Goal: Information Seeking & Learning: Learn about a topic

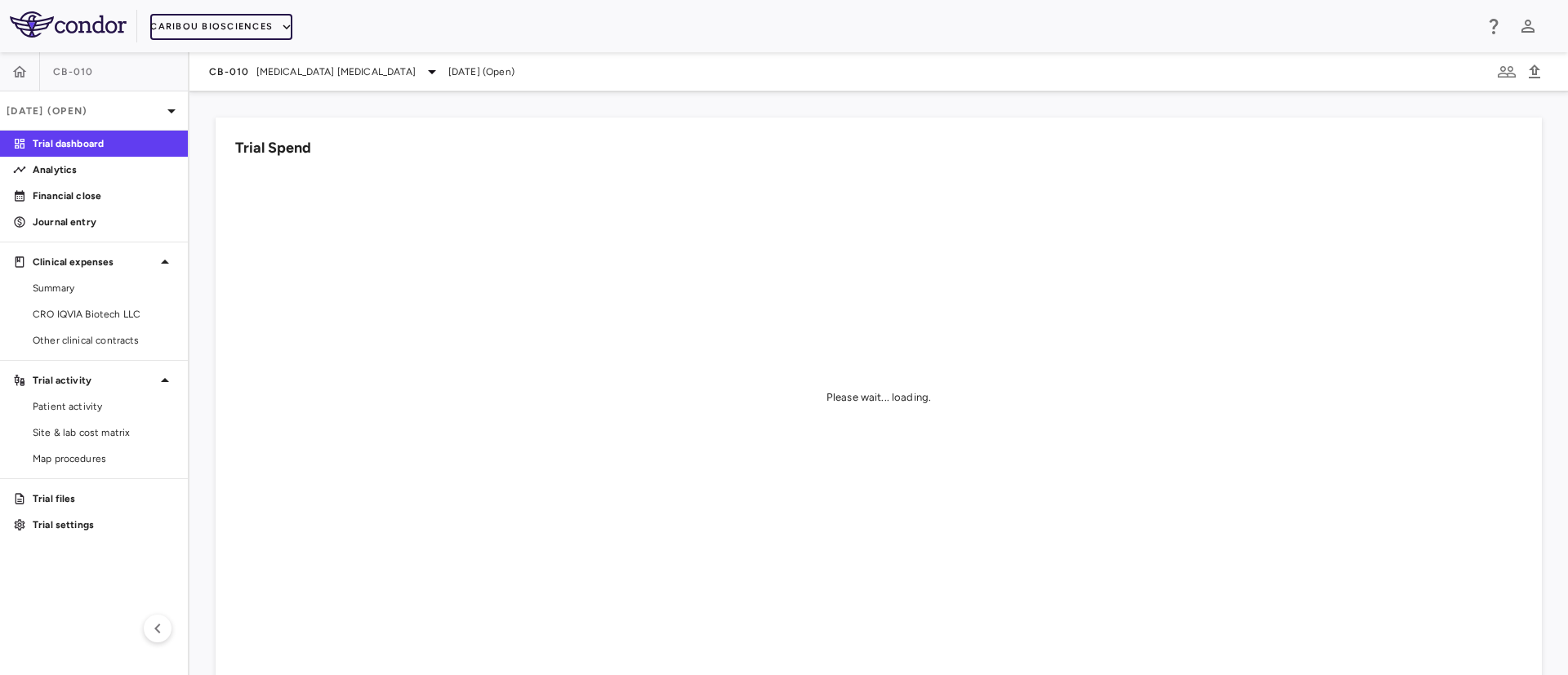
click at [282, 29] on icon "button" at bounding box center [286, 27] width 15 height 15
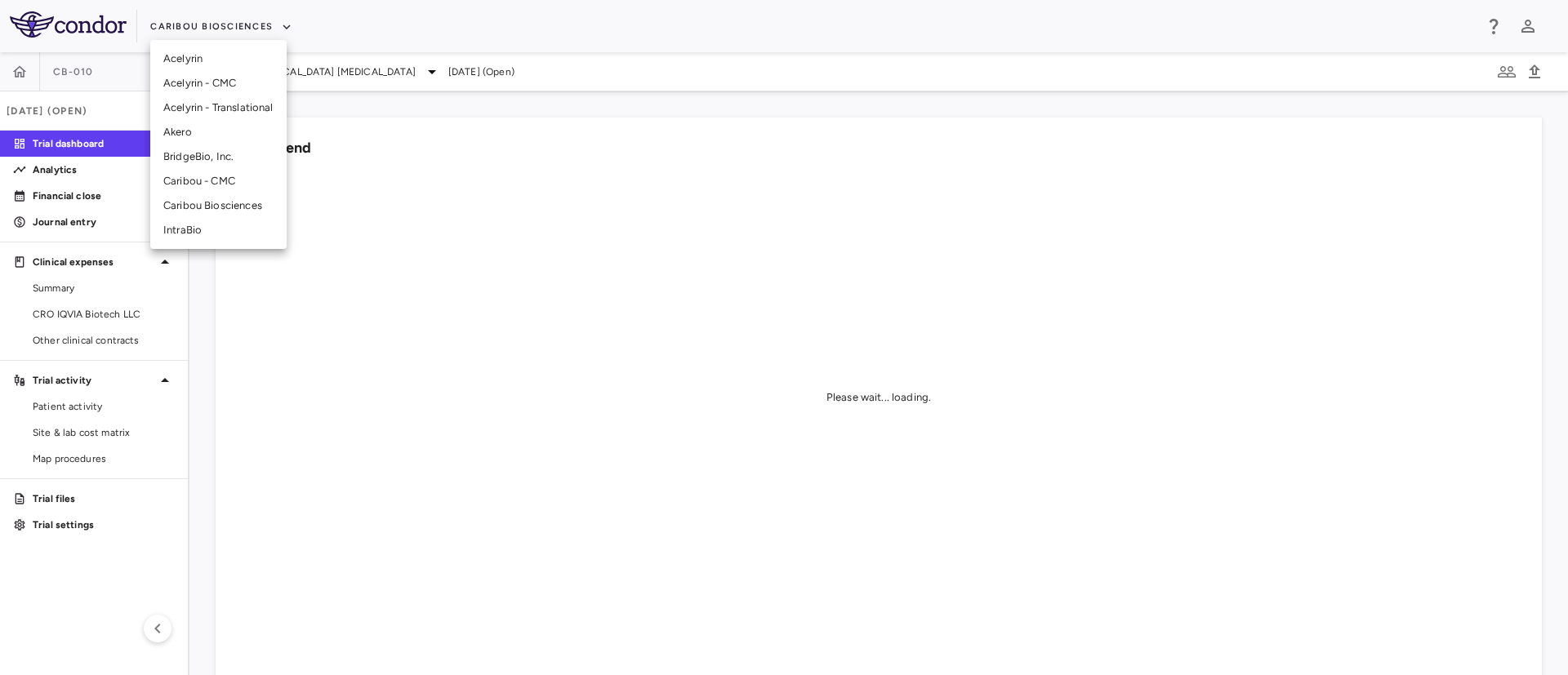
click at [198, 163] on li "BridgeBio, Inc." at bounding box center [218, 157] width 136 height 24
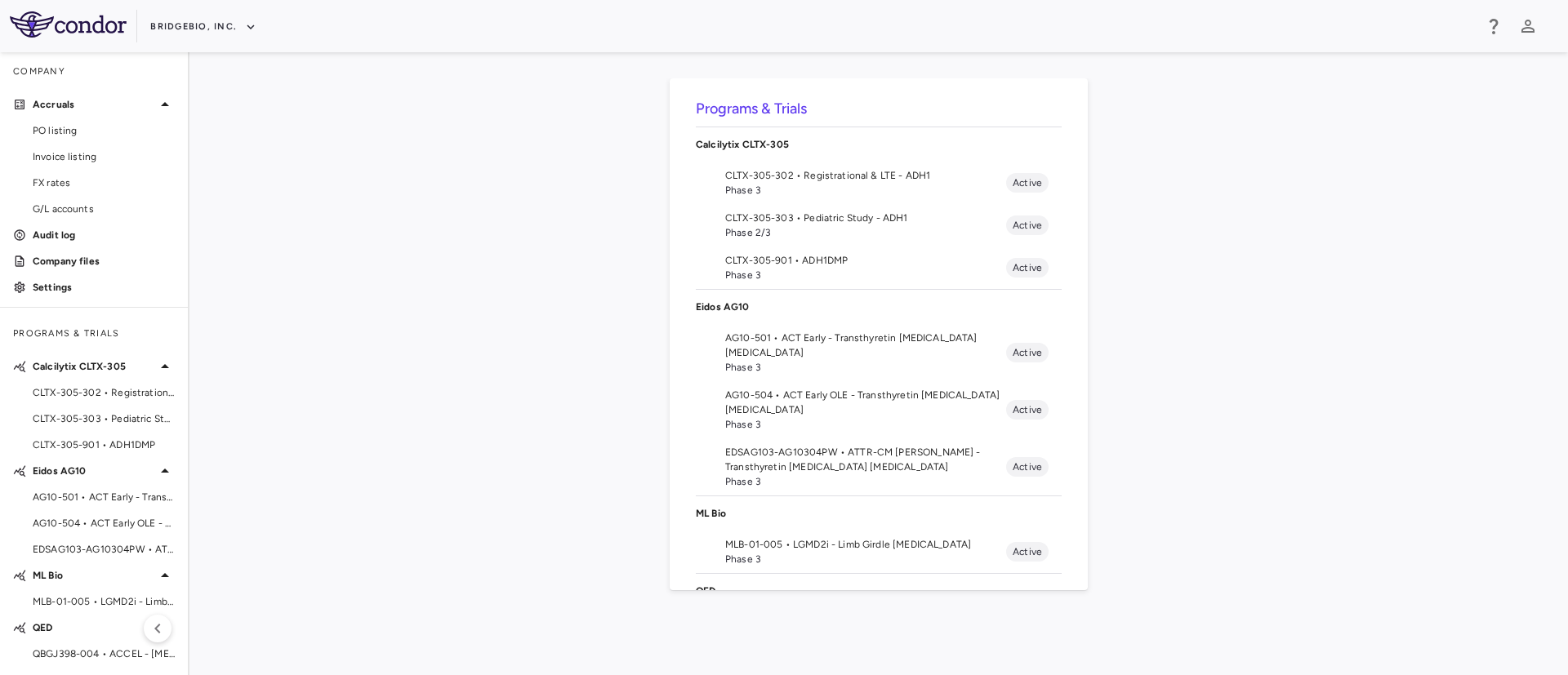
click at [773, 175] on span "CLTX-305-302 • Registrational & LTE - ADH1" at bounding box center [865, 175] width 281 height 15
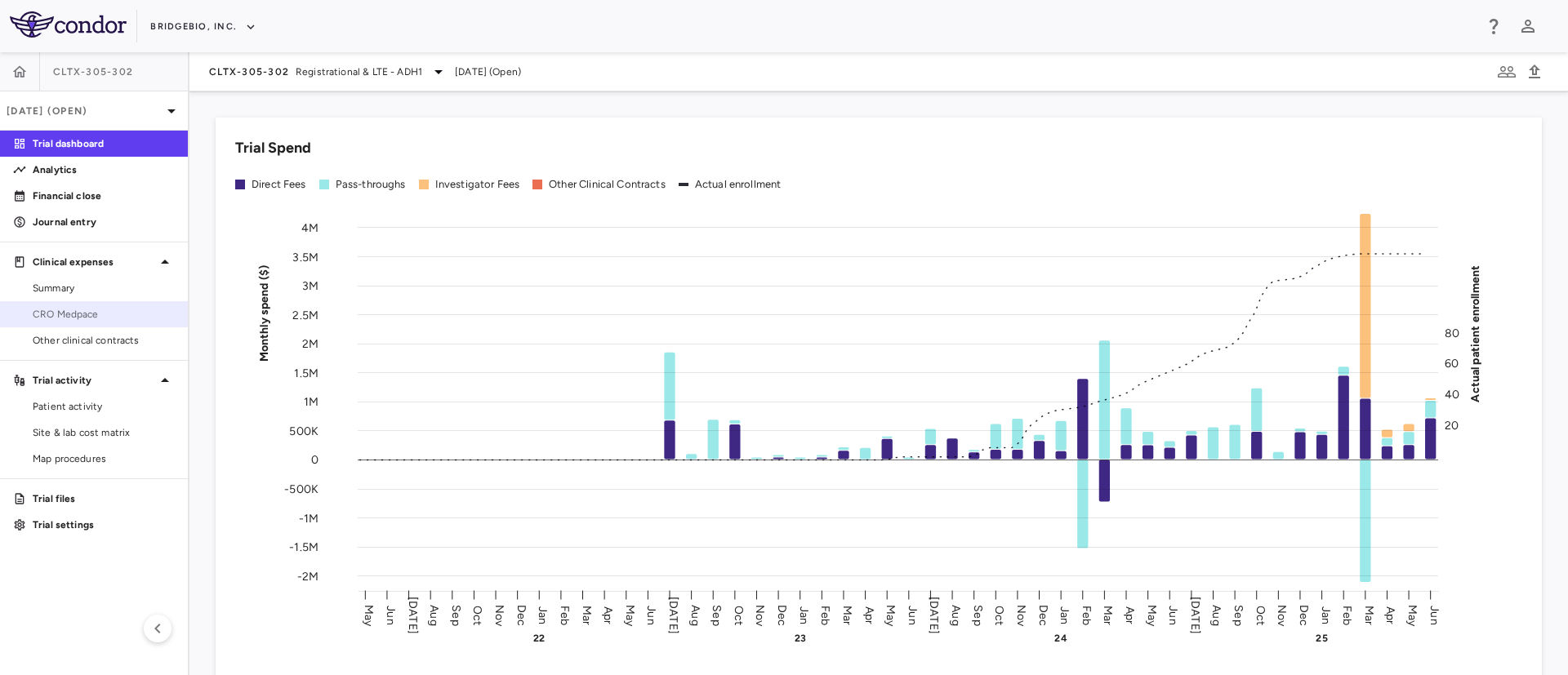
click at [74, 316] on span "CRO Medpace" at bounding box center [103, 314] width 142 height 15
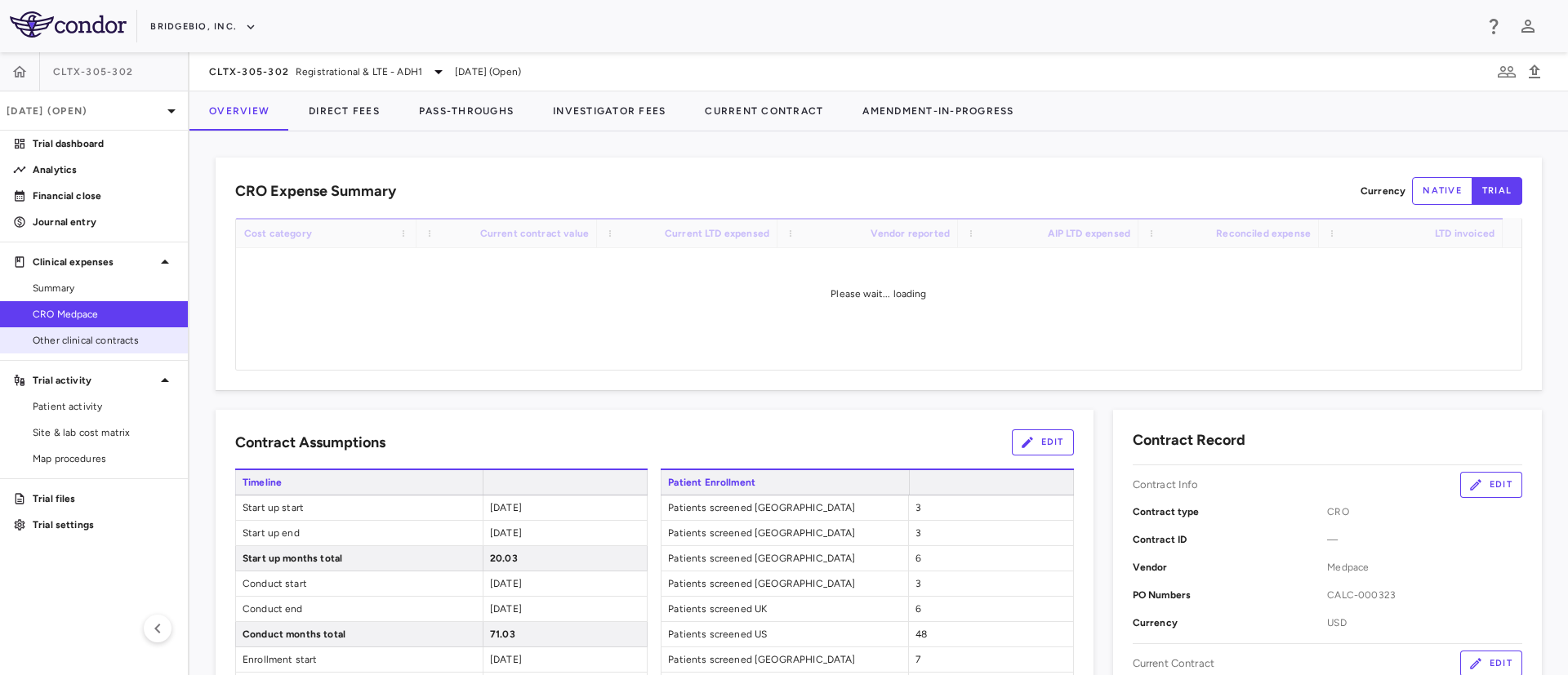
click at [109, 346] on span "Other clinical contracts" at bounding box center [103, 340] width 142 height 15
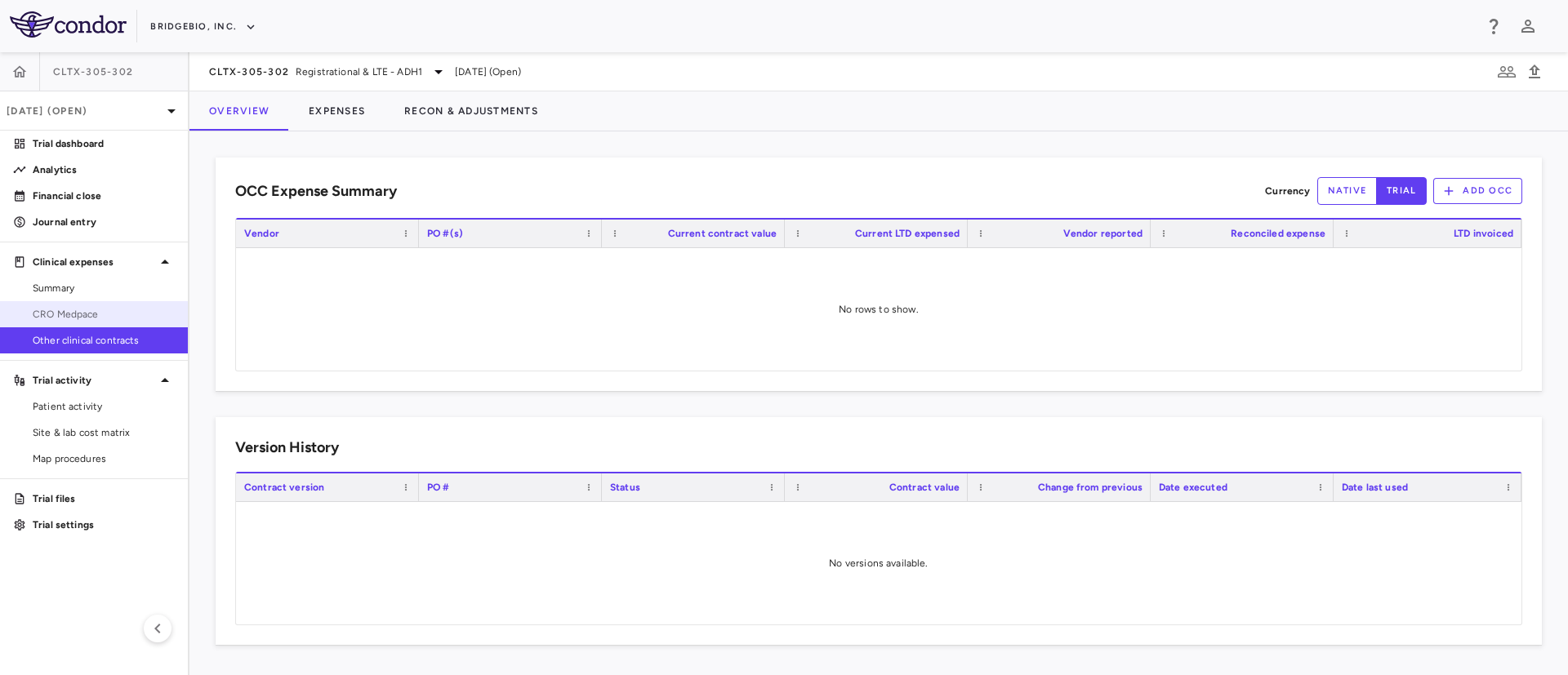
click at [73, 315] on span "CRO Medpace" at bounding box center [103, 314] width 142 height 15
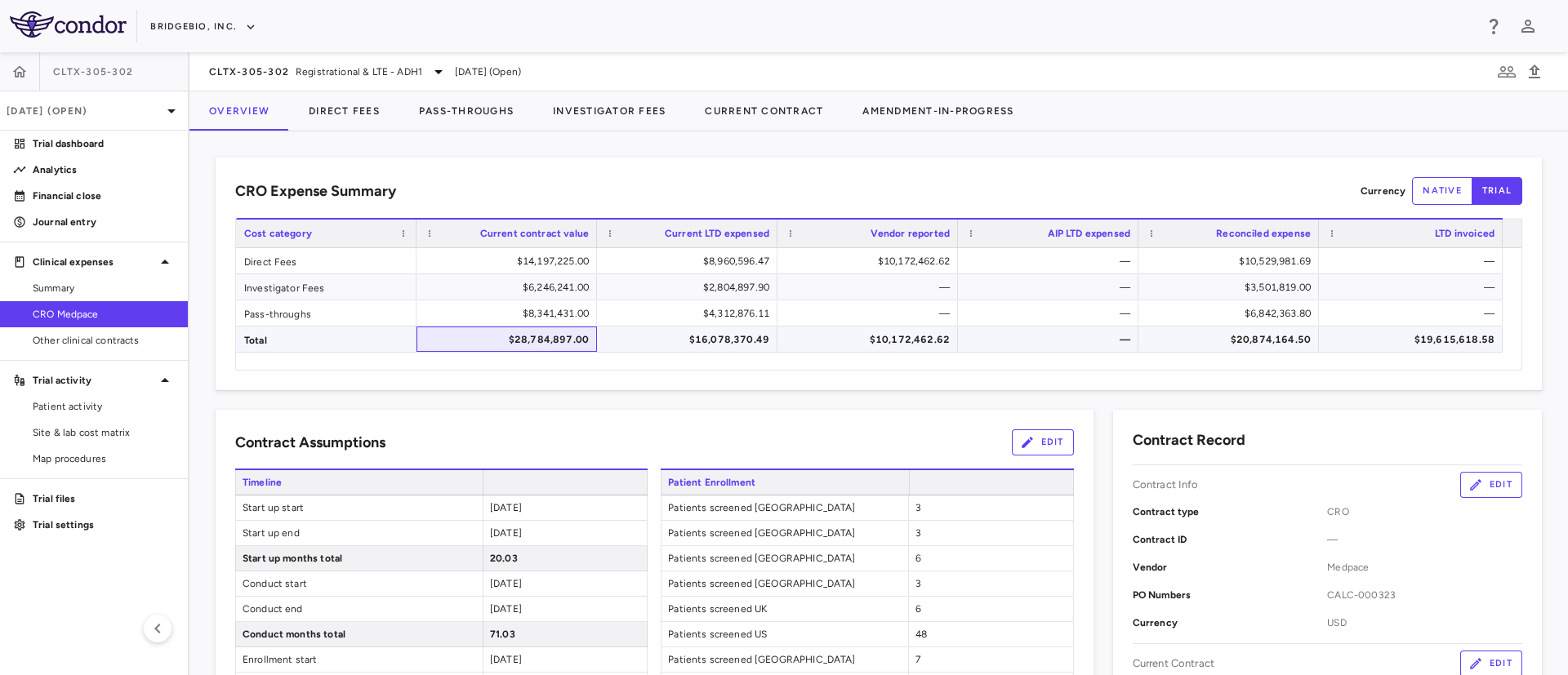
click at [589, 338] on div "$28,784,897.00" at bounding box center [506, 339] width 180 height 25
click at [551, 338] on div "$28,784,897.00" at bounding box center [509, 340] width 158 height 26
click at [72, 288] on span "Summary" at bounding box center [103, 288] width 142 height 15
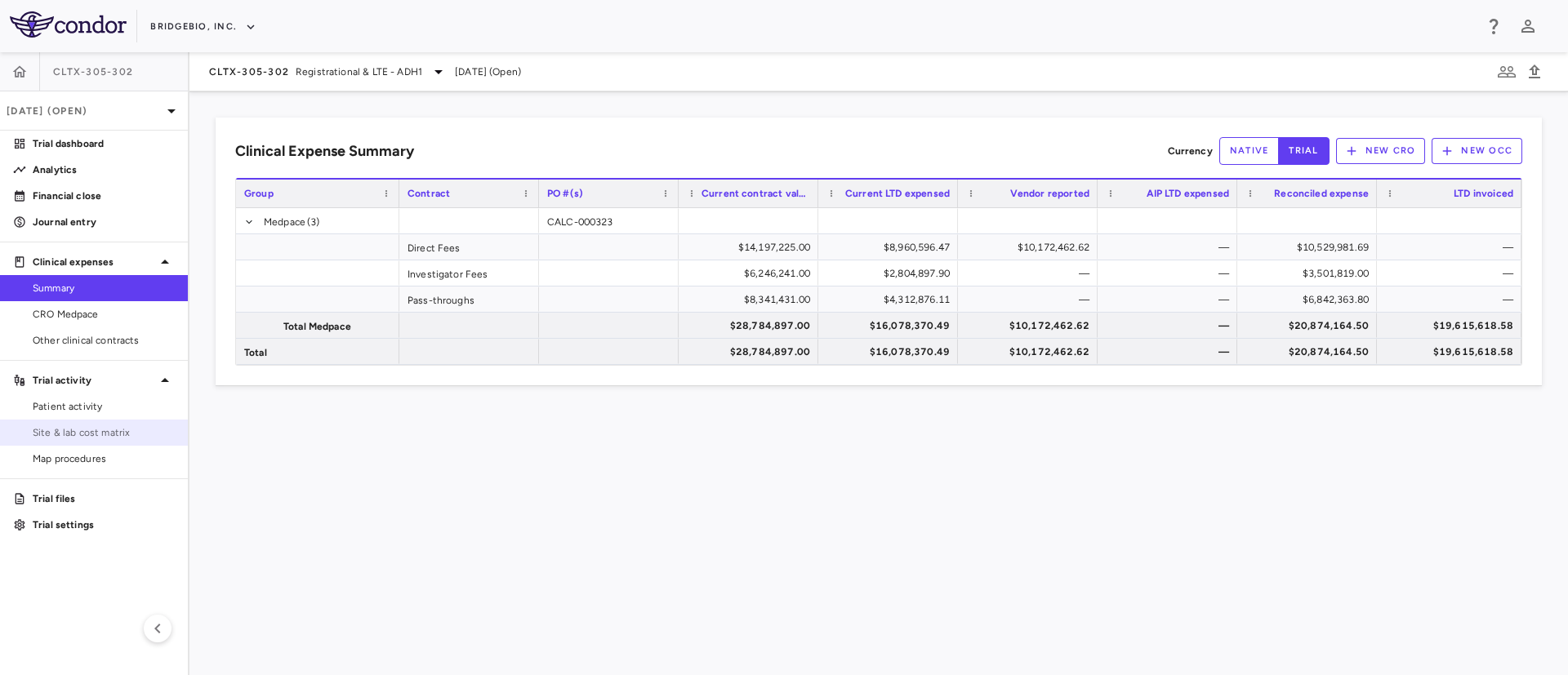
click at [101, 434] on span "Site & lab cost matrix" at bounding box center [103, 433] width 142 height 15
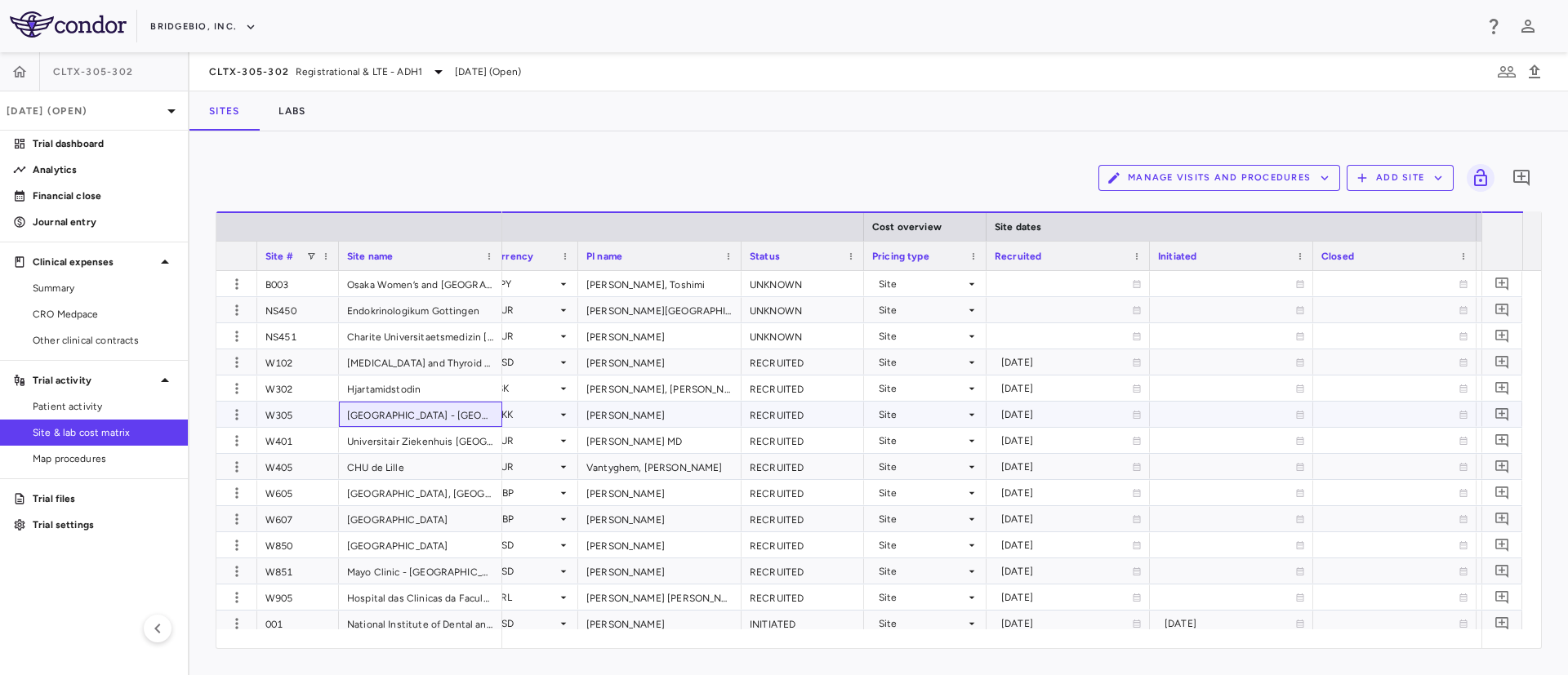
click at [409, 417] on div "[GEOGRAPHIC_DATA] - [GEOGRAPHIC_DATA]" at bounding box center [420, 414] width 163 height 25
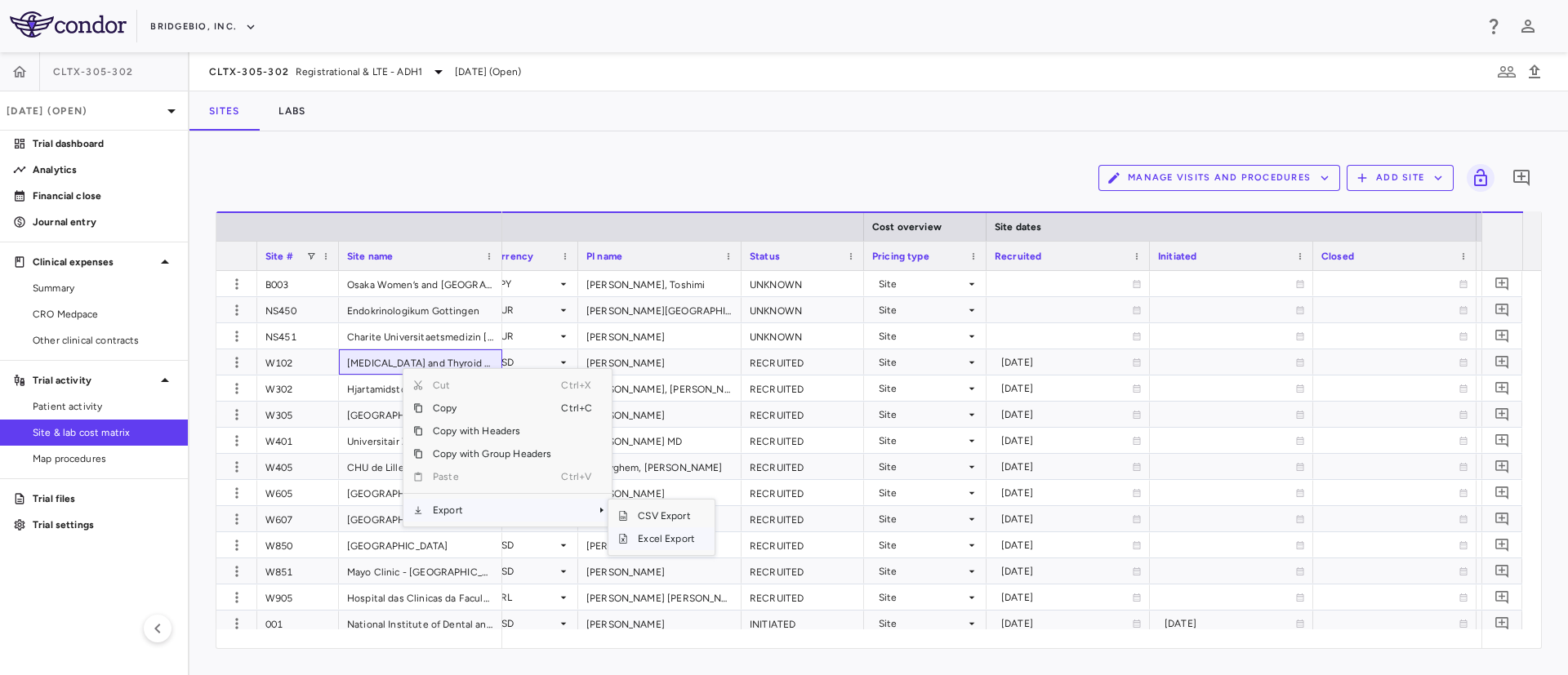
click at [657, 538] on span "Excel Export" at bounding box center [665, 539] width 77 height 23
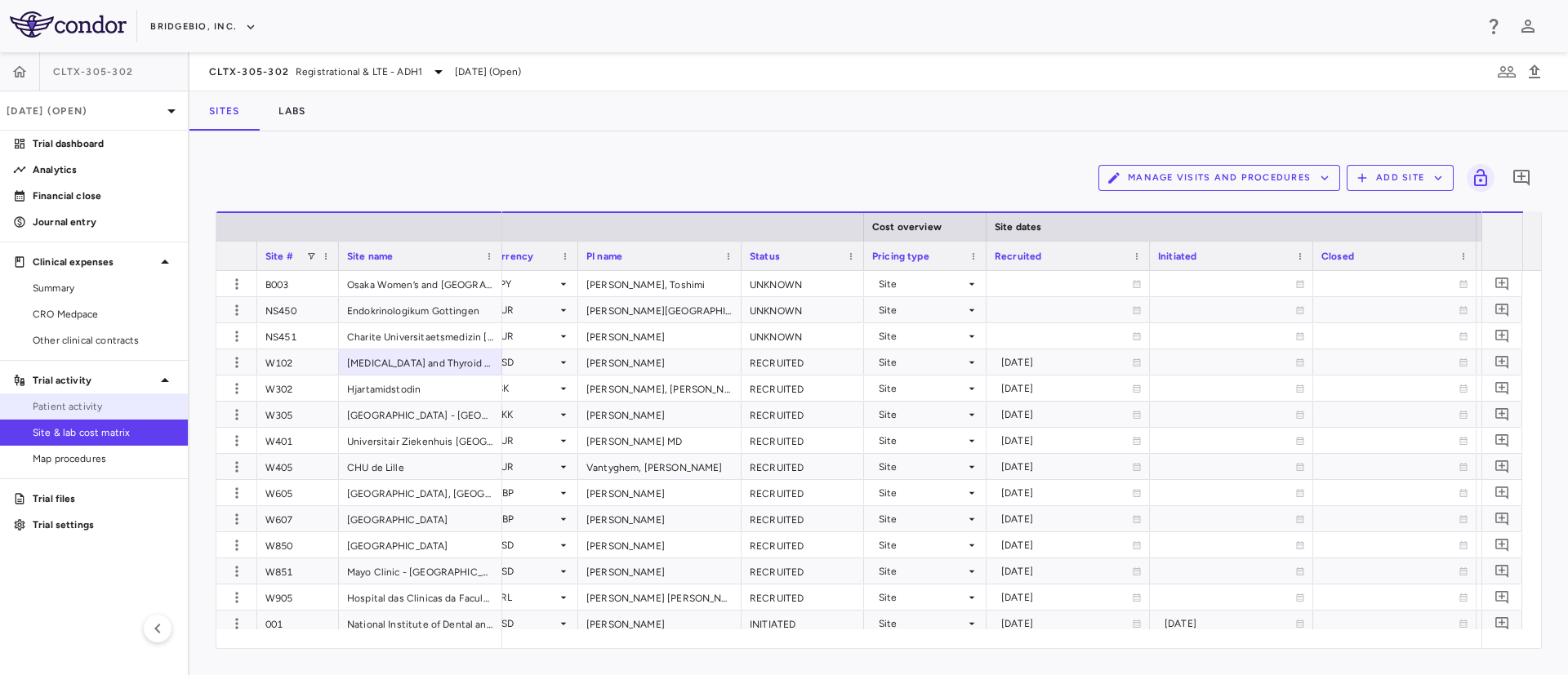
click at [83, 410] on span "Patient activity" at bounding box center [103, 406] width 142 height 15
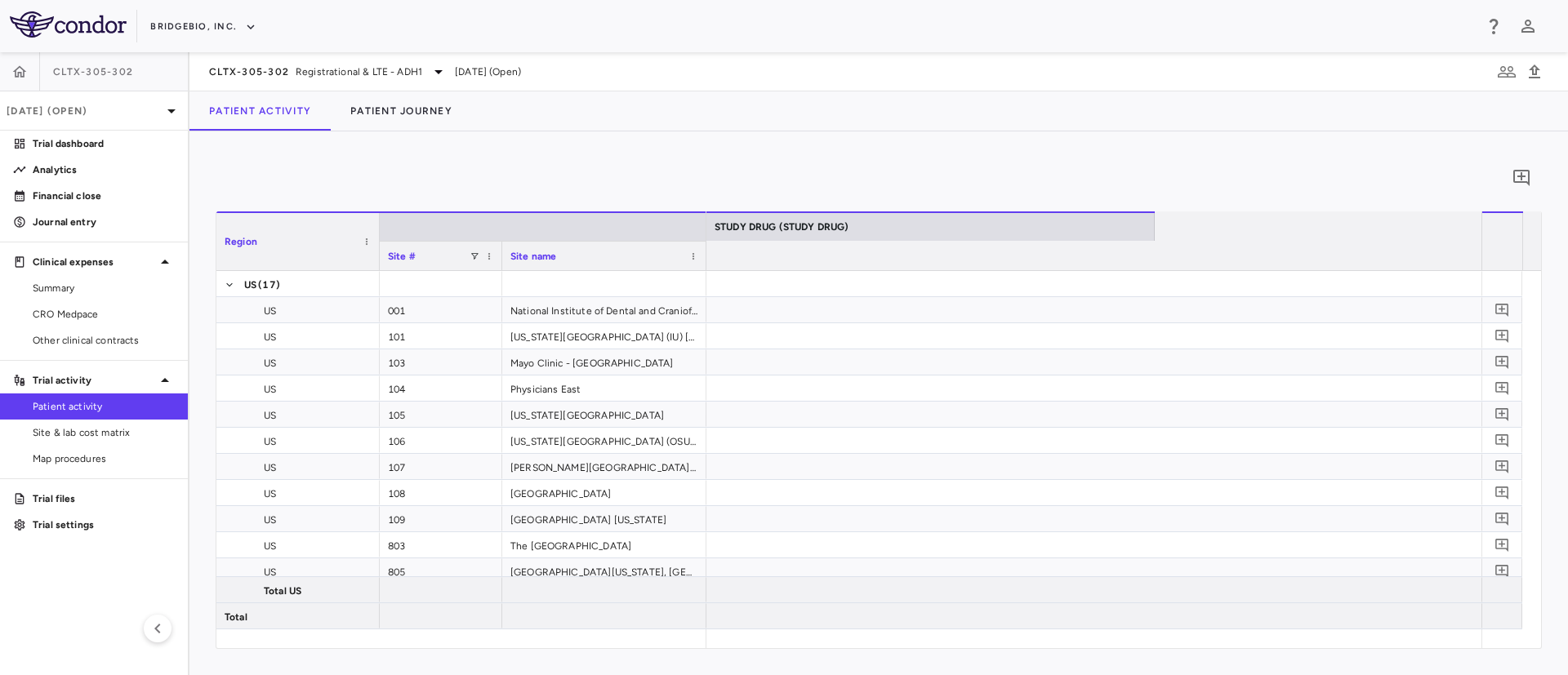
scroll to position [0, 8697]
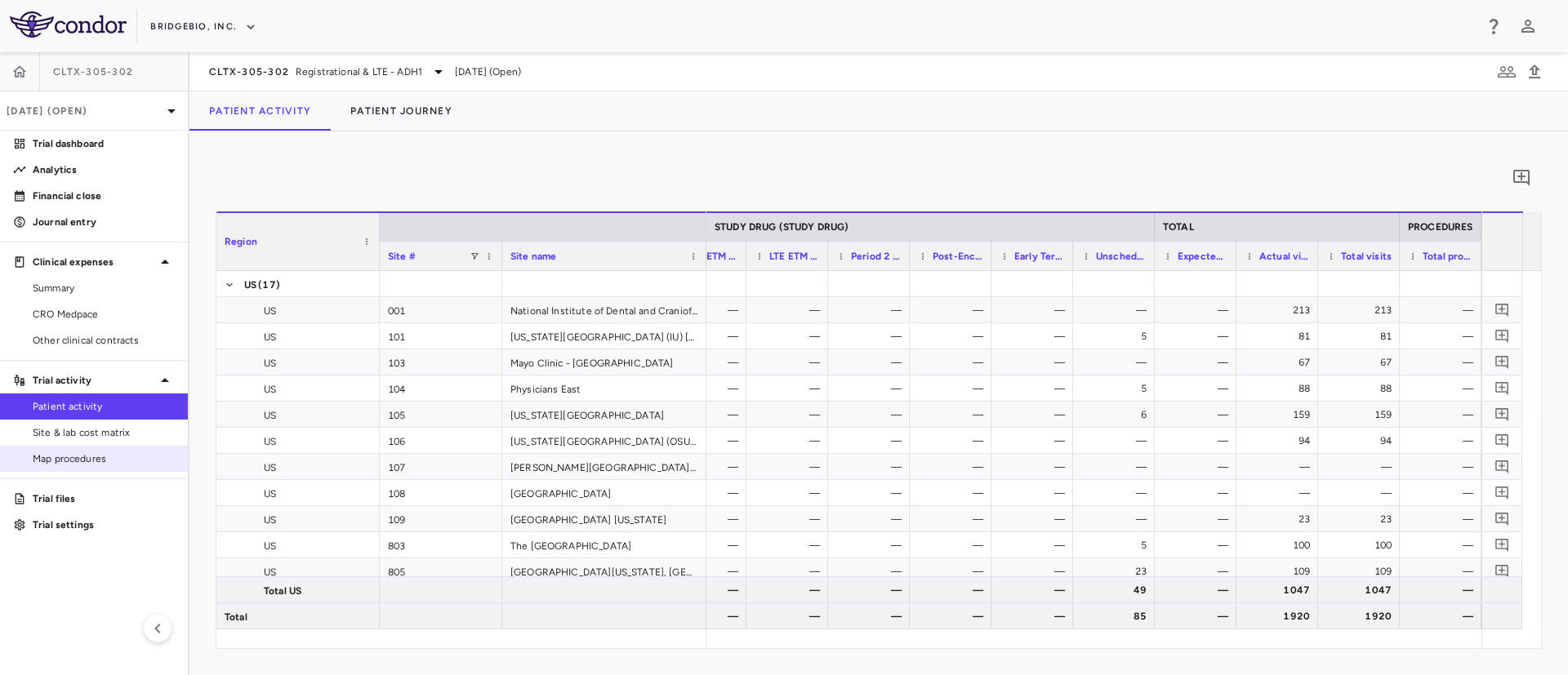
click at [59, 459] on span "Map procedures" at bounding box center [103, 459] width 142 height 15
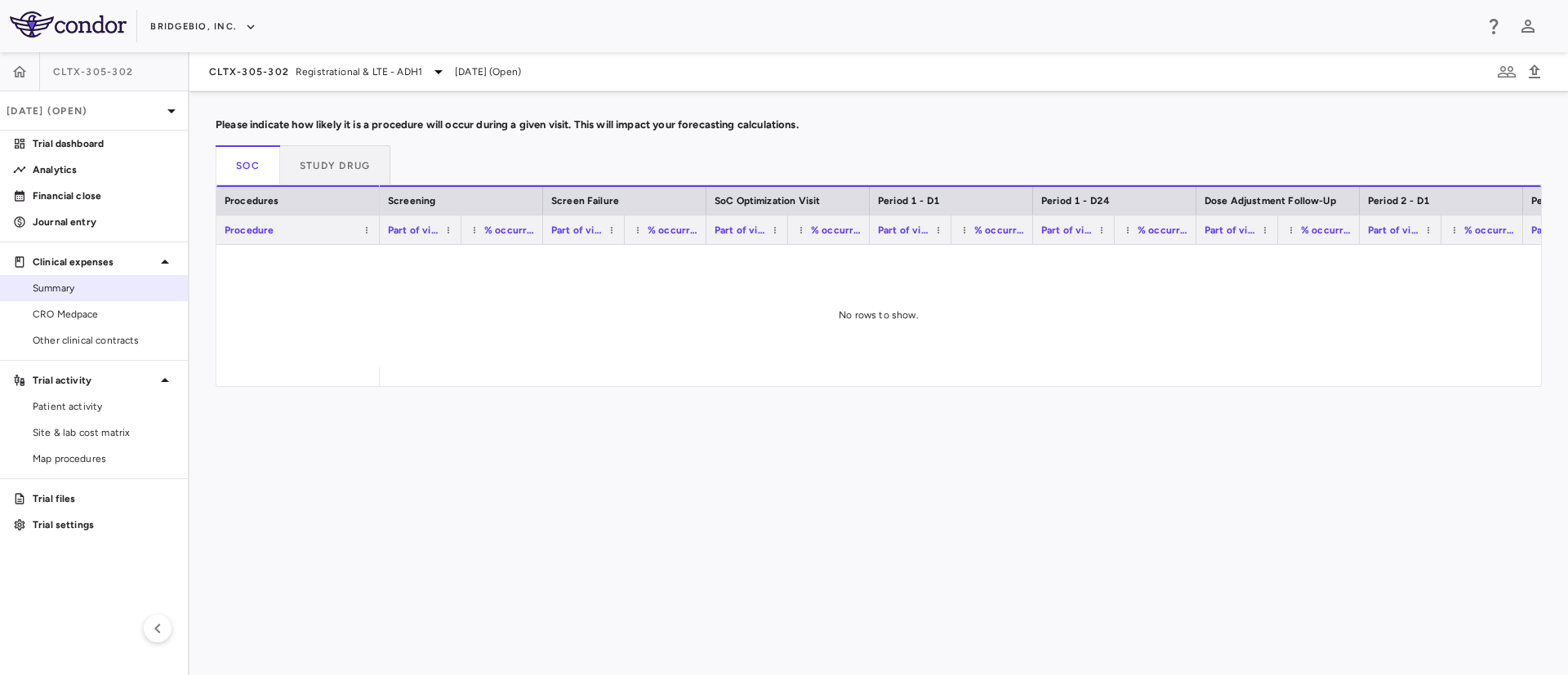
click at [72, 281] on span "Summary" at bounding box center [103, 288] width 142 height 15
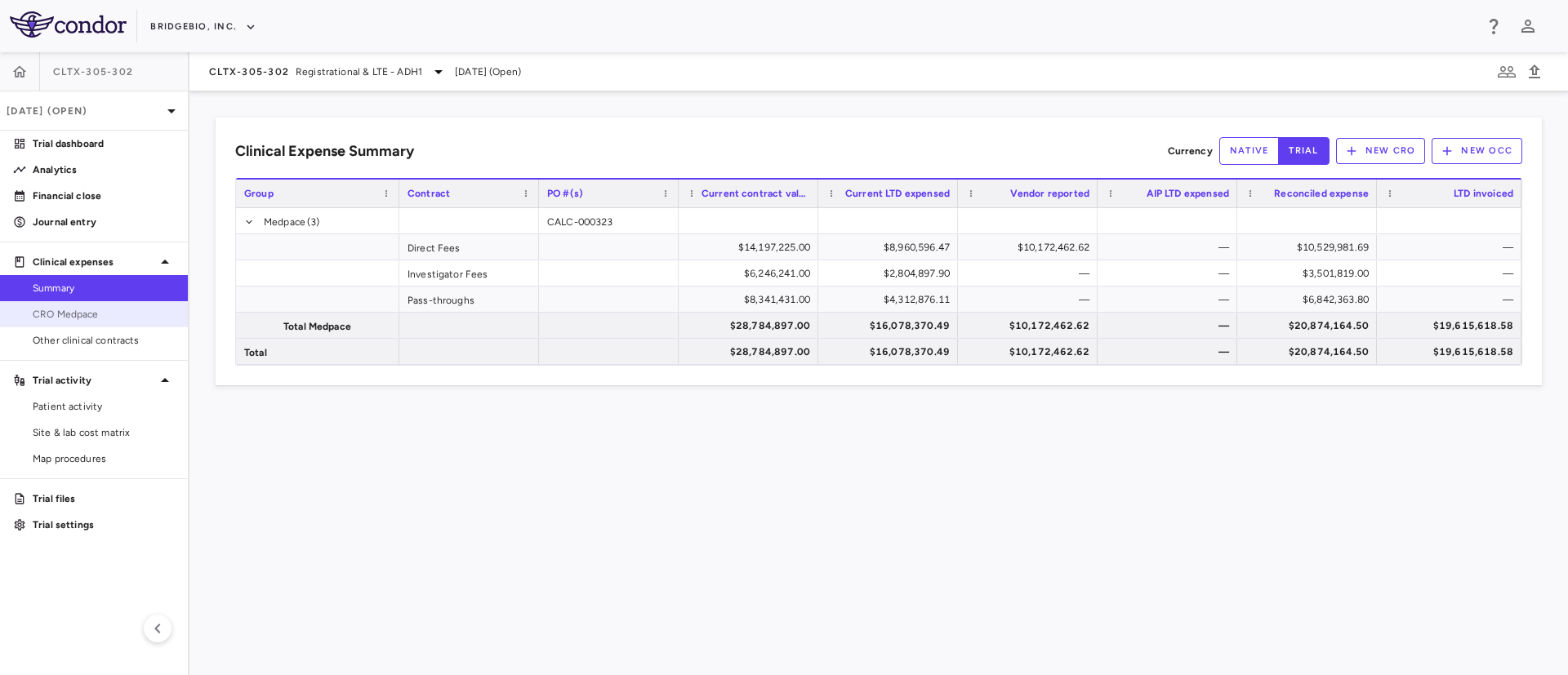
click at [77, 317] on span "CRO Medpace" at bounding box center [103, 314] width 142 height 15
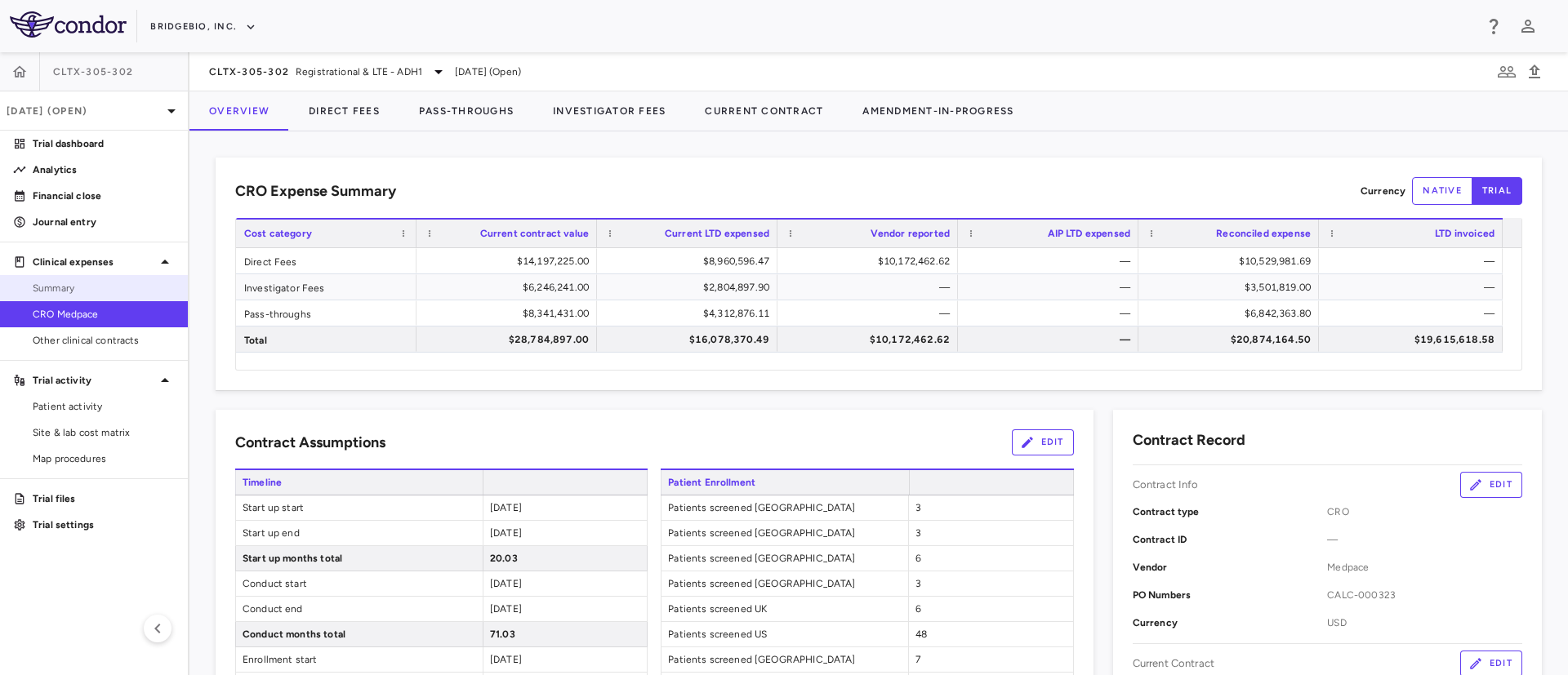
click at [70, 284] on span "Summary" at bounding box center [103, 288] width 142 height 15
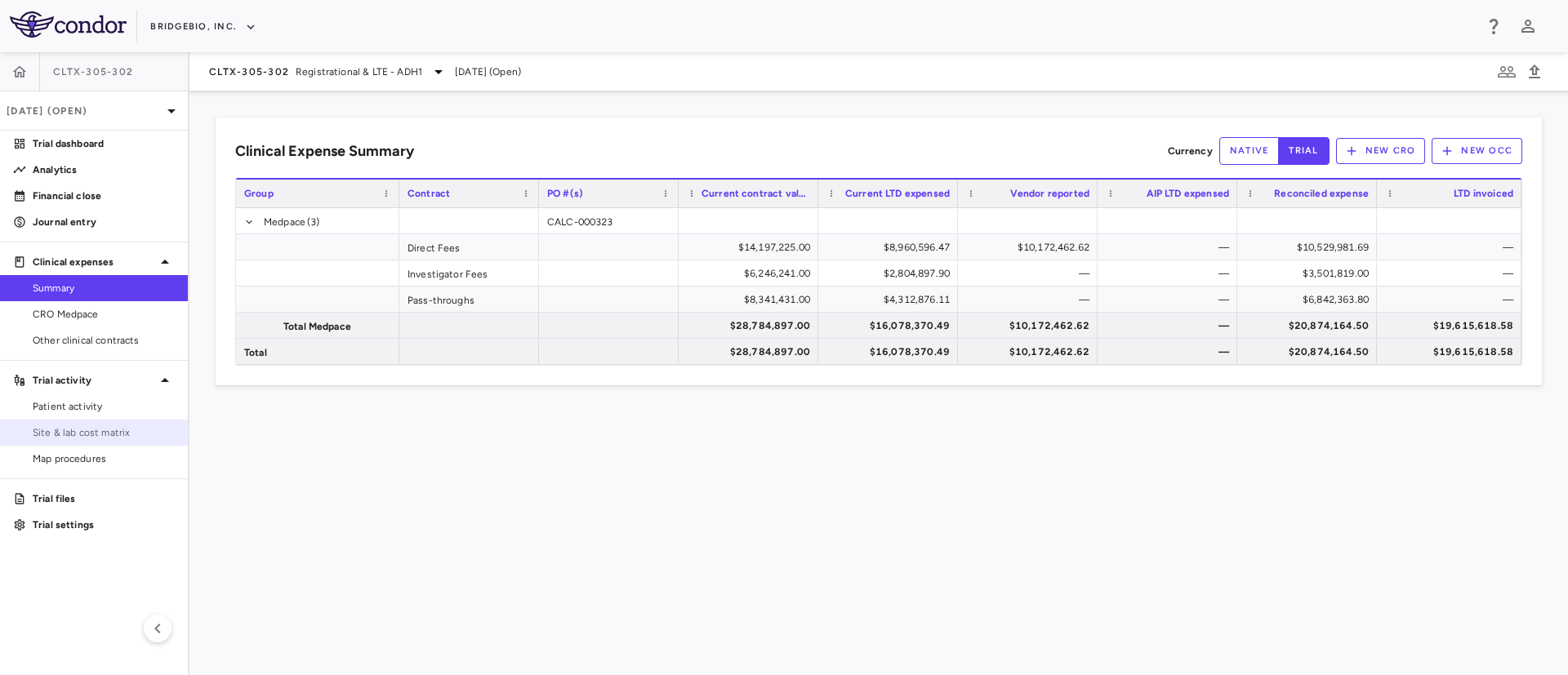
click at [86, 436] on span "Site & lab cost matrix" at bounding box center [103, 433] width 142 height 15
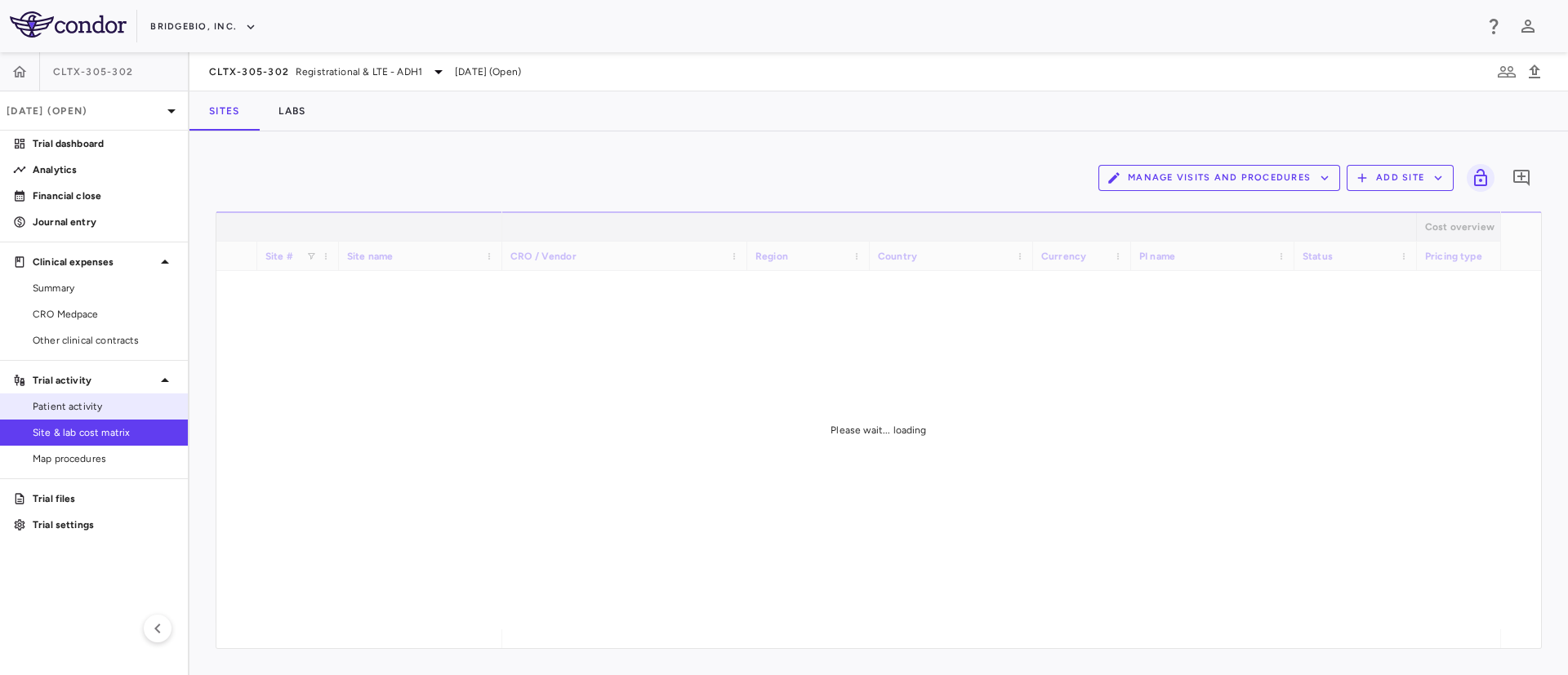
click at [65, 405] on span "Patient activity" at bounding box center [103, 406] width 142 height 15
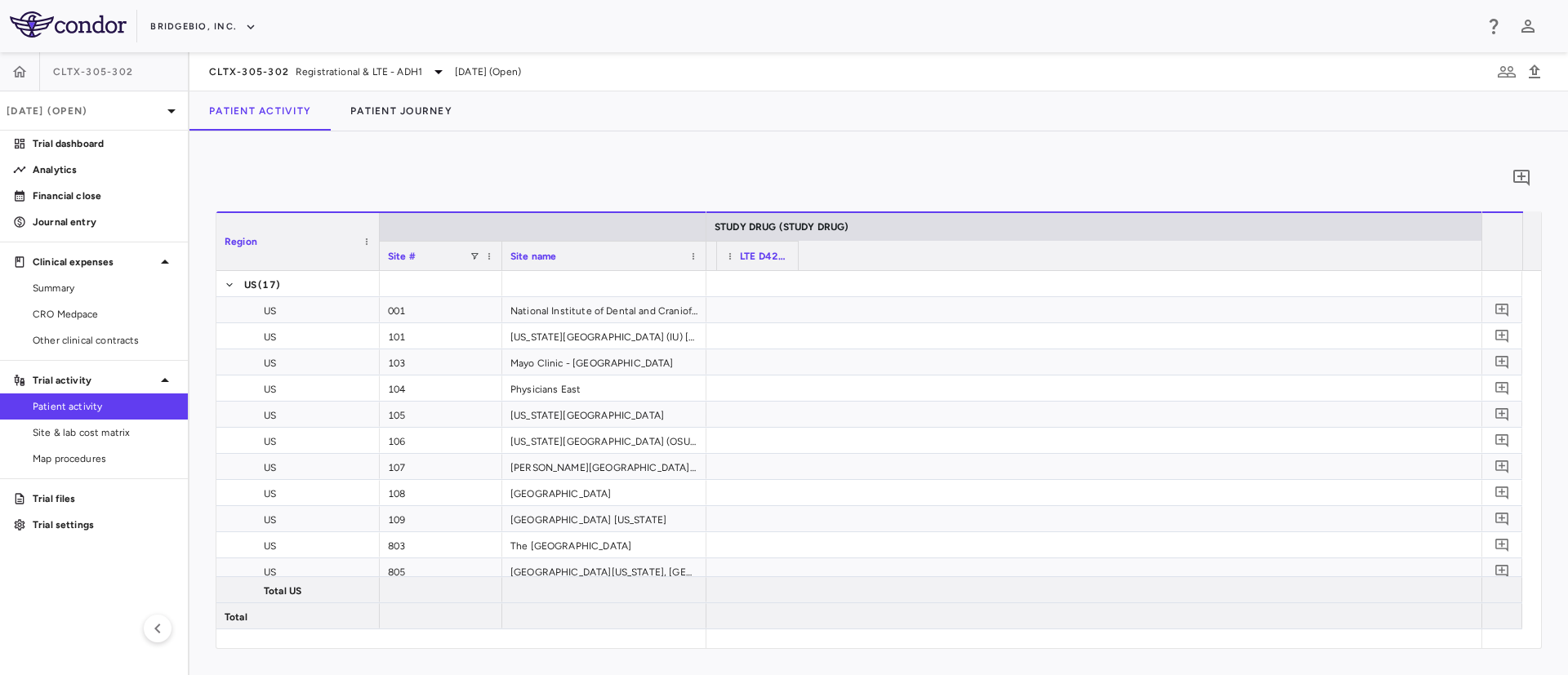
scroll to position [0, 6930]
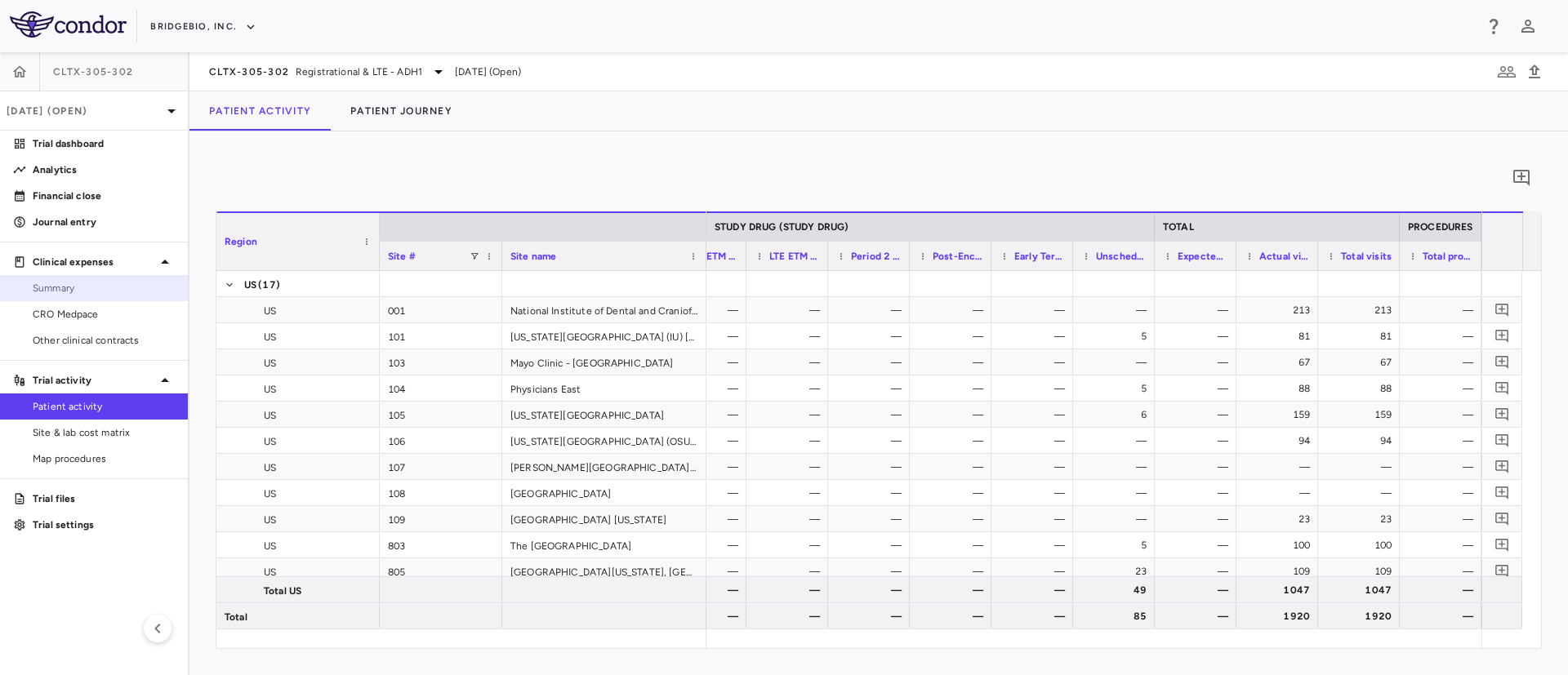
click at [65, 284] on span "Summary" at bounding box center [103, 288] width 142 height 15
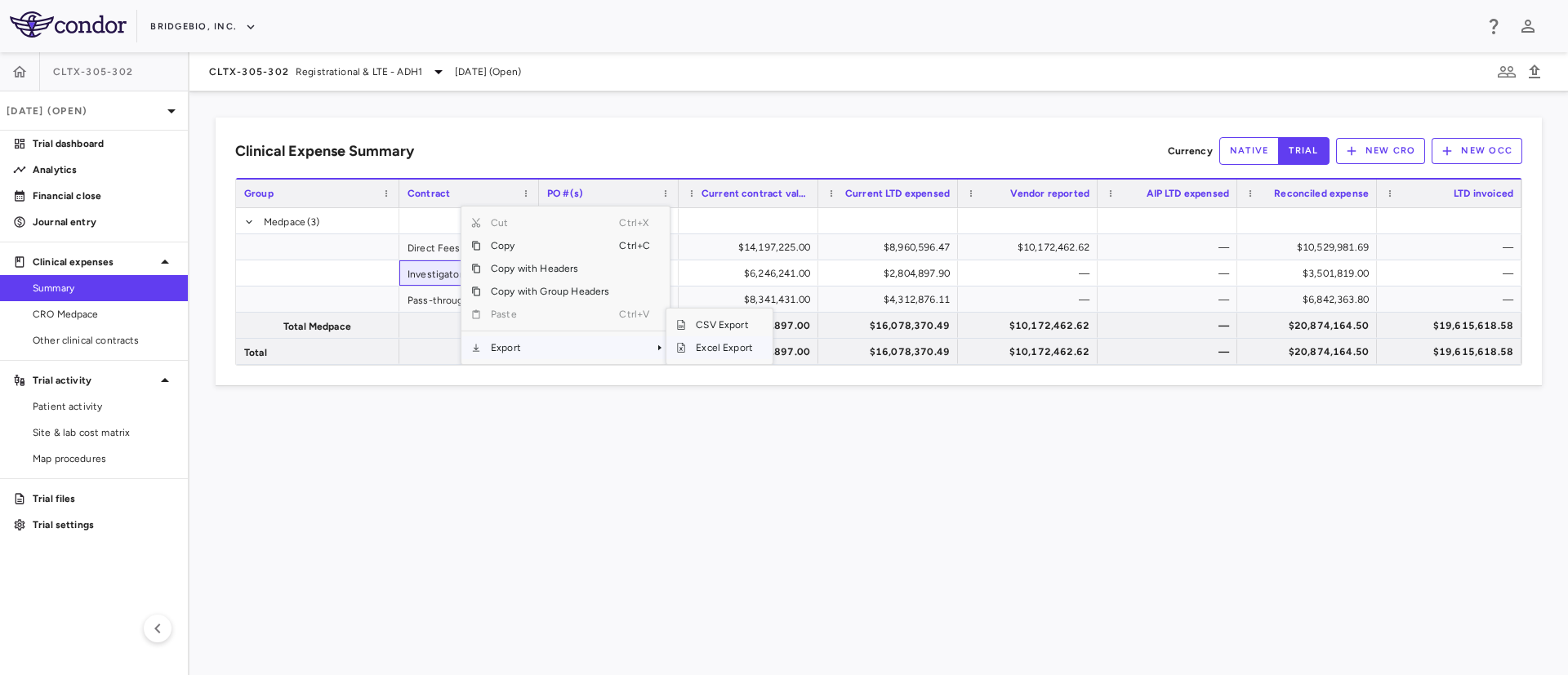
click at [723, 346] on span "Excel Export" at bounding box center [724, 347] width 77 height 23
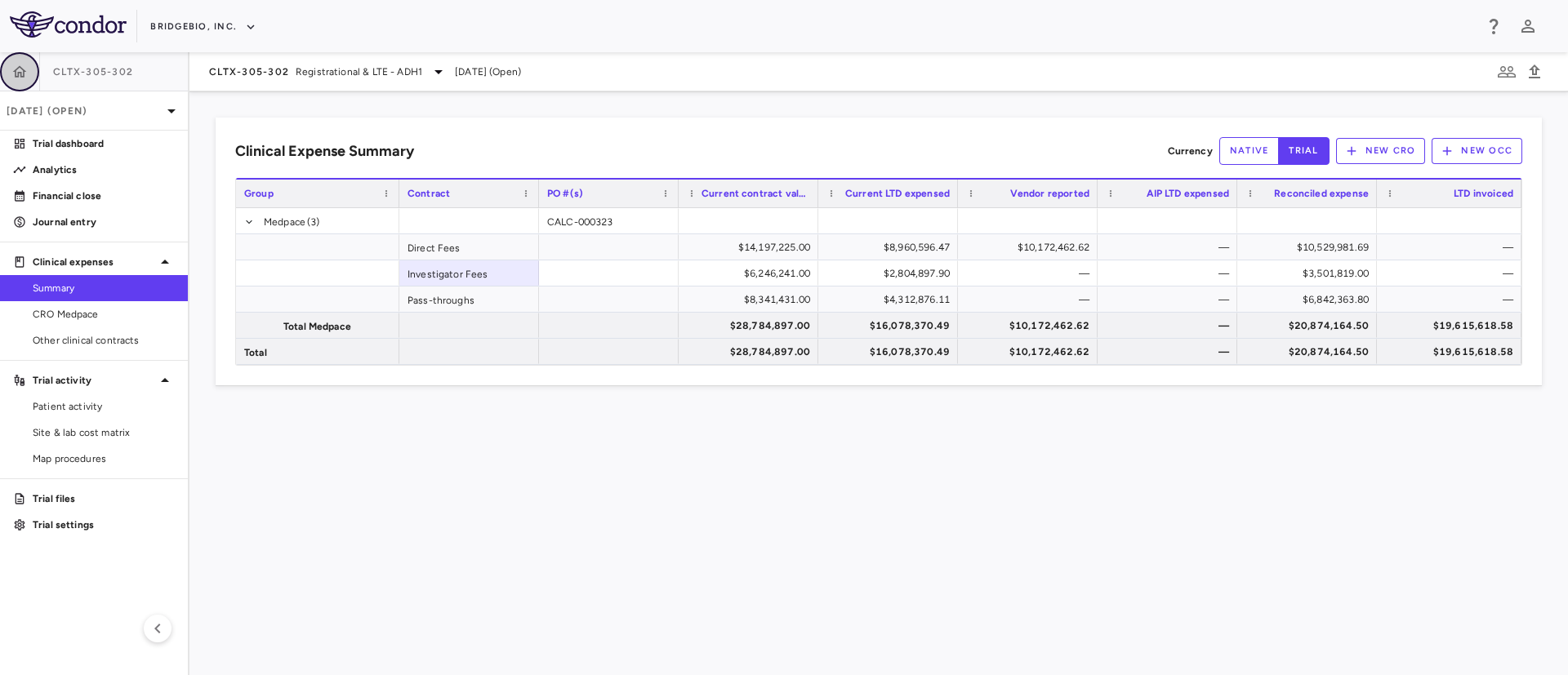
click at [21, 74] on icon "button" at bounding box center [20, 71] width 14 height 11
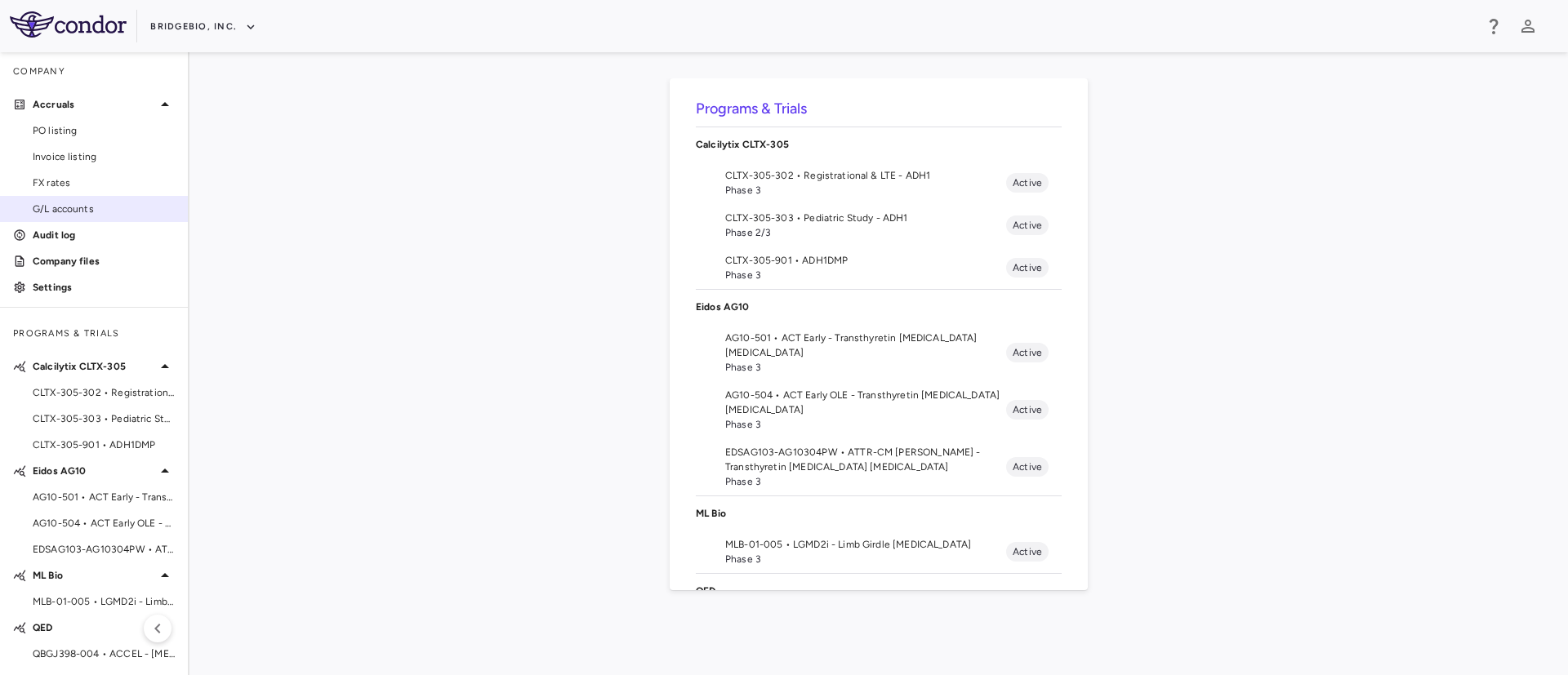
click at [36, 197] on link "G/L accounts" at bounding box center [94, 209] width 188 height 24
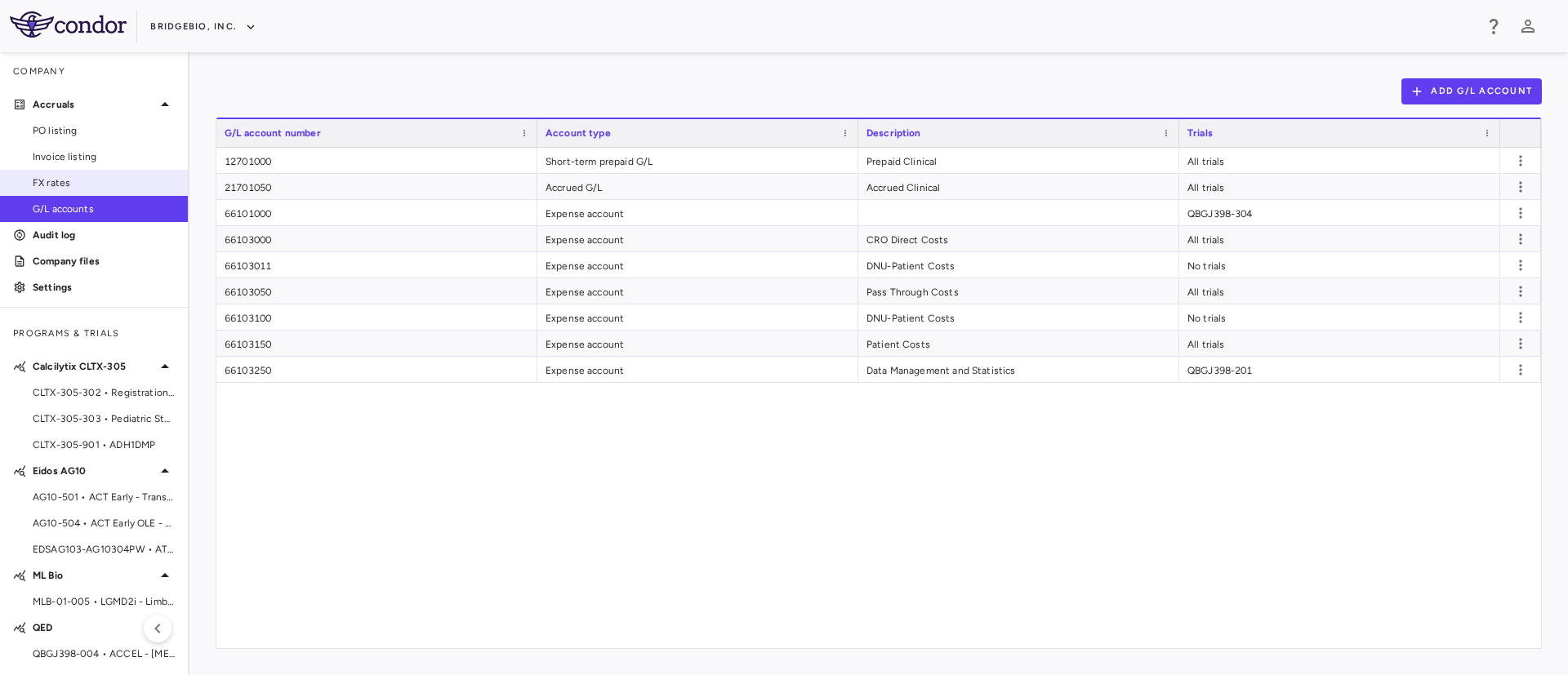
click at [35, 182] on span "FX rates" at bounding box center [103, 183] width 142 height 15
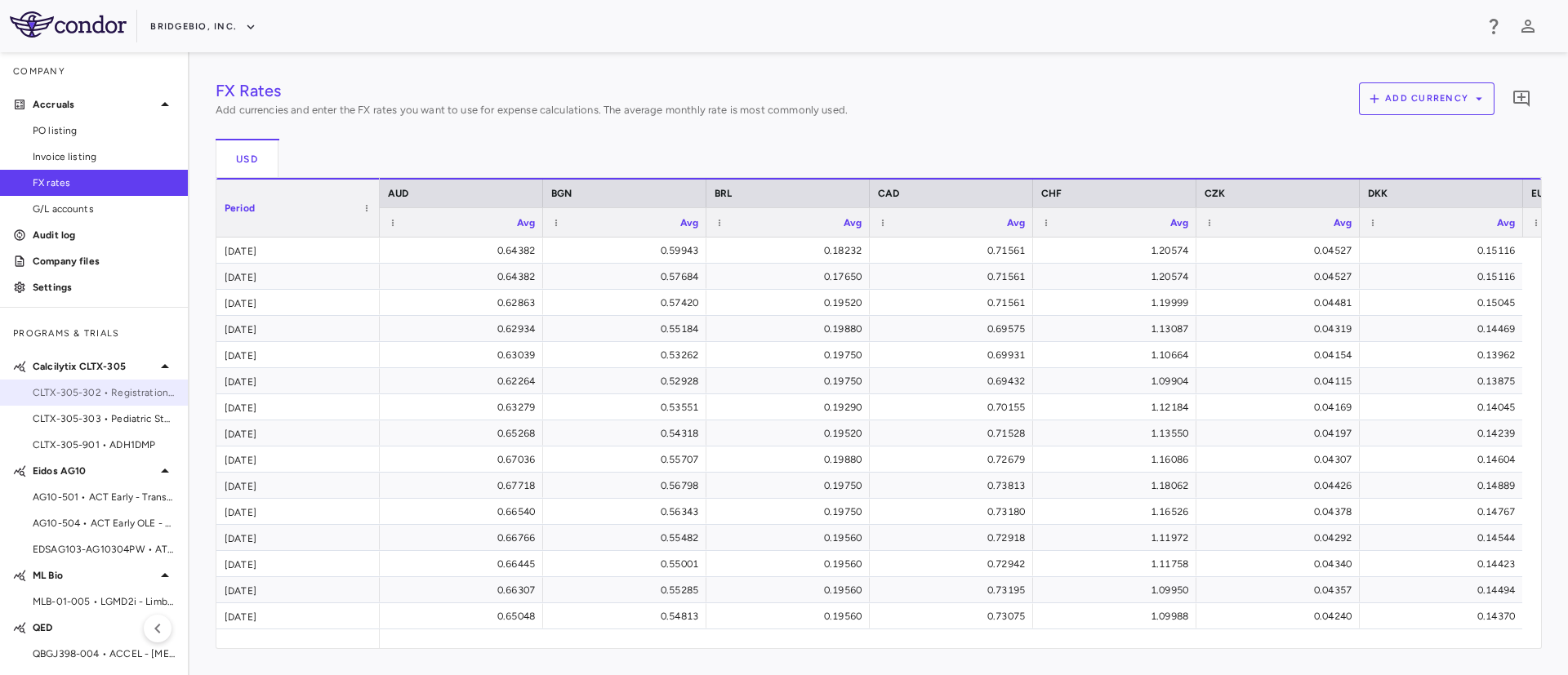
click at [97, 382] on div "CLTX-305-302 • Registrational & LTE - ADH1" at bounding box center [94, 392] width 188 height 24
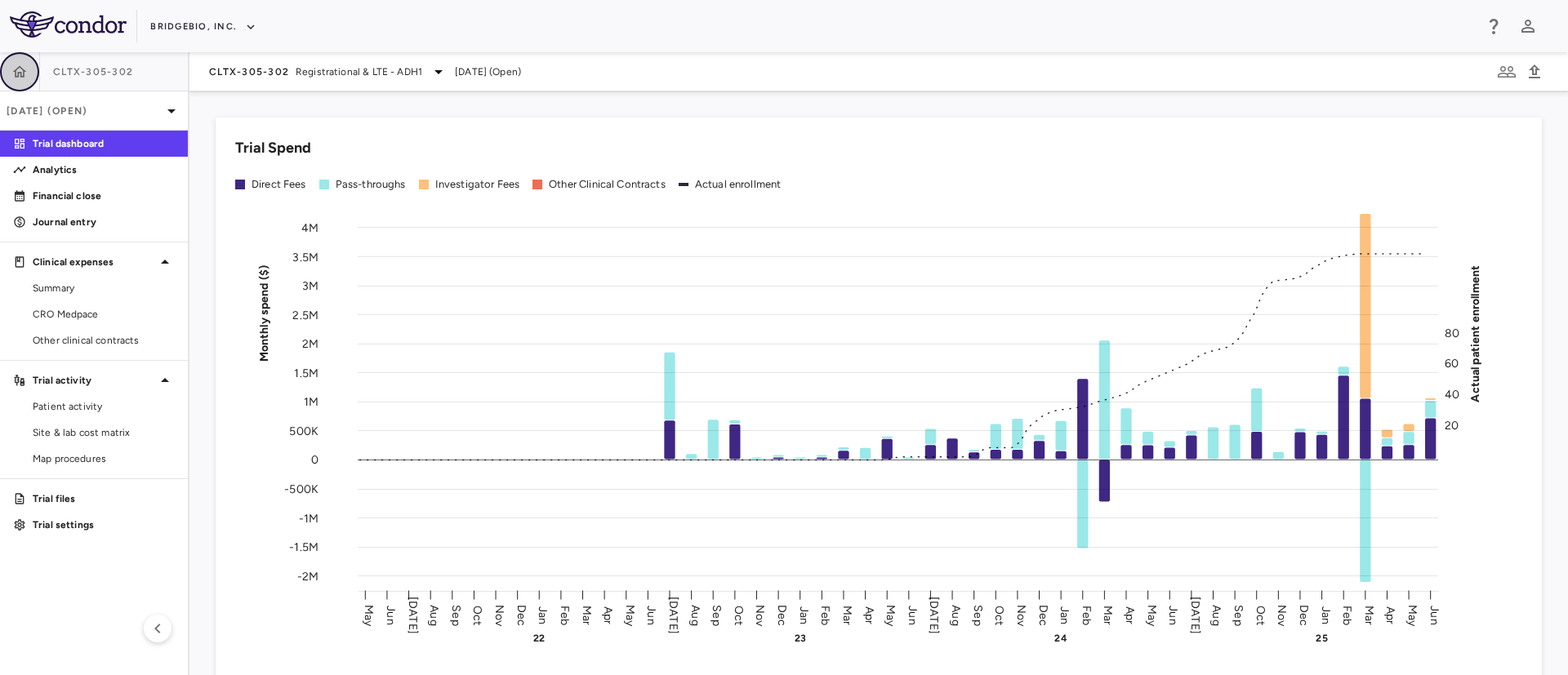
click at [12, 83] on button "button" at bounding box center [19, 72] width 39 height 39
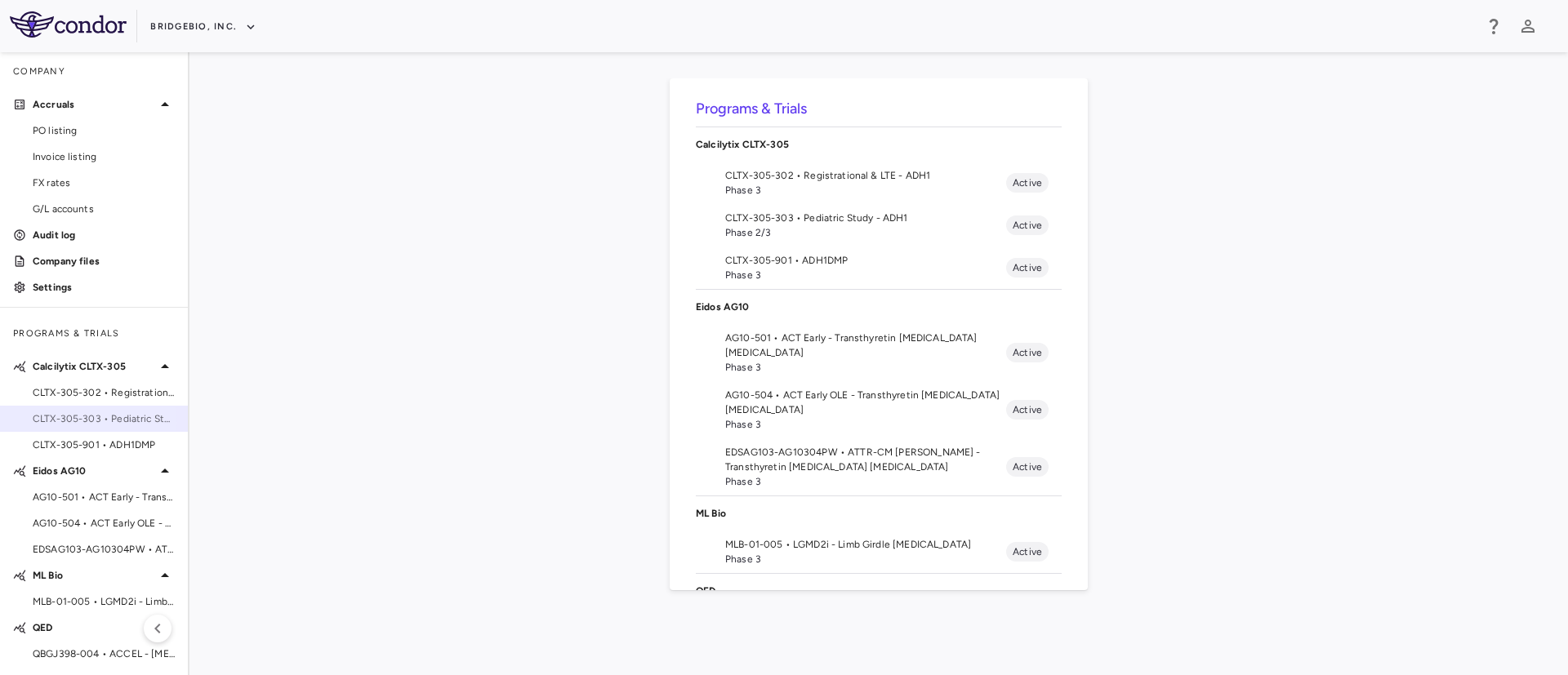
click at [87, 423] on span "CLTX-305-303 • Pediatric Study - ADH1" at bounding box center [103, 418] width 142 height 15
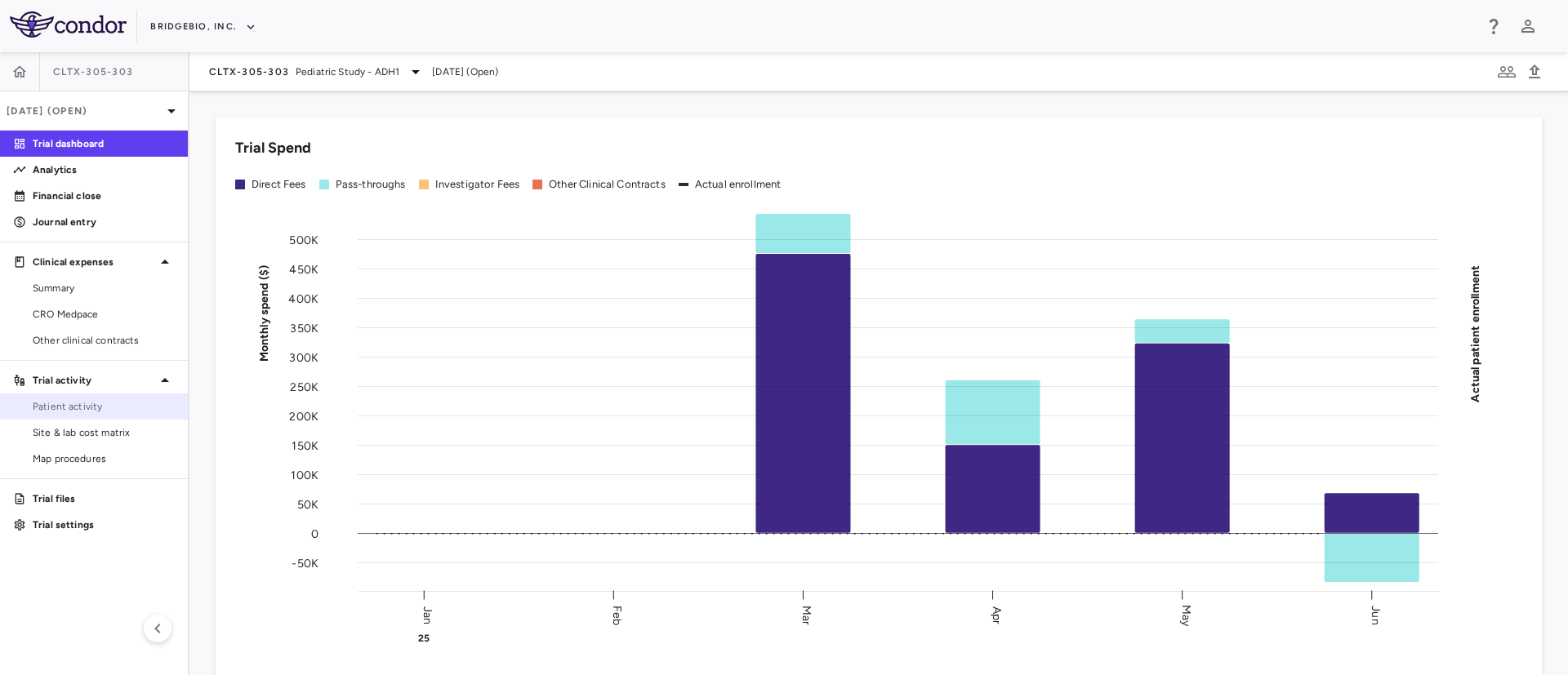
click at [91, 408] on span "Patient activity" at bounding box center [103, 406] width 142 height 15
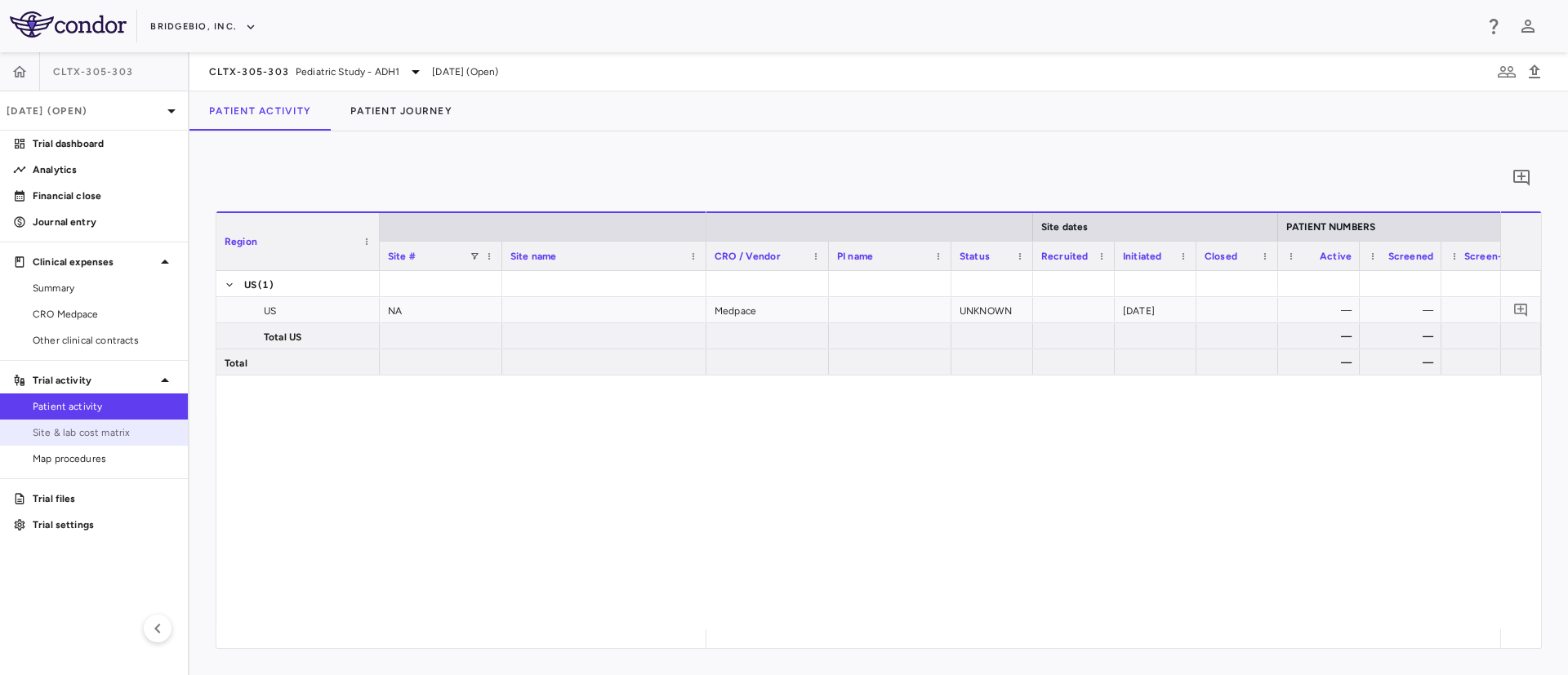
click at [78, 432] on span "Site & lab cost matrix" at bounding box center [103, 433] width 142 height 15
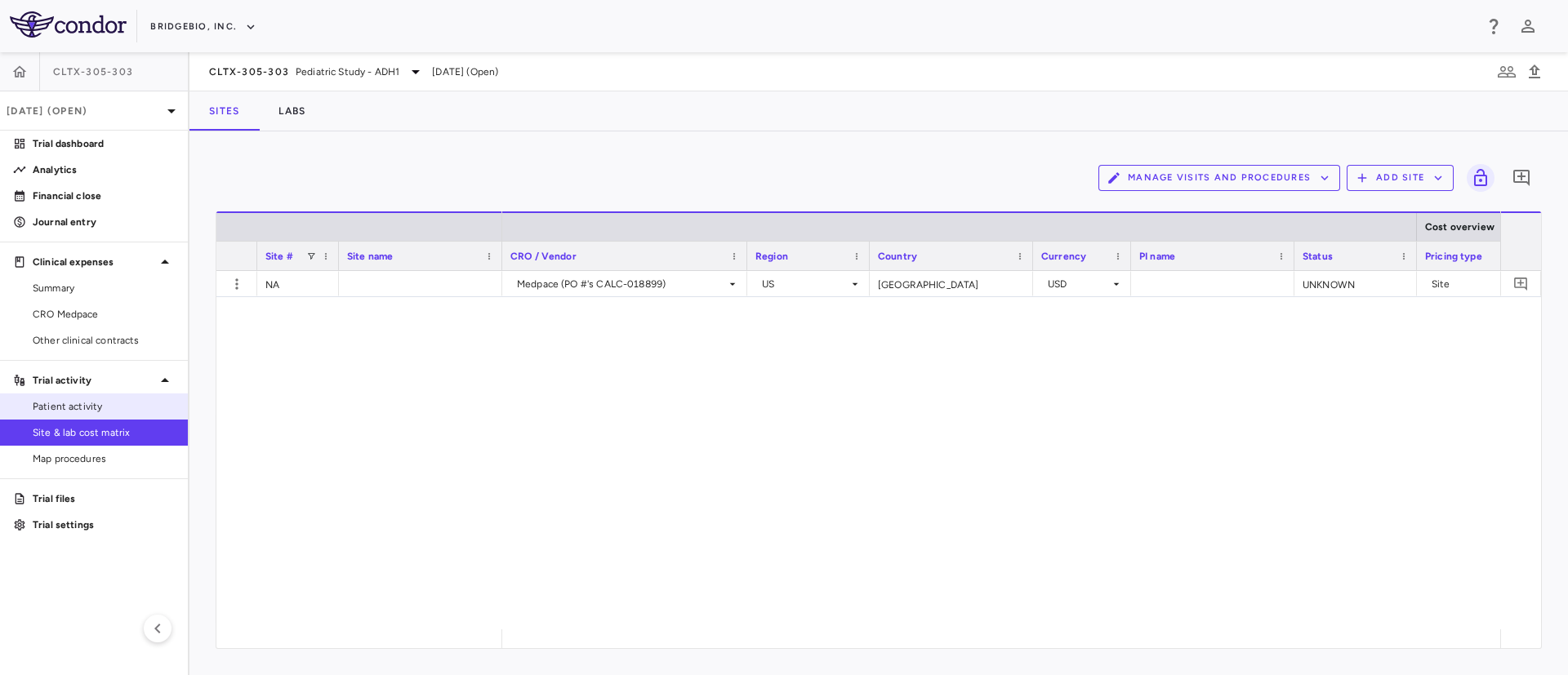
click at [75, 413] on span "Patient activity" at bounding box center [103, 406] width 142 height 15
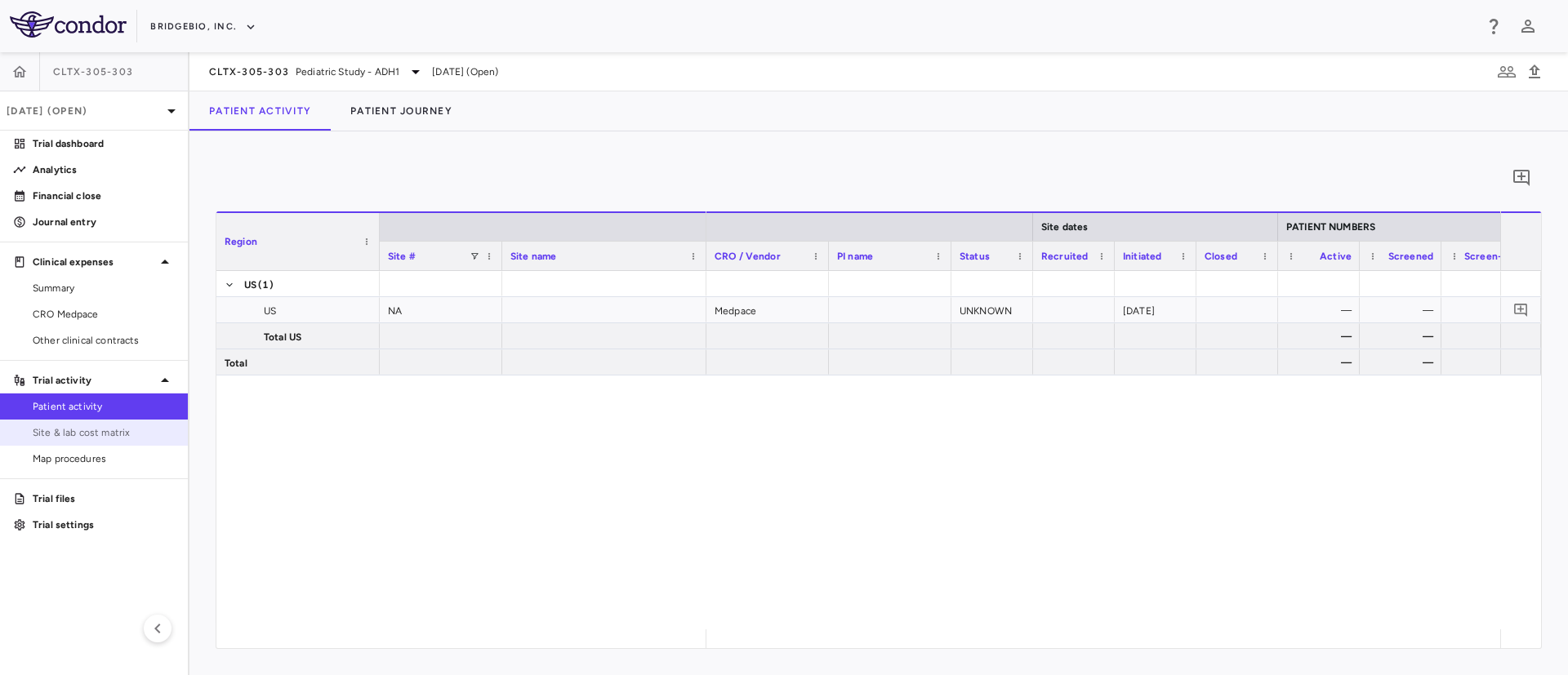
click at [66, 428] on span "Site & lab cost matrix" at bounding box center [103, 433] width 142 height 15
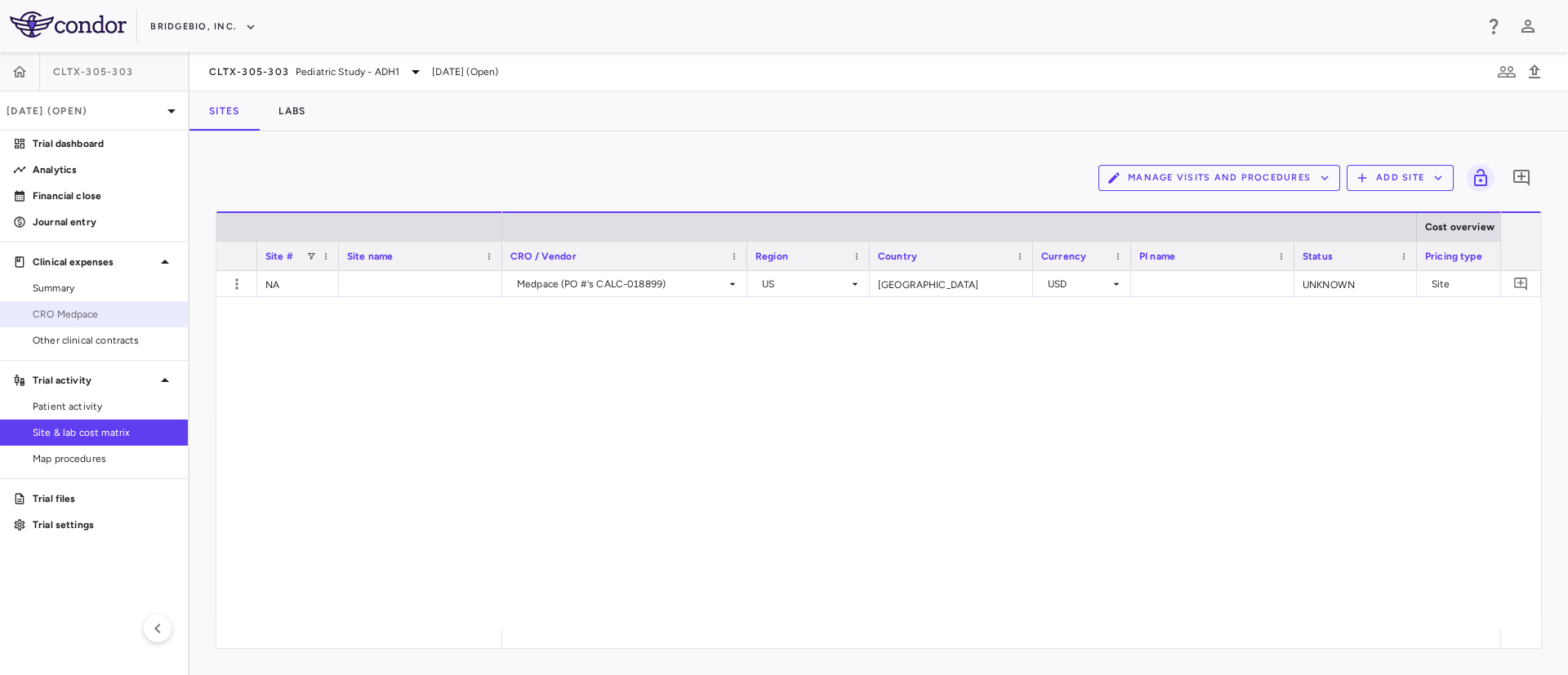
click at [53, 315] on span "CRO Medpace" at bounding box center [103, 314] width 142 height 15
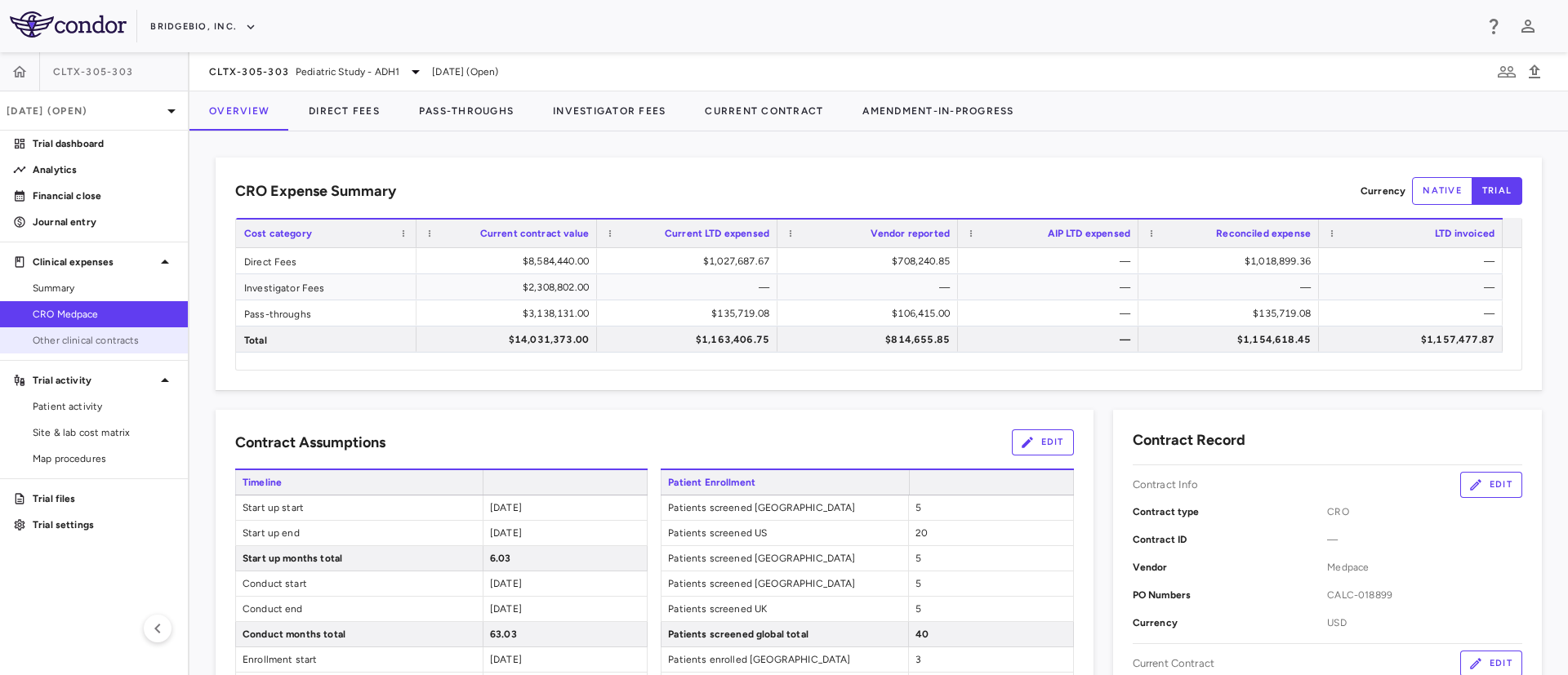
click at [70, 330] on link "Other clinical contracts" at bounding box center [94, 341] width 188 height 24
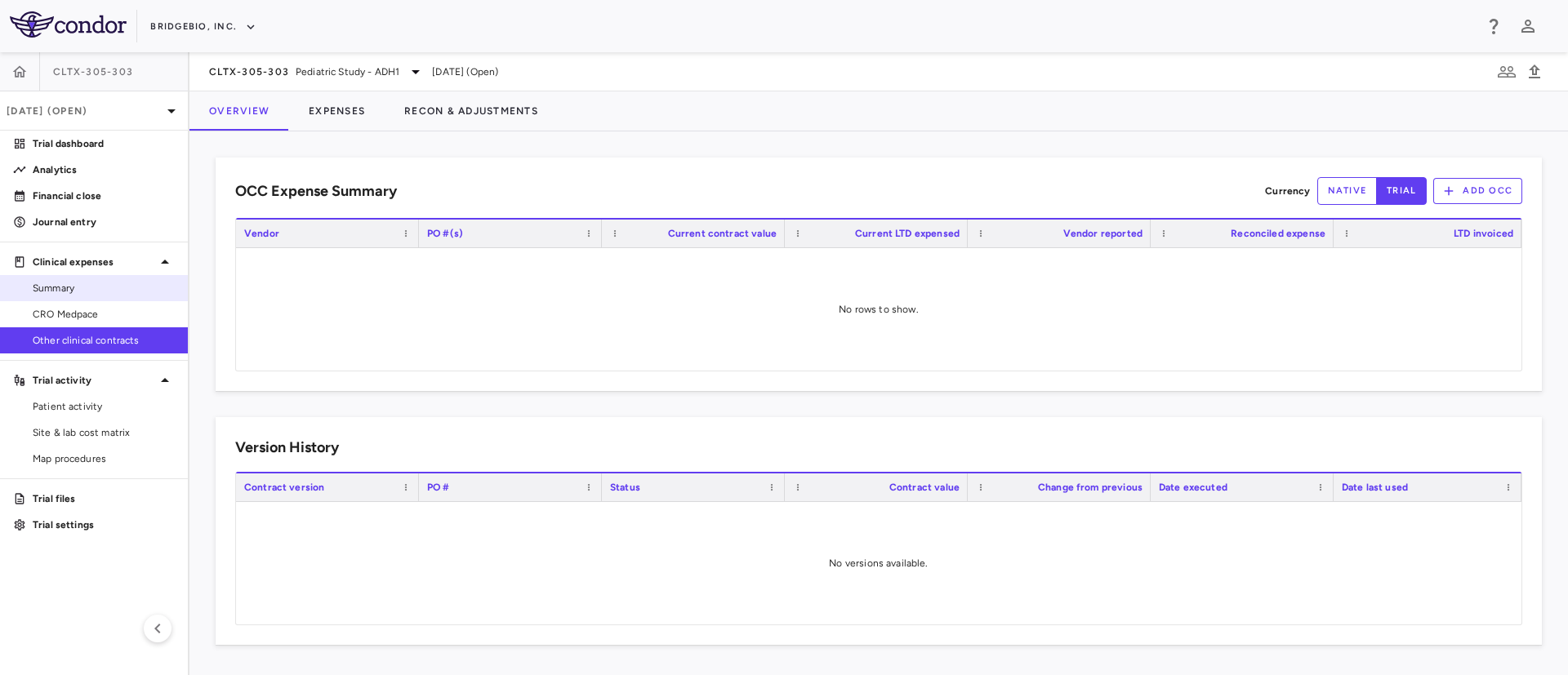
click at [82, 286] on span "Summary" at bounding box center [103, 288] width 142 height 15
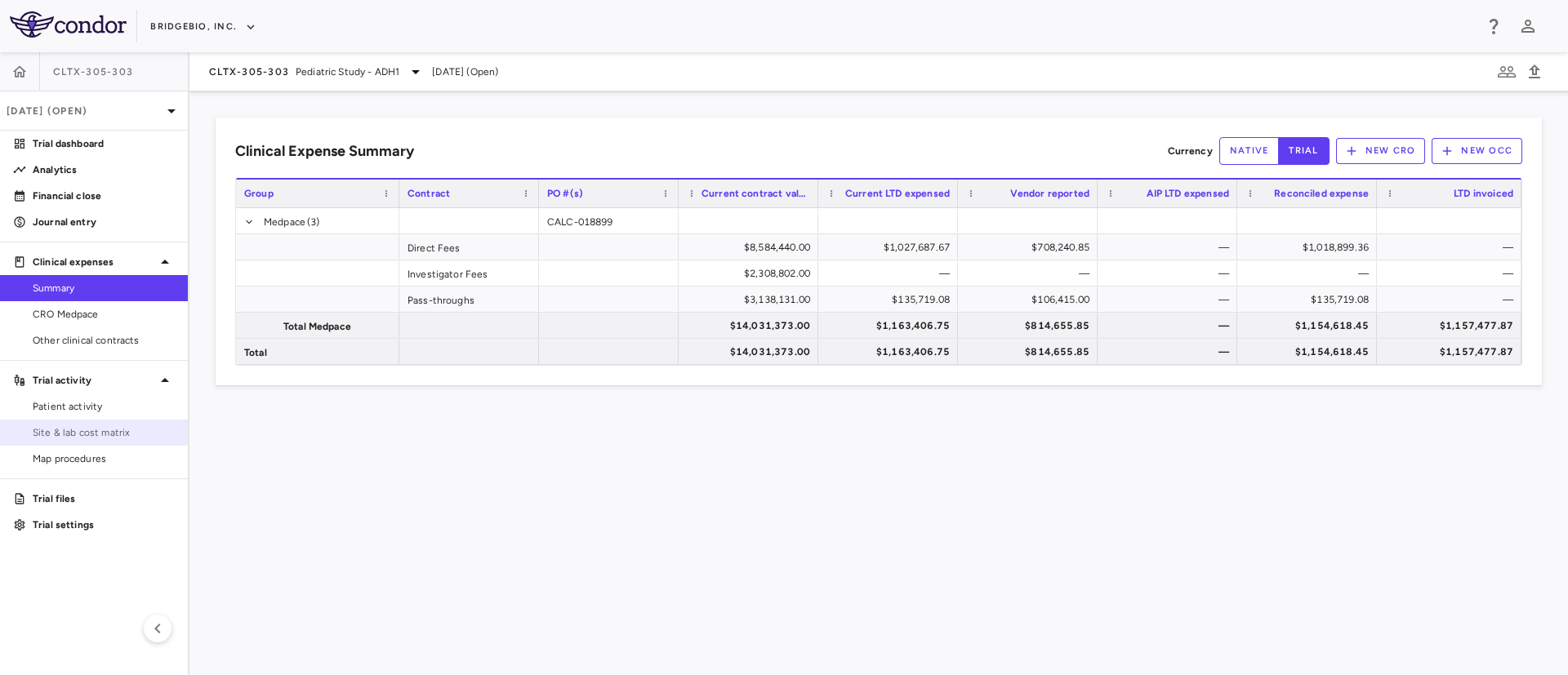
click at [89, 432] on span "Site & lab cost matrix" at bounding box center [103, 433] width 142 height 15
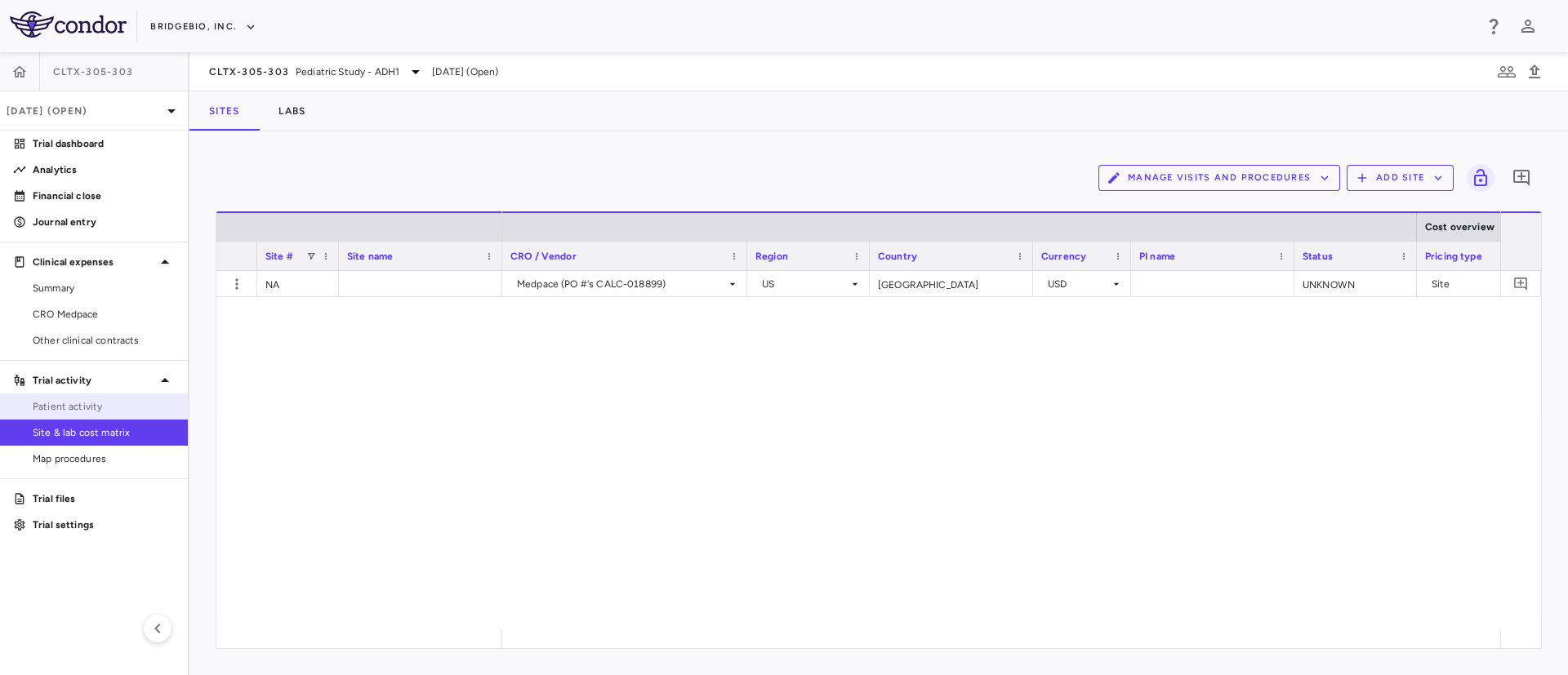
click at [71, 410] on span "Patient activity" at bounding box center [103, 406] width 142 height 15
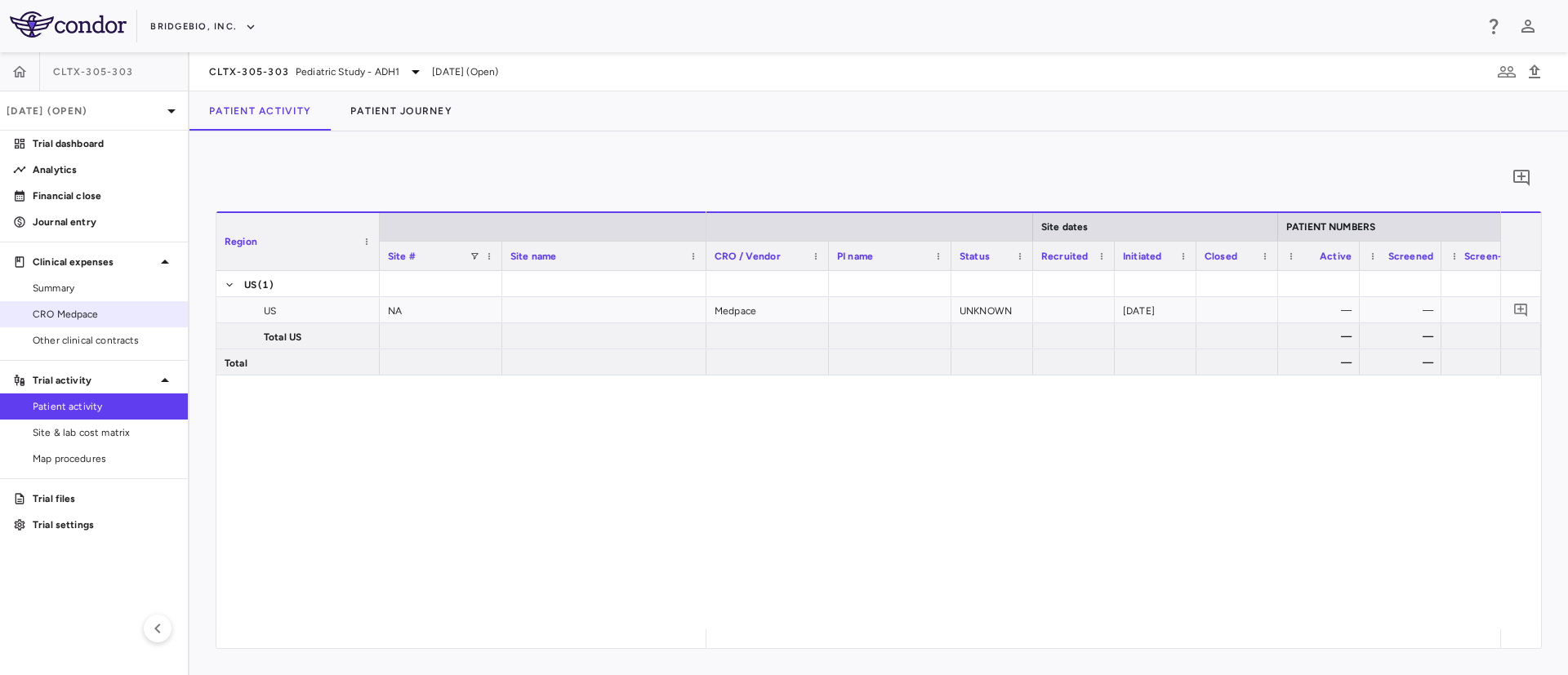
click at [66, 321] on span "CRO Medpace" at bounding box center [103, 314] width 142 height 15
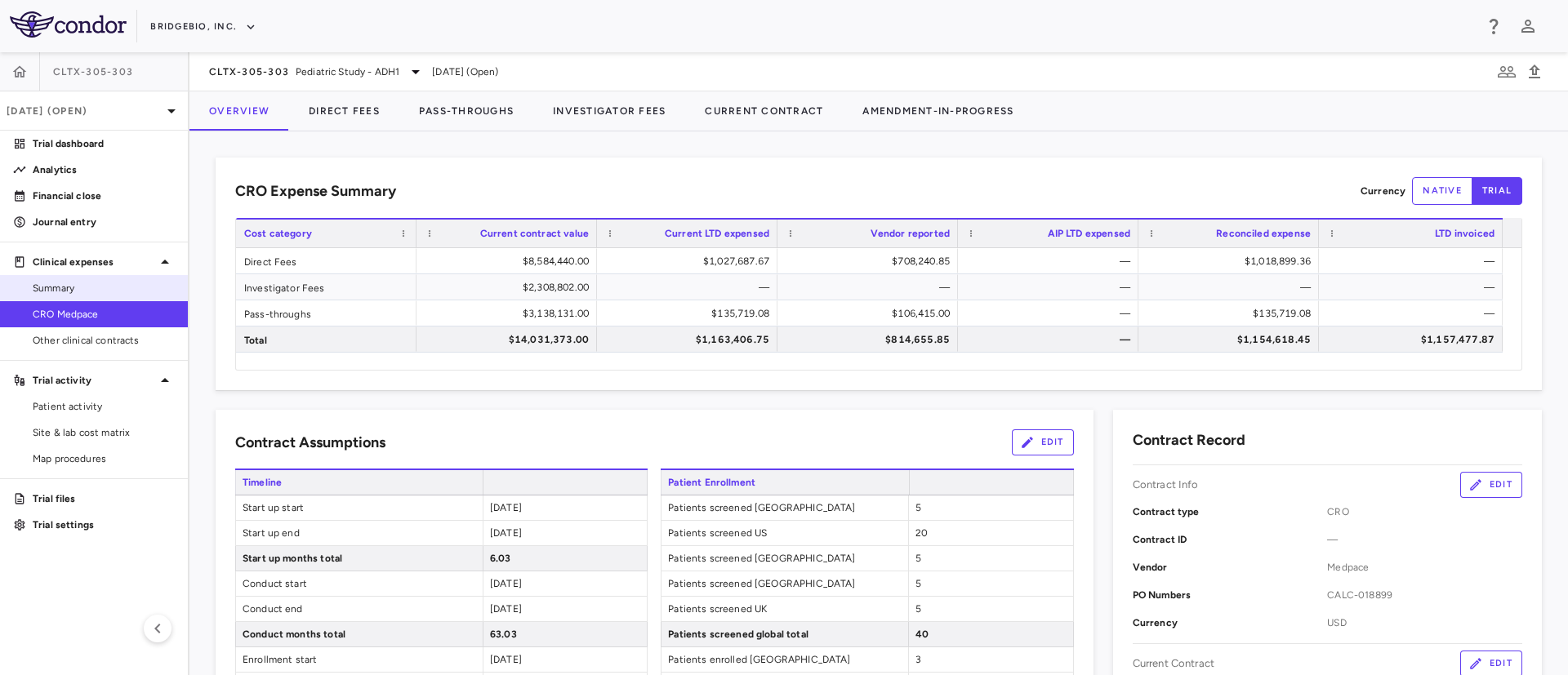
click at [42, 281] on span "Summary" at bounding box center [103, 288] width 142 height 15
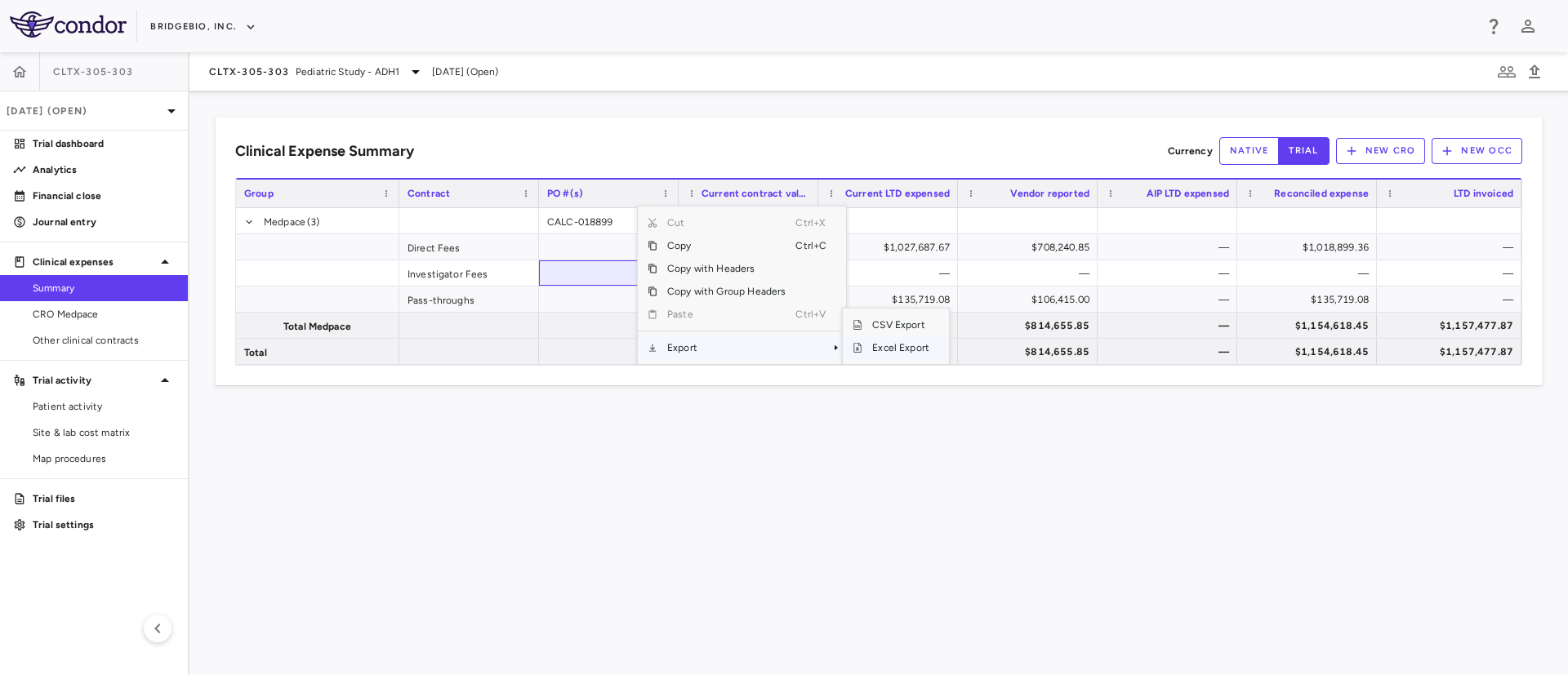
click at [891, 355] on span "Excel Export" at bounding box center [900, 347] width 77 height 23
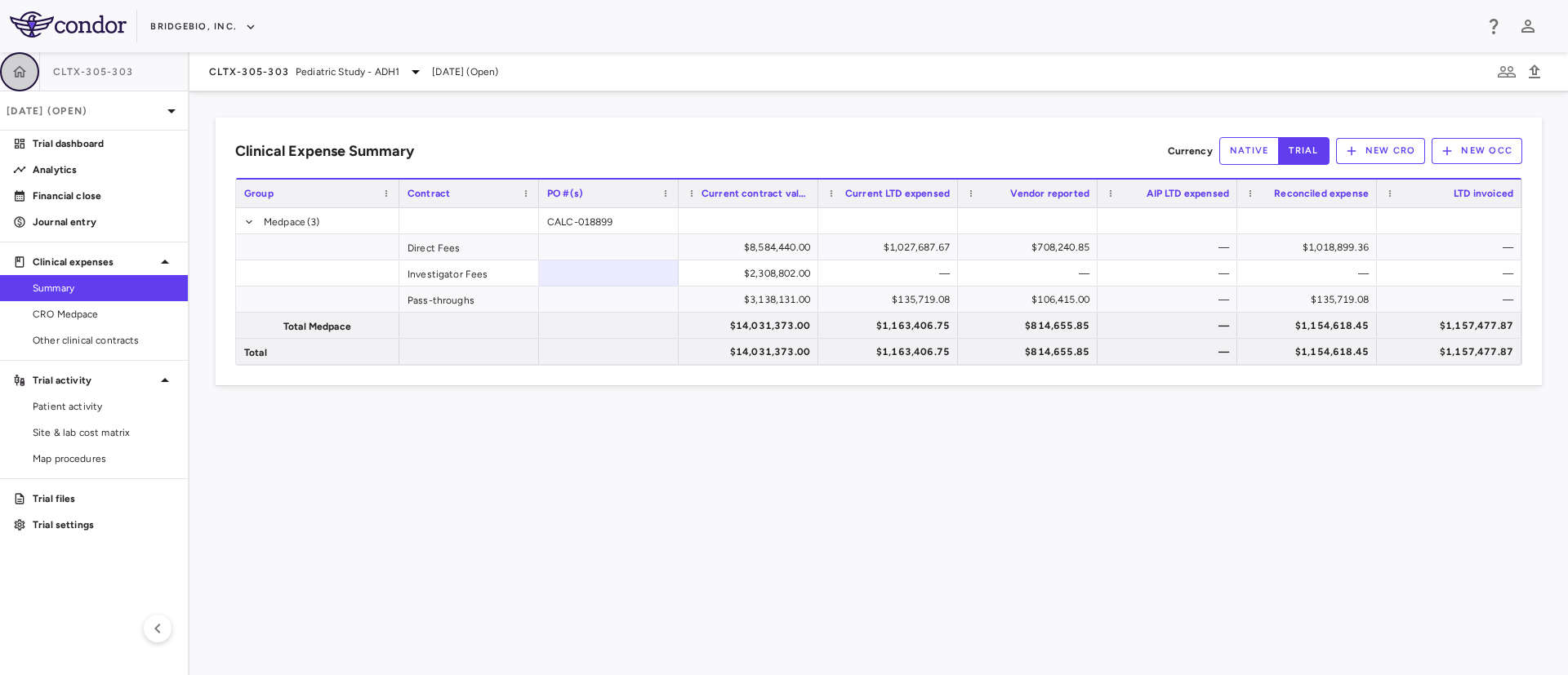
click at [8, 78] on button "button" at bounding box center [19, 72] width 39 height 39
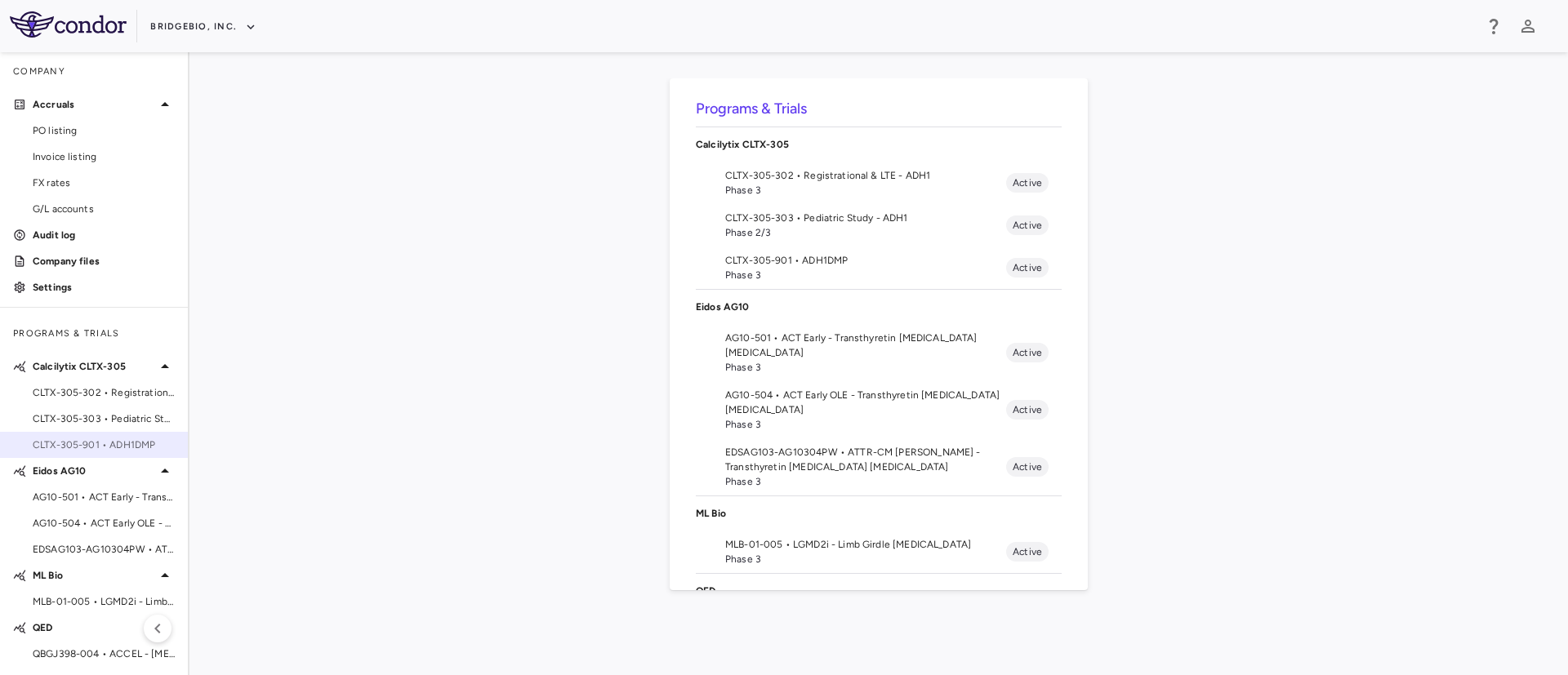
click at [96, 444] on span "CLTX-305-901 • ADH1DMP" at bounding box center [103, 445] width 142 height 15
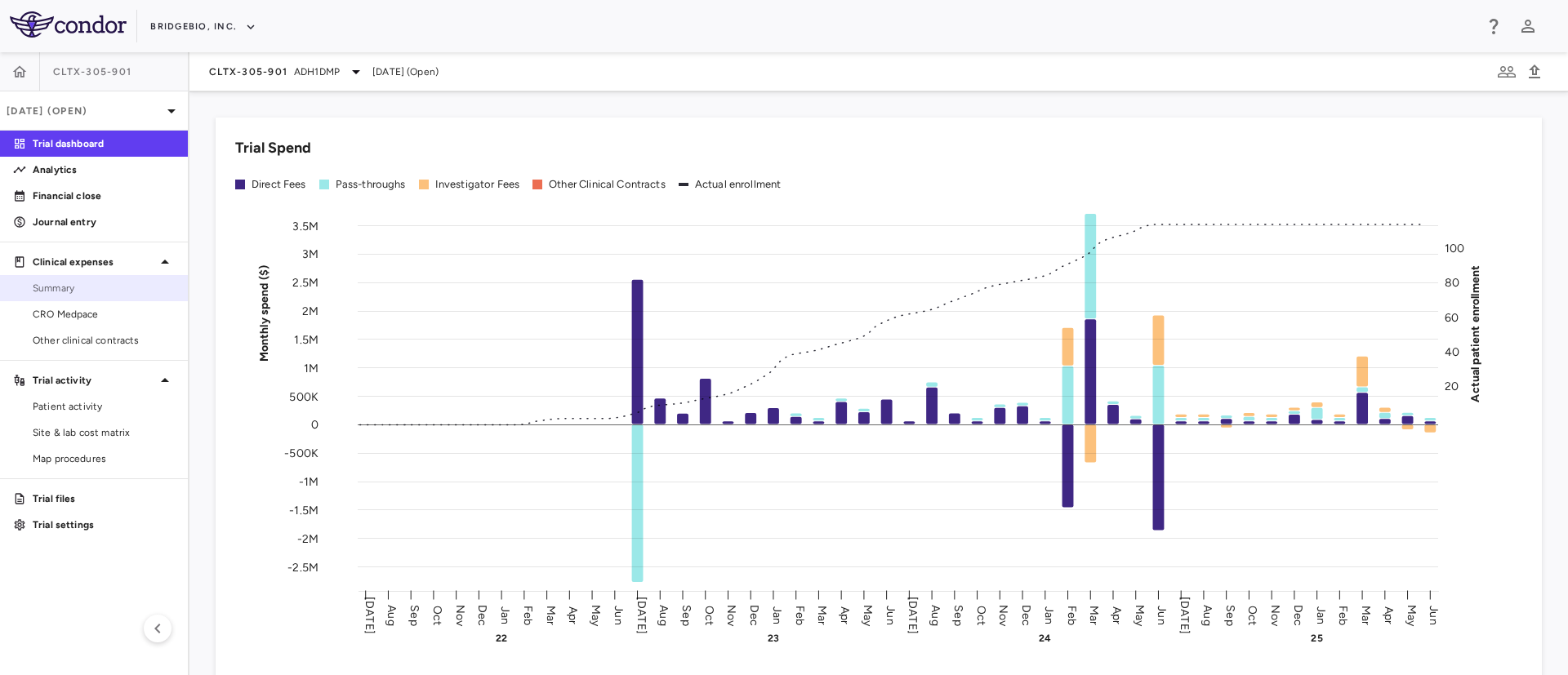
click at [66, 293] on span "Summary" at bounding box center [103, 288] width 142 height 15
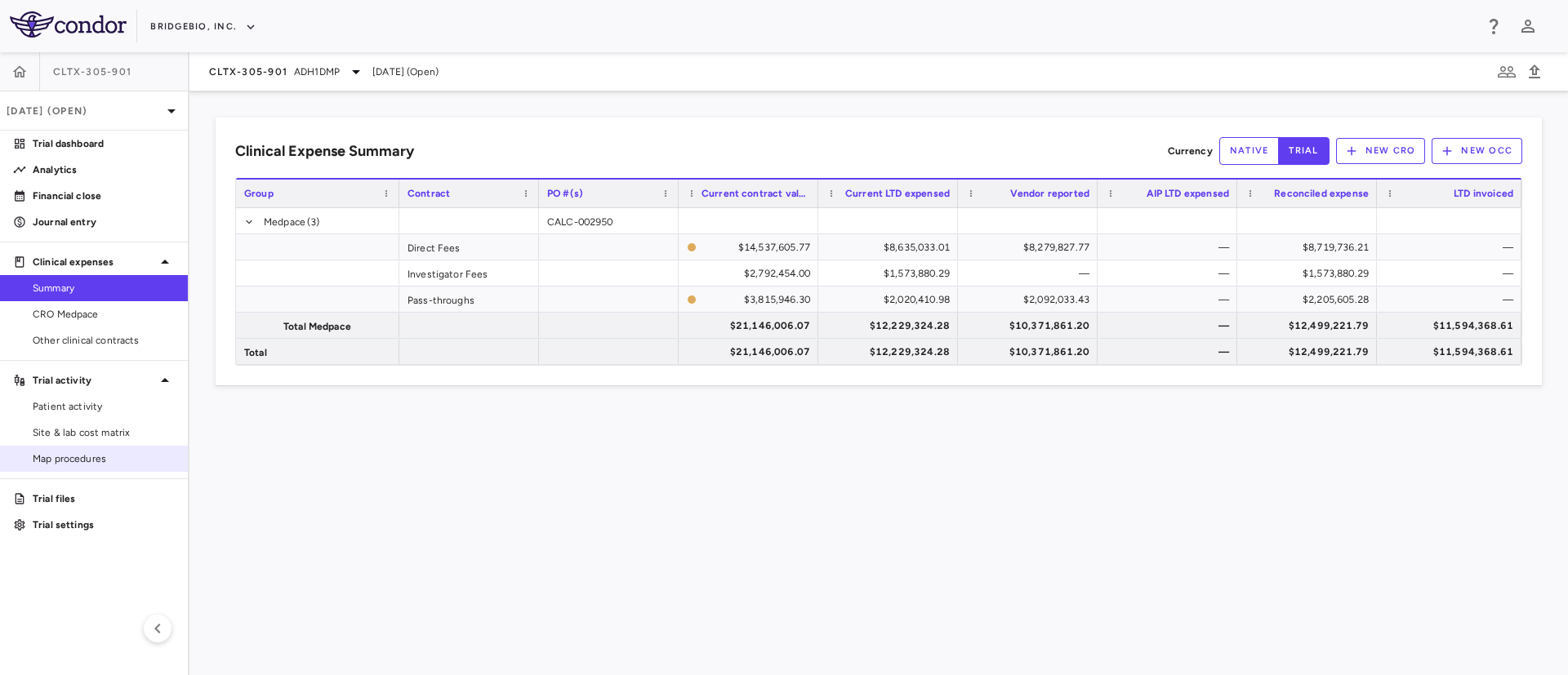
click at [75, 472] on div "Map procedures" at bounding box center [94, 459] width 188 height 26
click at [85, 458] on span "Map procedures" at bounding box center [103, 459] width 142 height 15
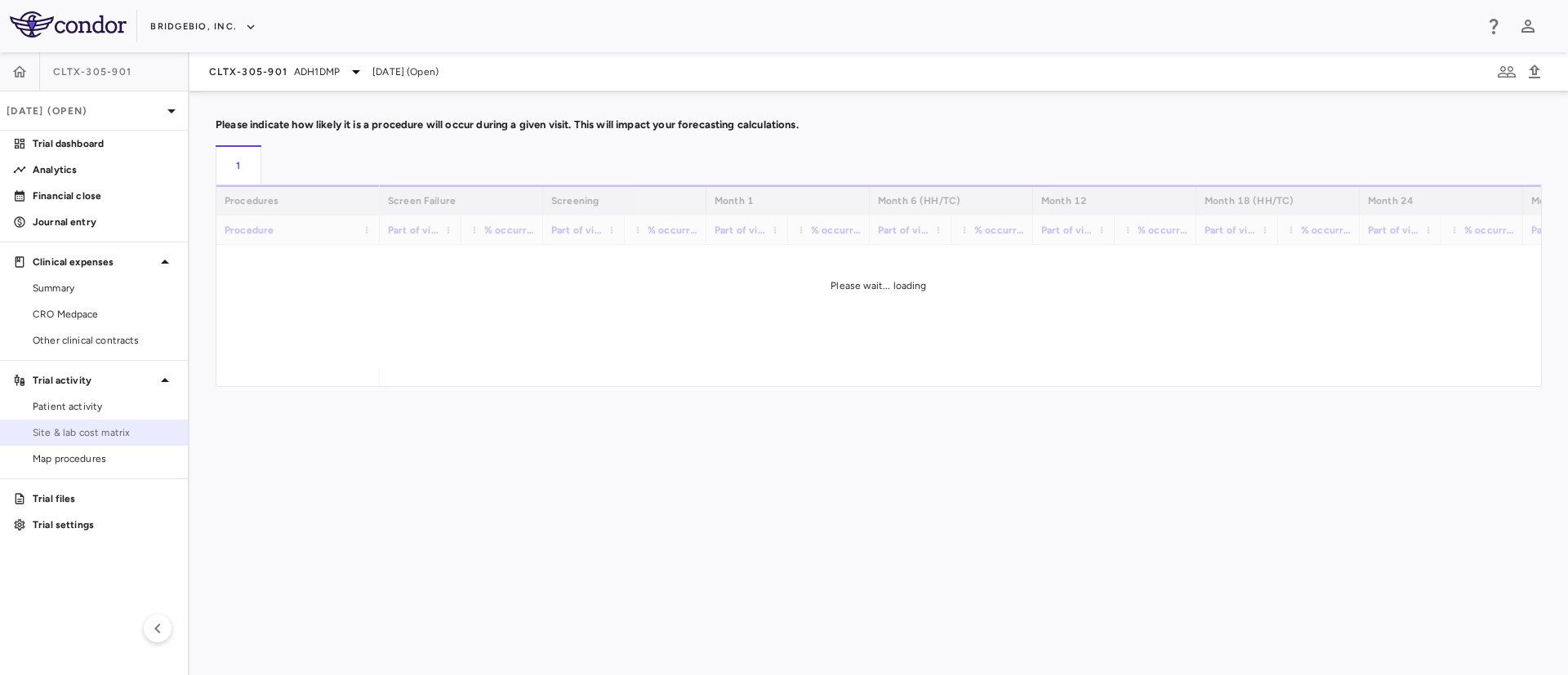
click at [59, 438] on span "Site & lab cost matrix" at bounding box center [103, 433] width 142 height 15
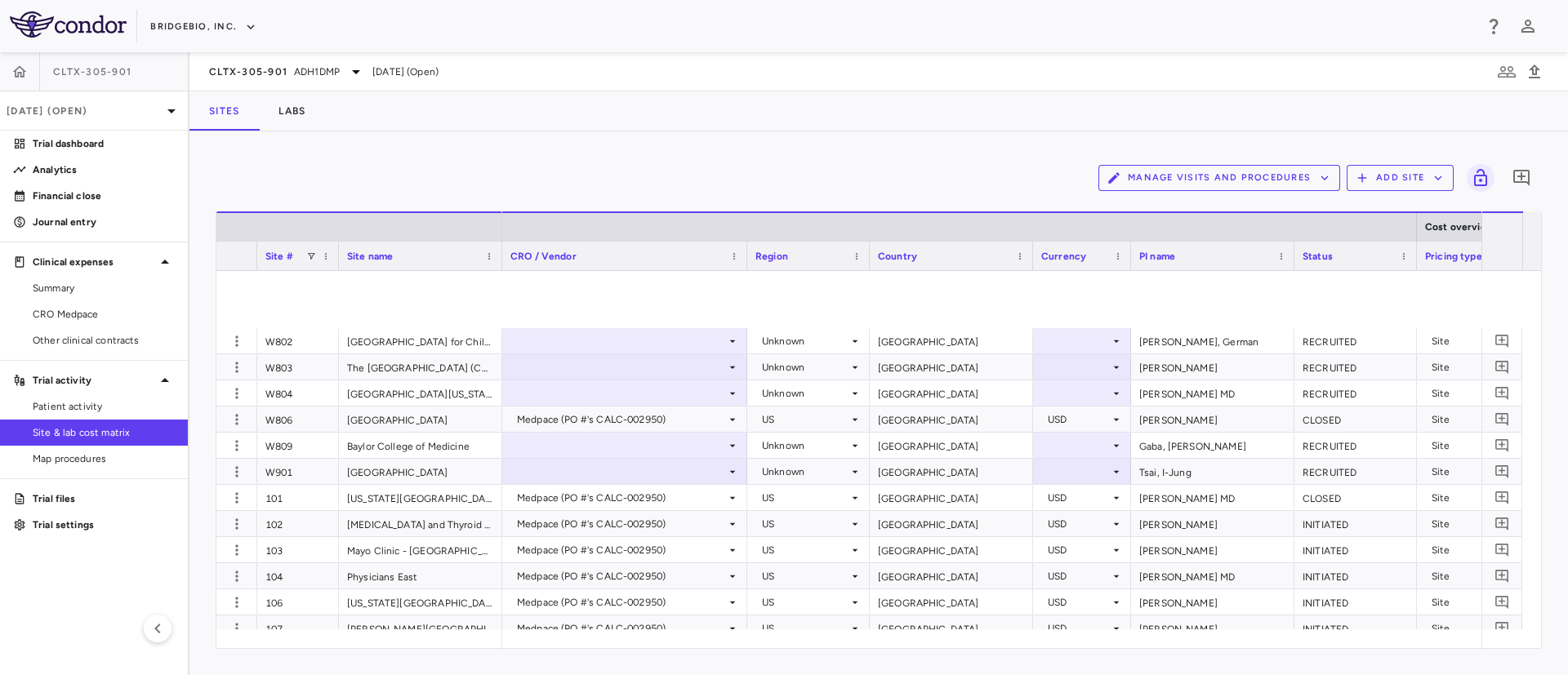
scroll to position [842, 0]
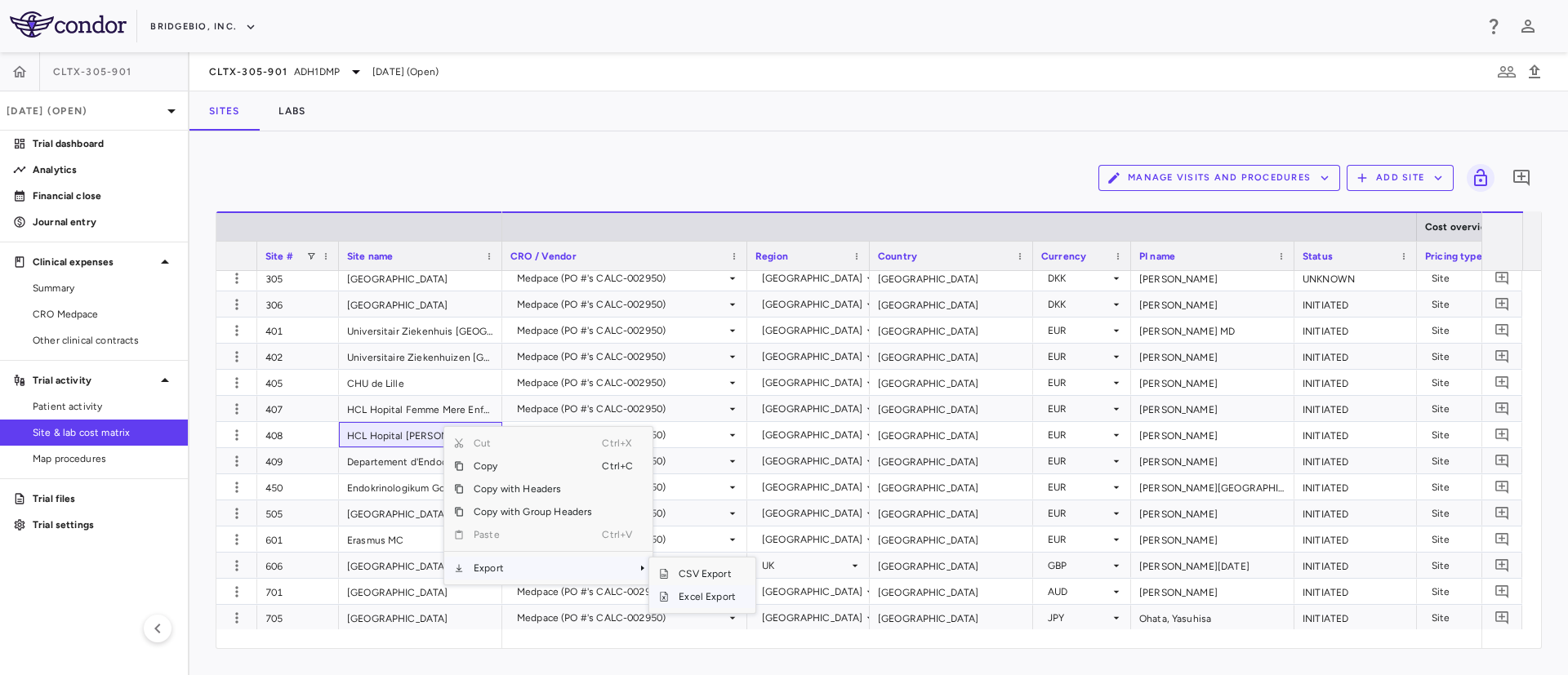
click at [690, 599] on span "Excel Export" at bounding box center [707, 597] width 77 height 23
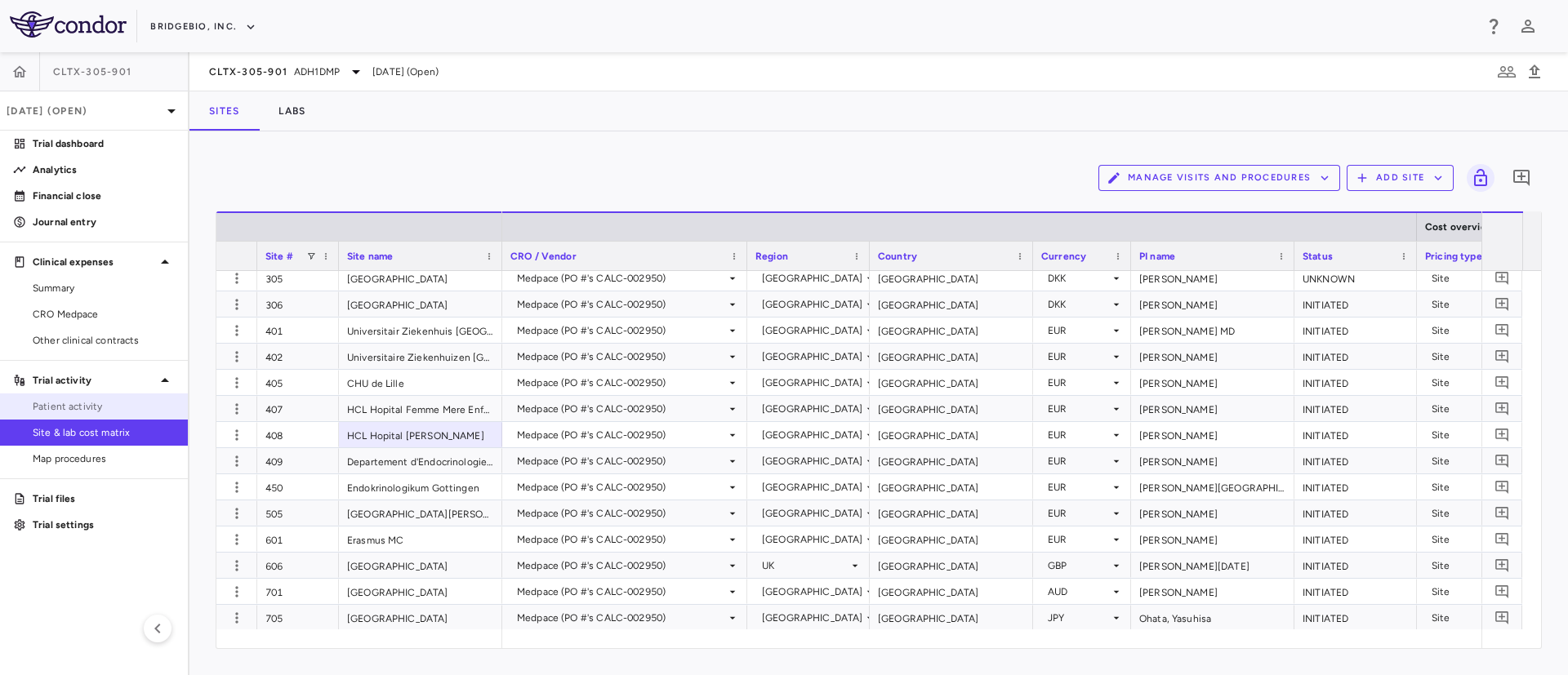
click at [59, 408] on span "Patient activity" at bounding box center [103, 406] width 142 height 15
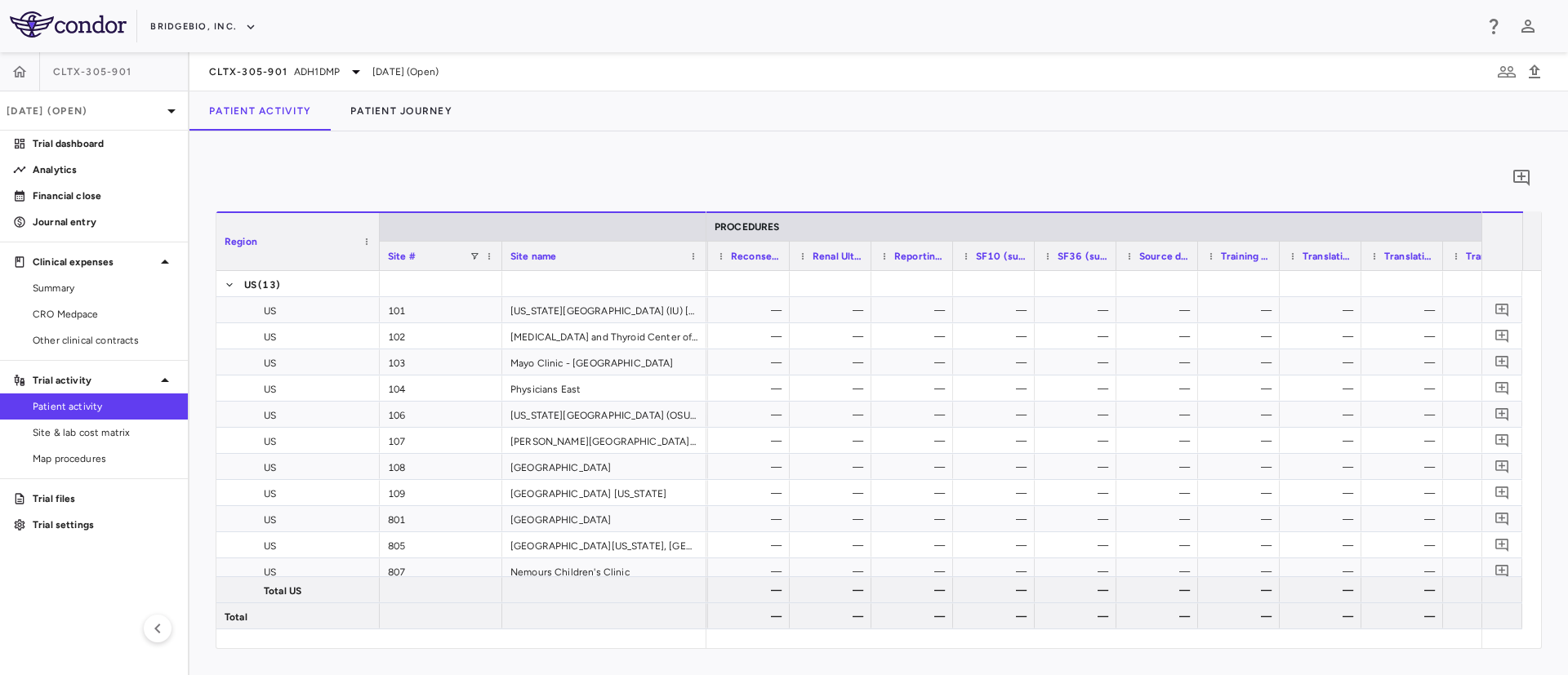
scroll to position [0, 4626]
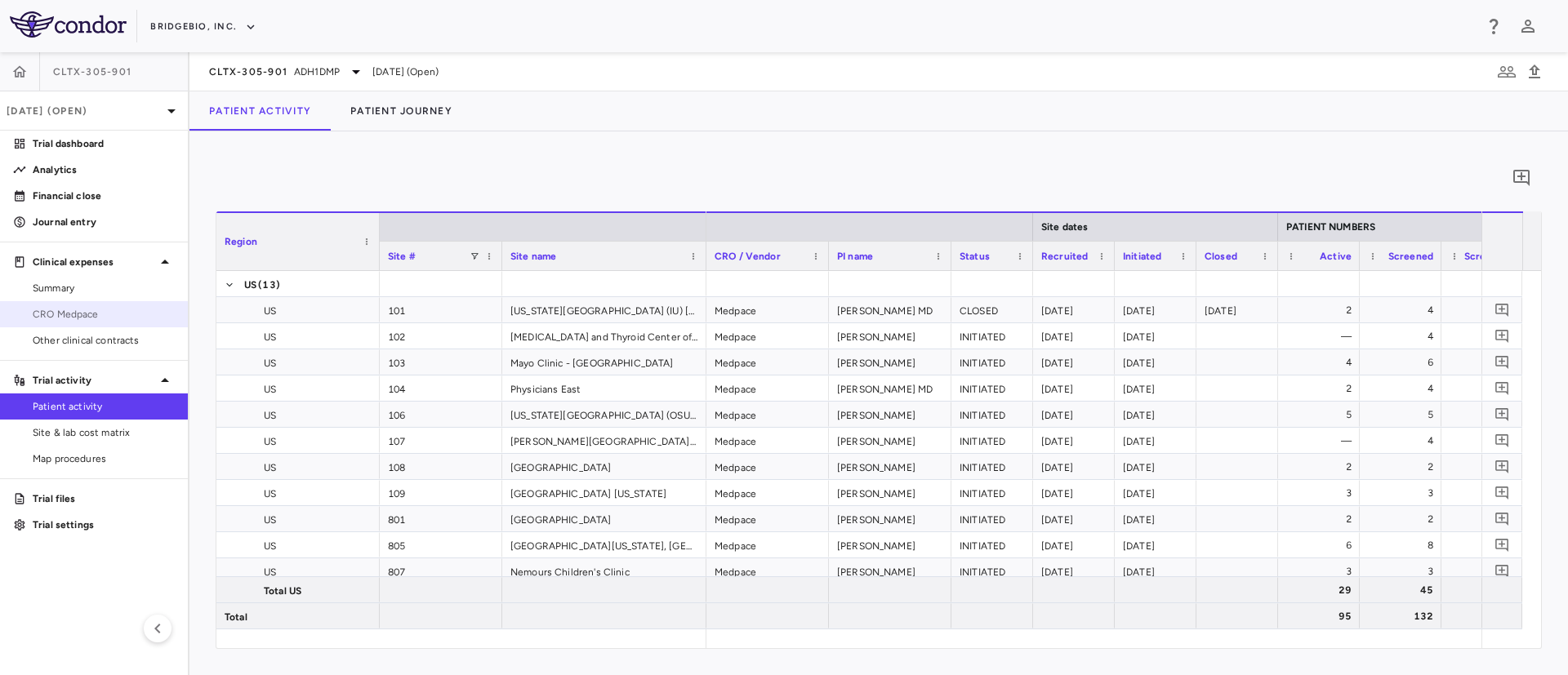
click at [51, 310] on span "CRO Medpace" at bounding box center [103, 314] width 142 height 15
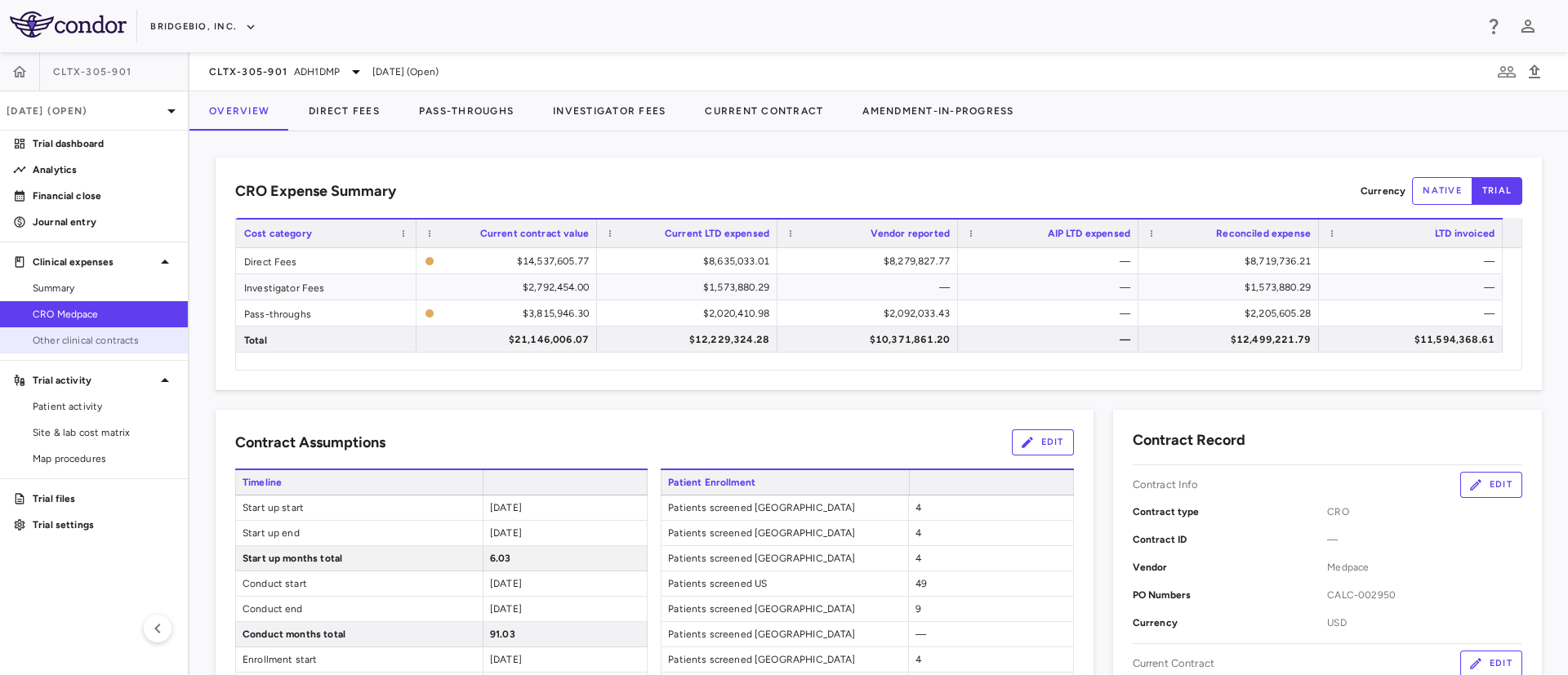
click at [54, 337] on span "Other clinical contracts" at bounding box center [103, 340] width 142 height 15
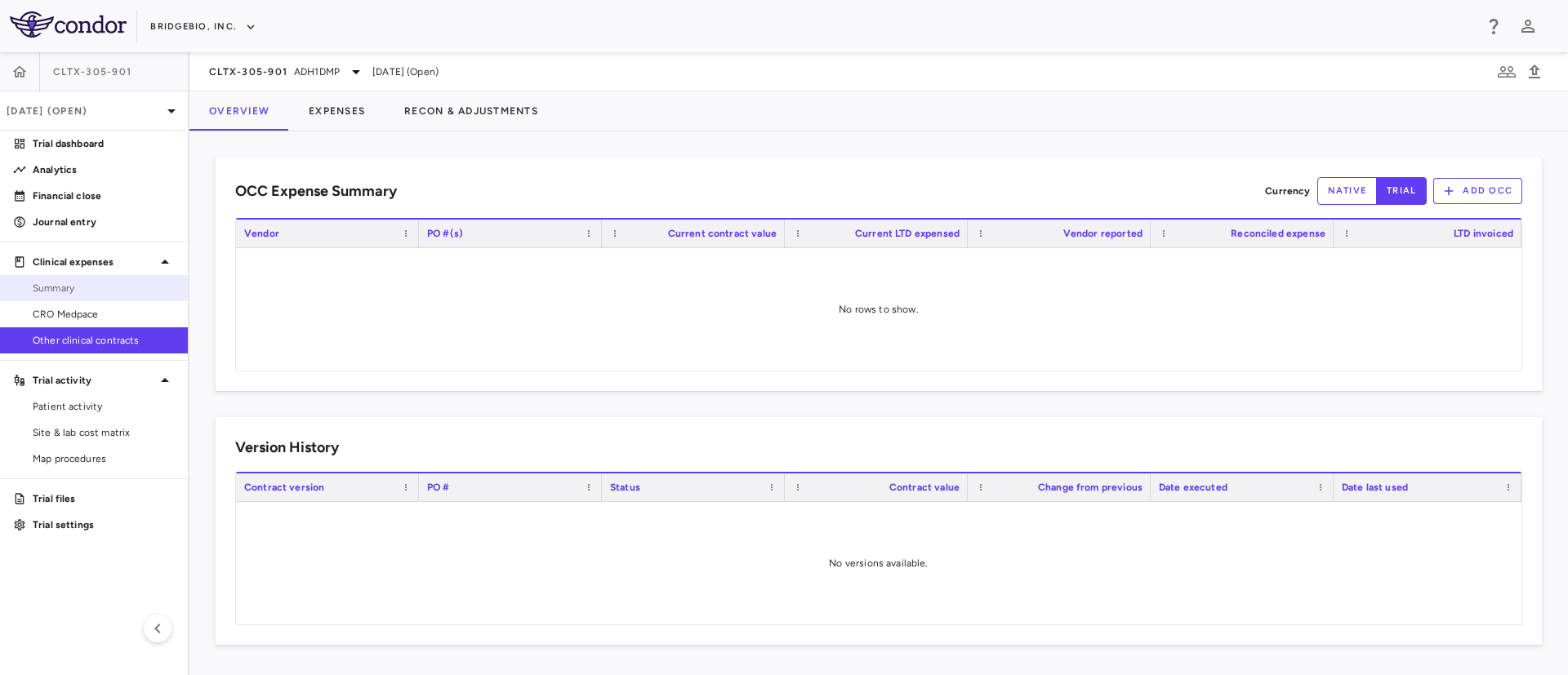
click at [48, 281] on span "Summary" at bounding box center [103, 288] width 142 height 15
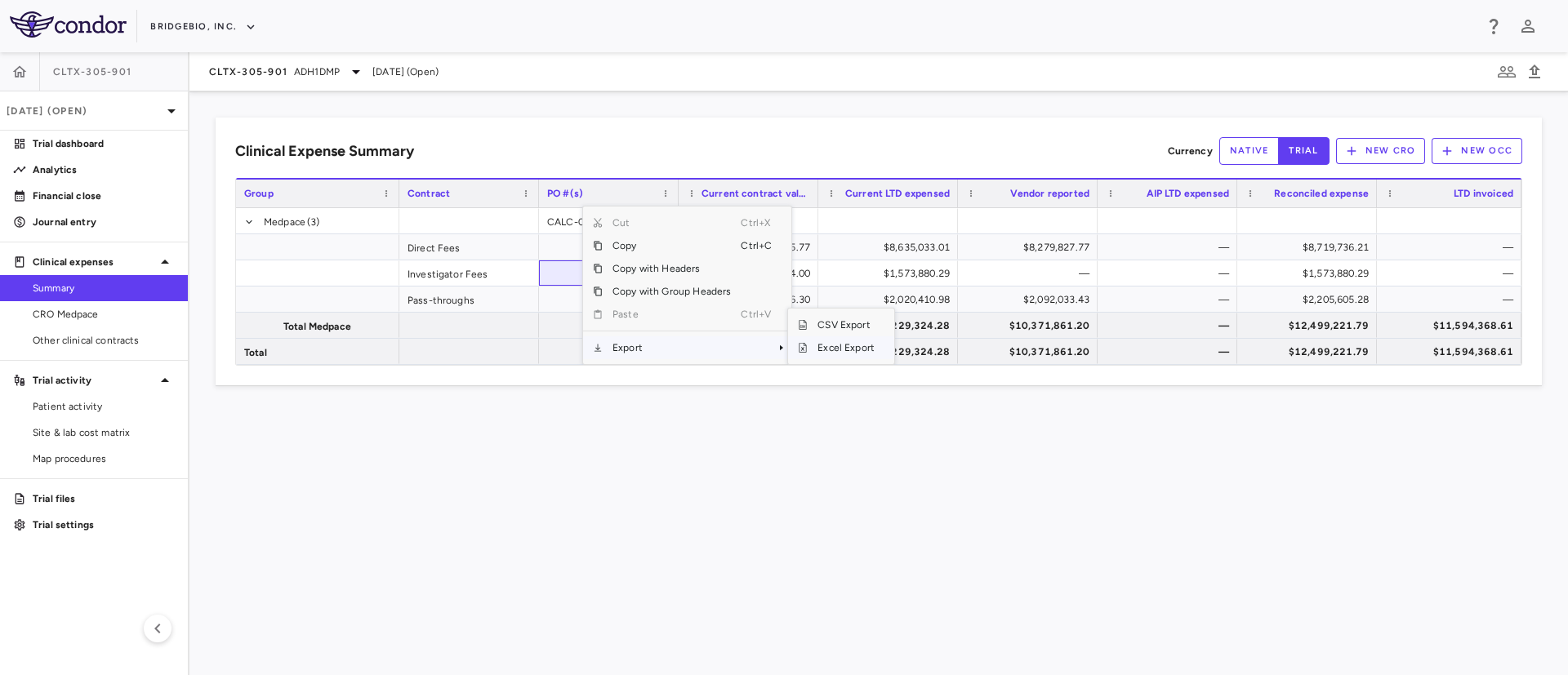
click at [802, 351] on span "SubMenu" at bounding box center [802, 347] width 9 height 9
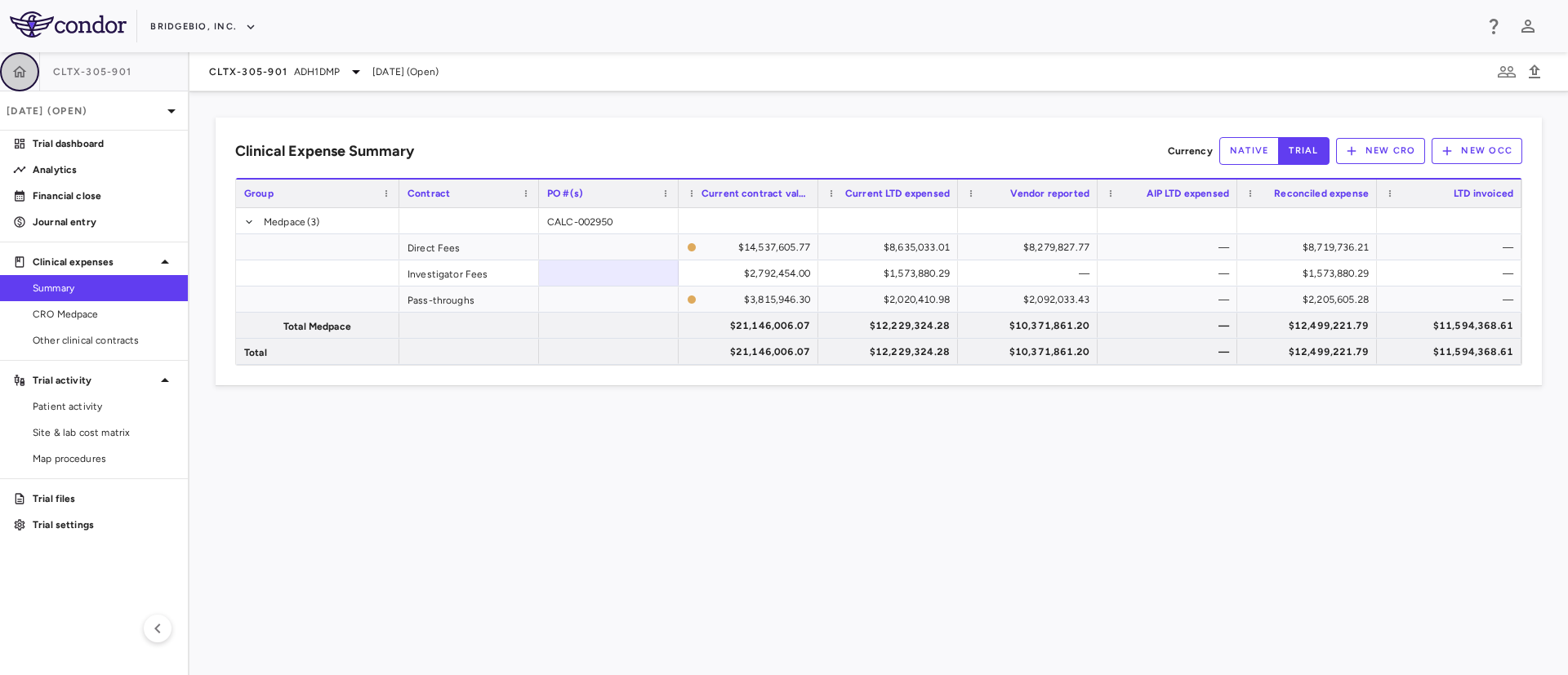
click at [31, 81] on button "button" at bounding box center [19, 72] width 39 height 39
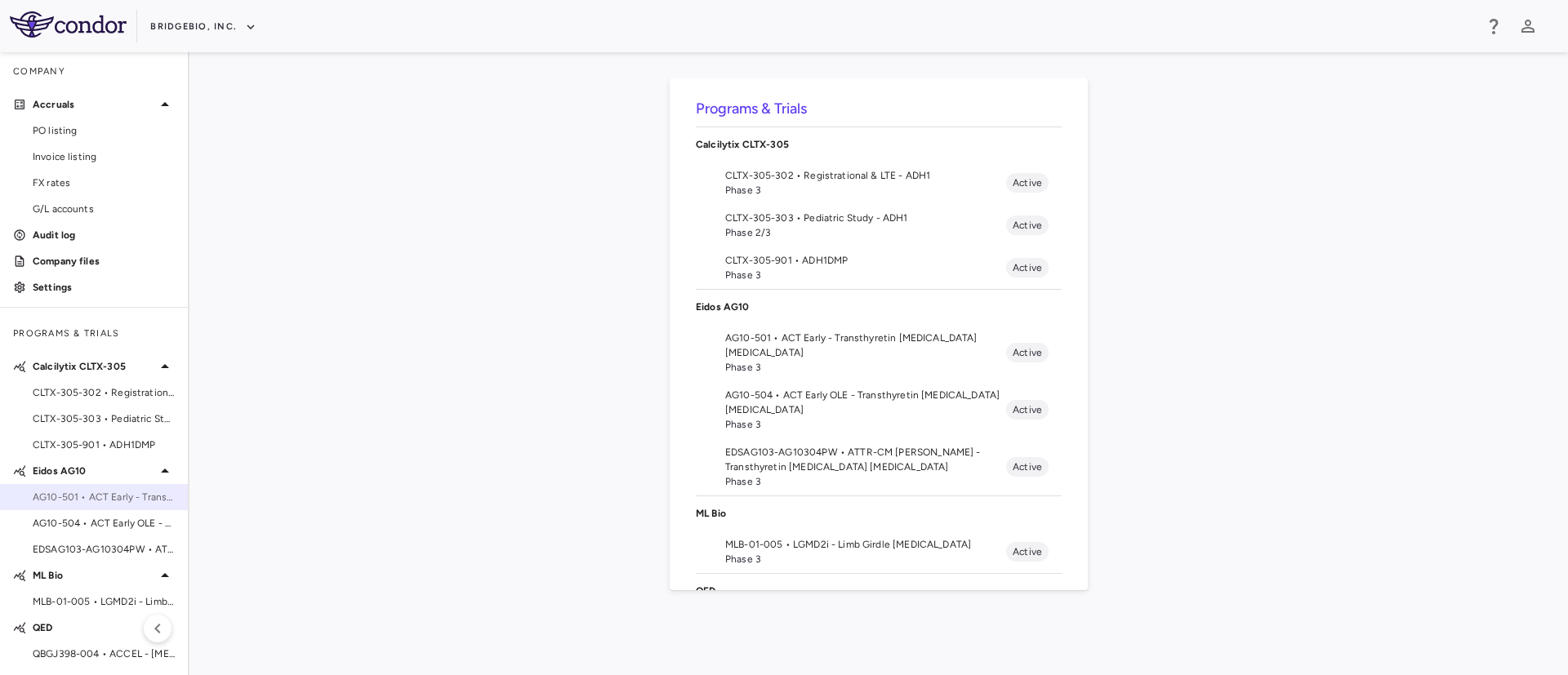
click at [78, 508] on div "AG10-501 • ACT Early - Transthyretin [MEDICAL_DATA] [MEDICAL_DATA]" at bounding box center [94, 497] width 188 height 24
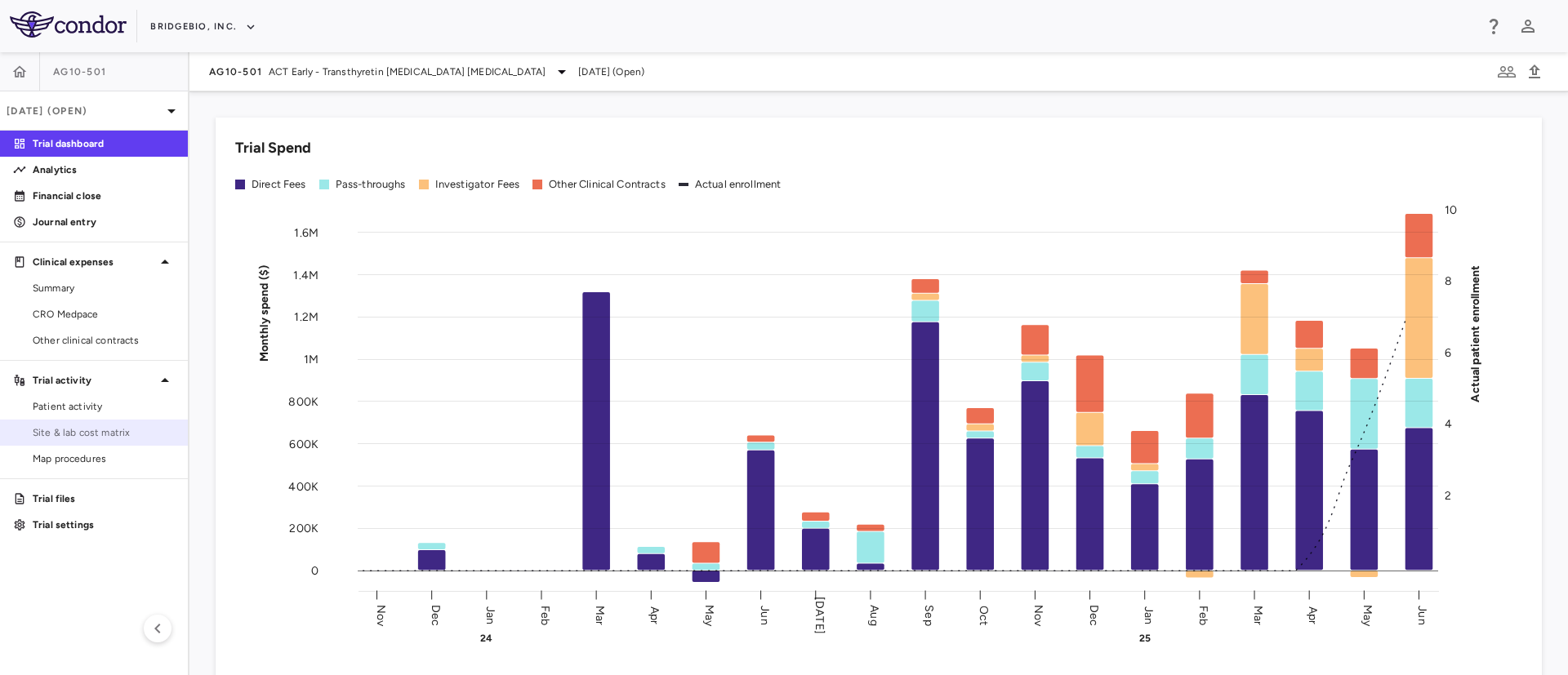
click at [102, 438] on span "Site & lab cost matrix" at bounding box center [103, 433] width 142 height 15
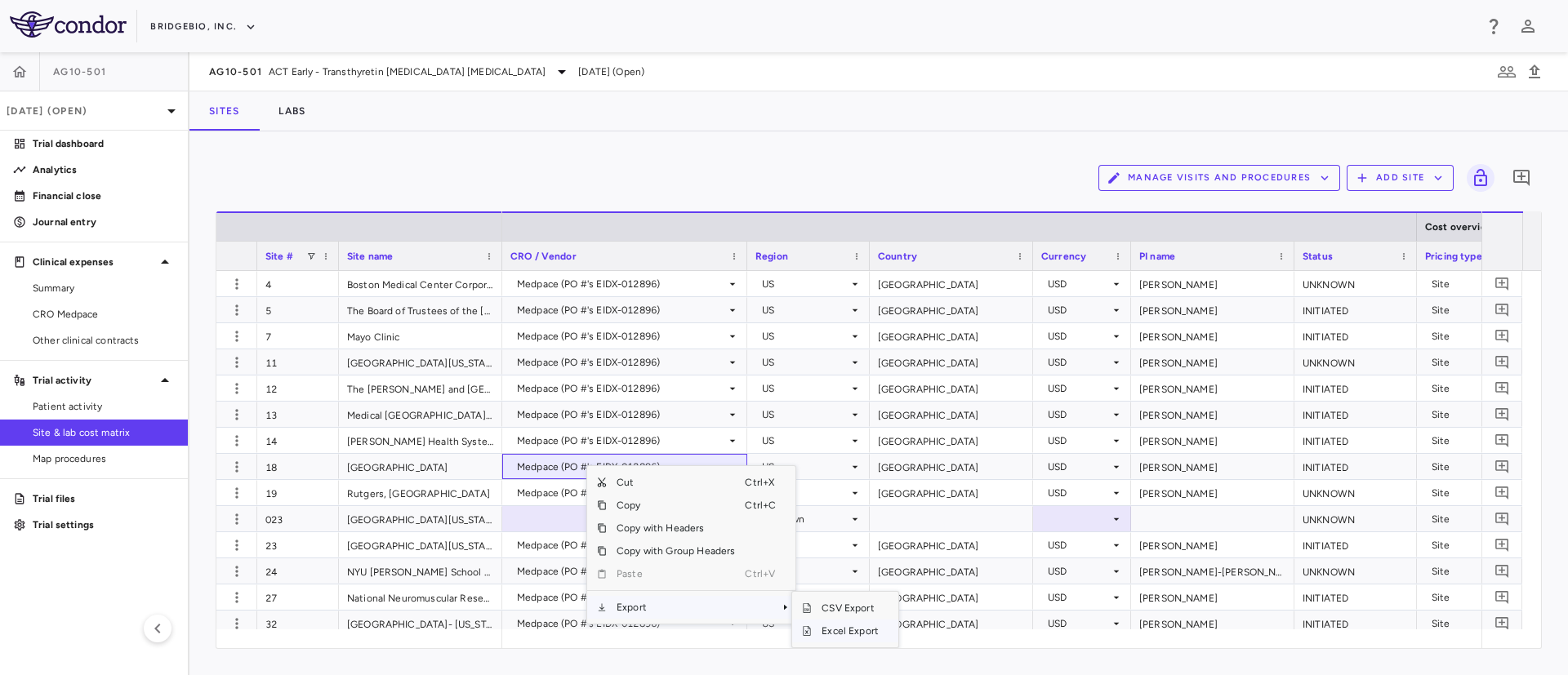
click at [830, 638] on span "Excel Export" at bounding box center [850, 631] width 77 height 23
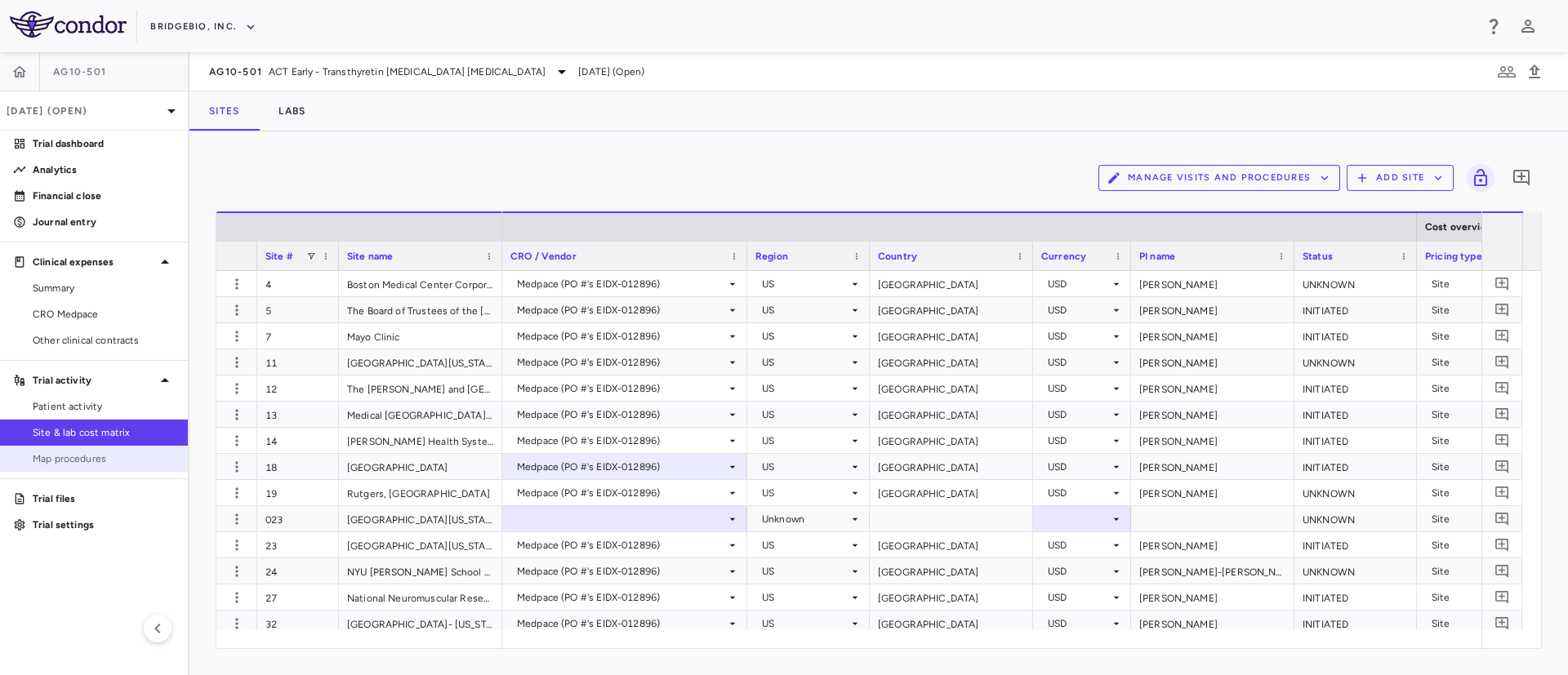
click at [45, 448] on link "Map procedures" at bounding box center [94, 459] width 188 height 24
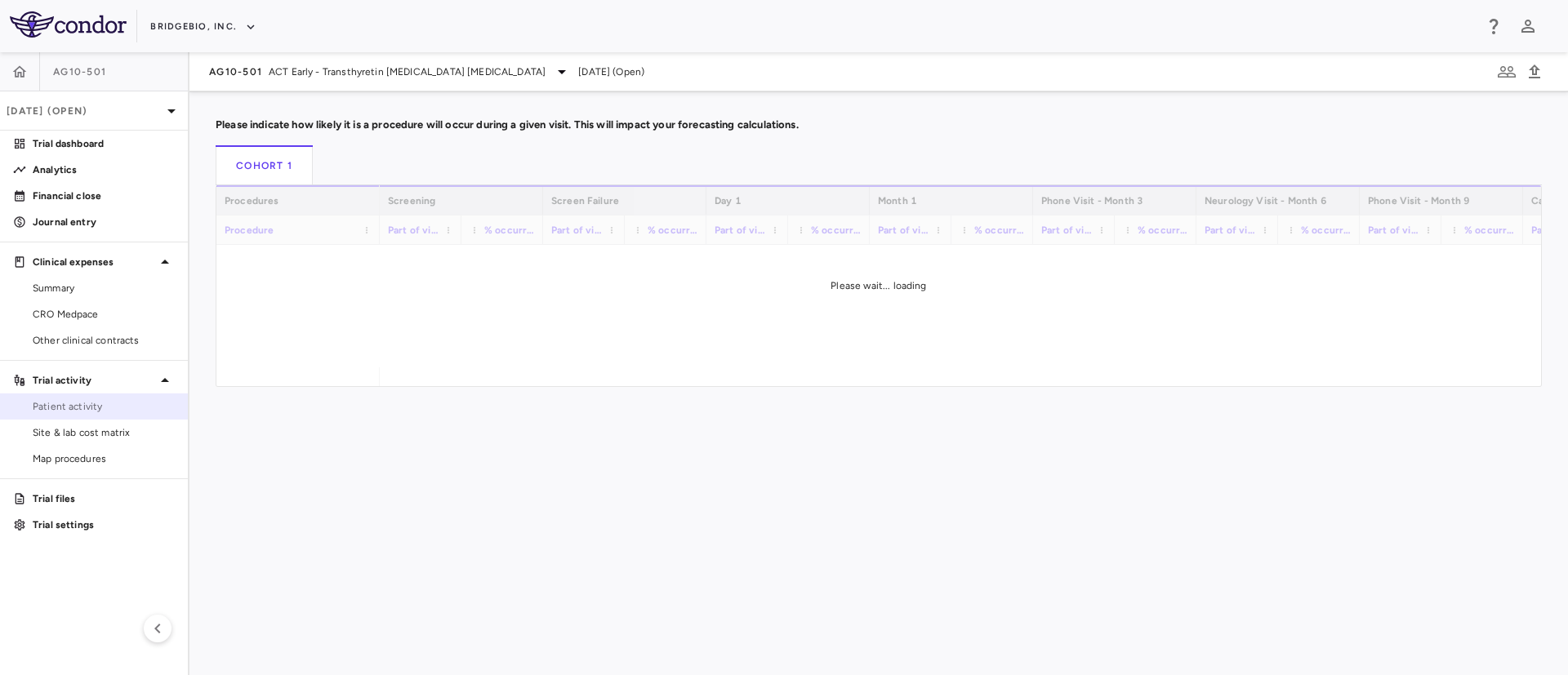
click at [59, 415] on link "Patient activity" at bounding box center [94, 407] width 188 height 24
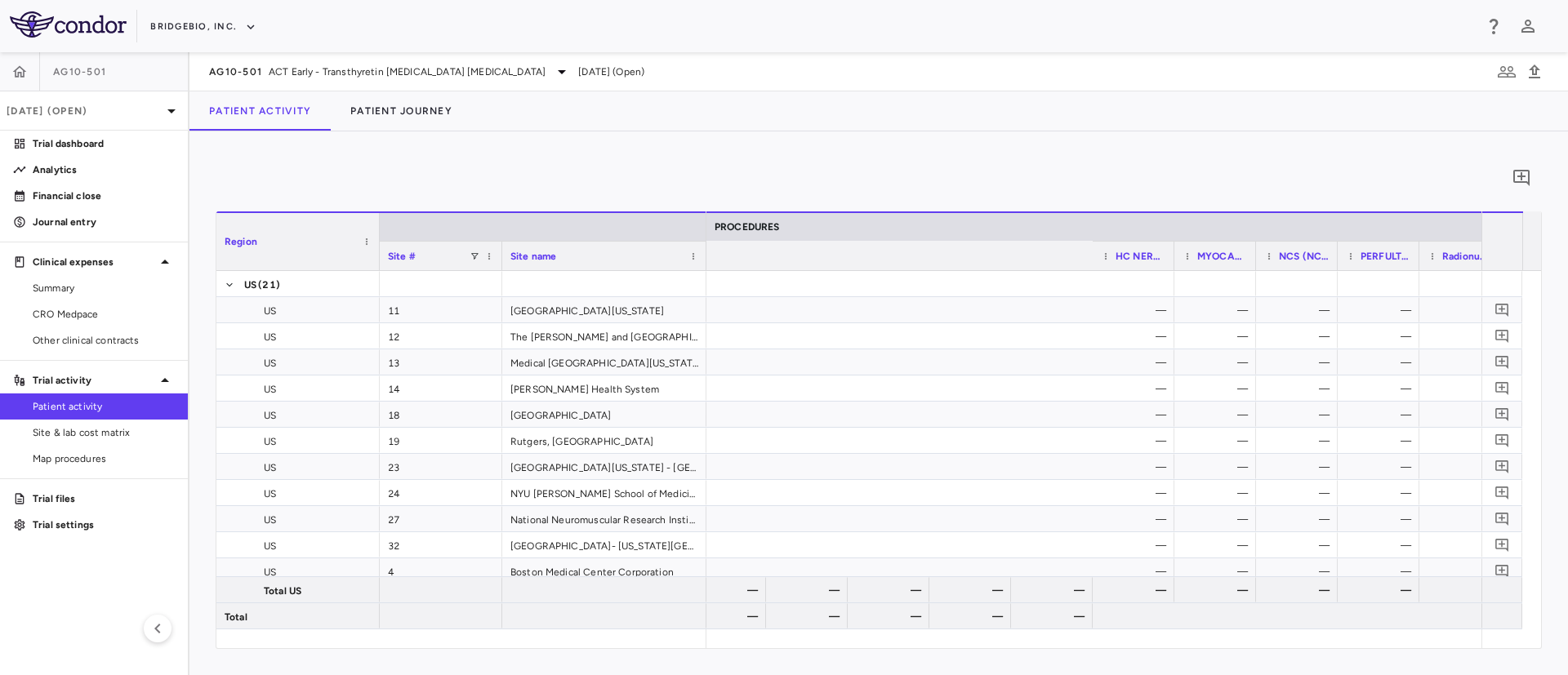
scroll to position [0, 3428]
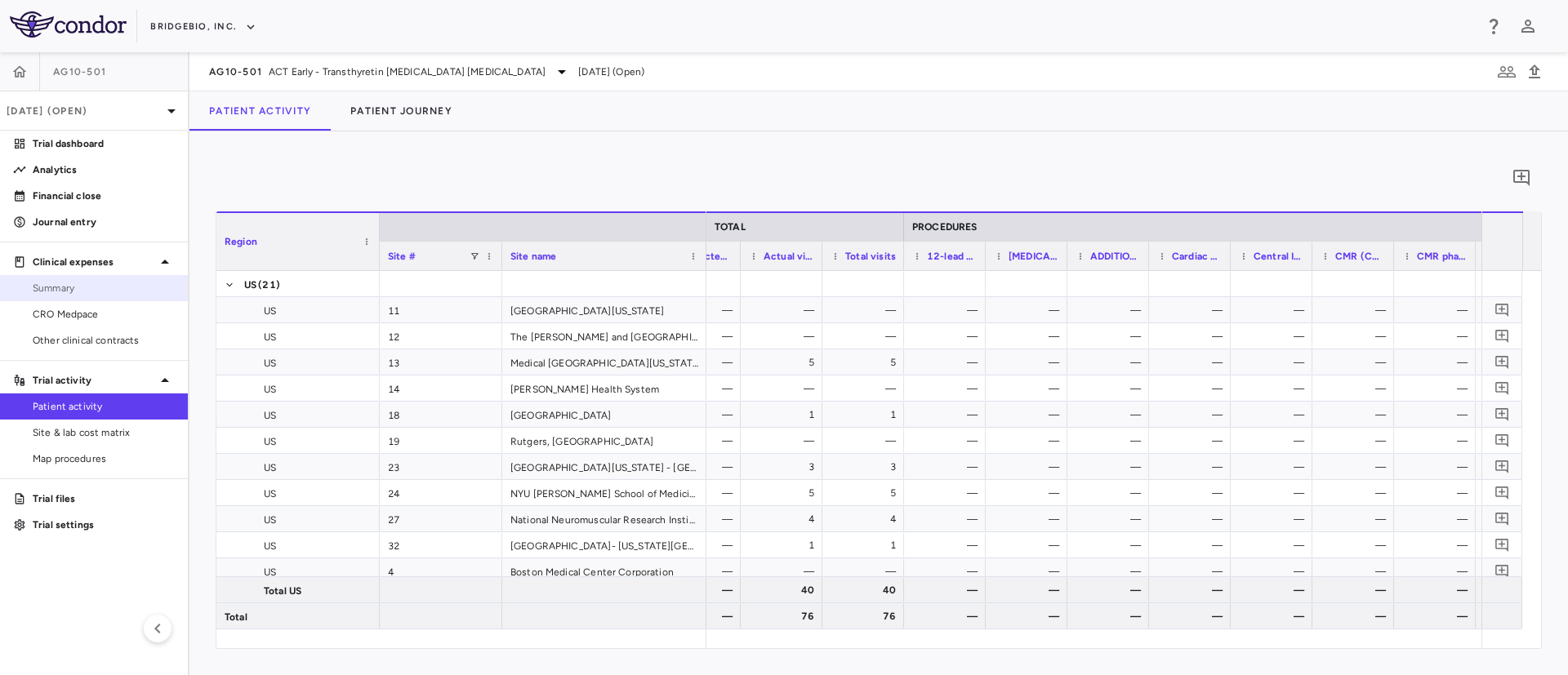
click at [64, 285] on span "Summary" at bounding box center [103, 288] width 142 height 15
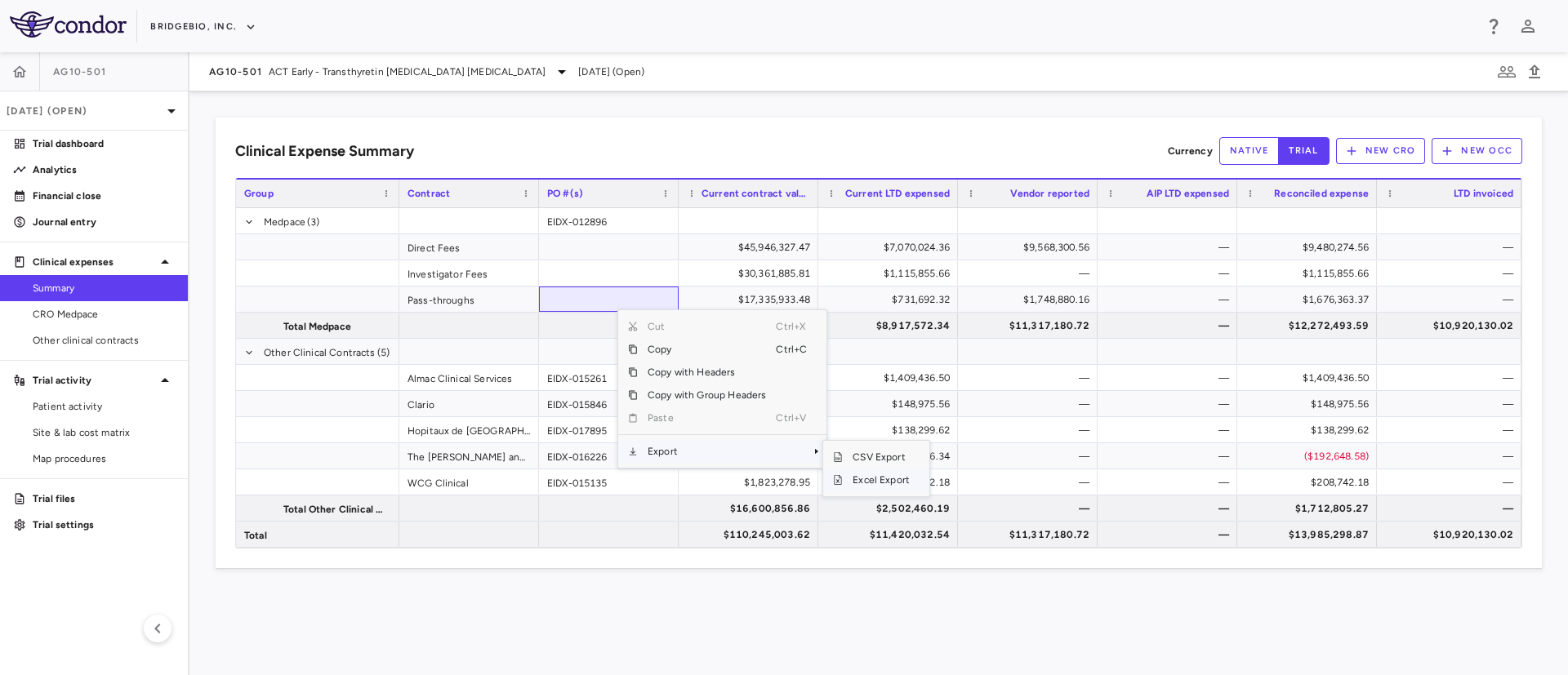
click at [873, 483] on span "Excel Export" at bounding box center [881, 480] width 77 height 23
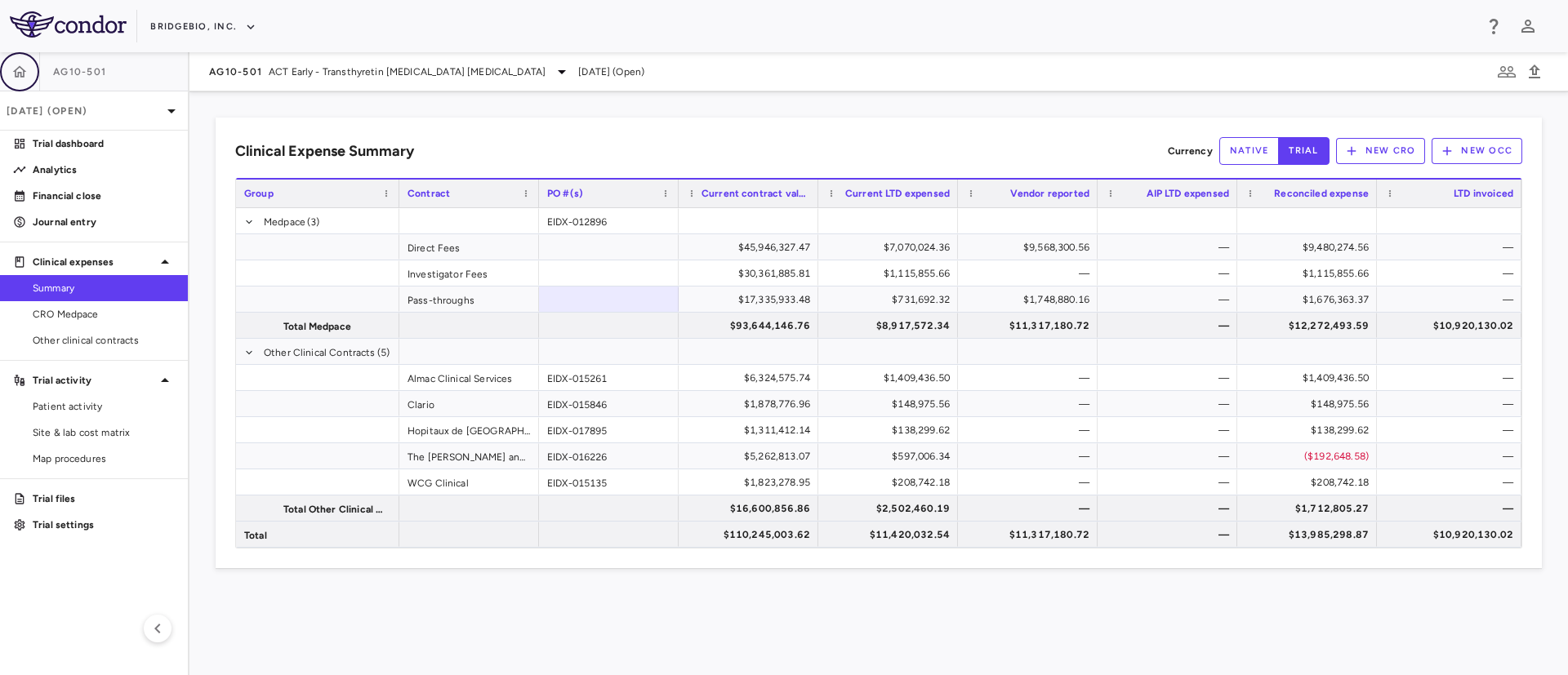
click at [18, 82] on button "button" at bounding box center [19, 72] width 39 height 39
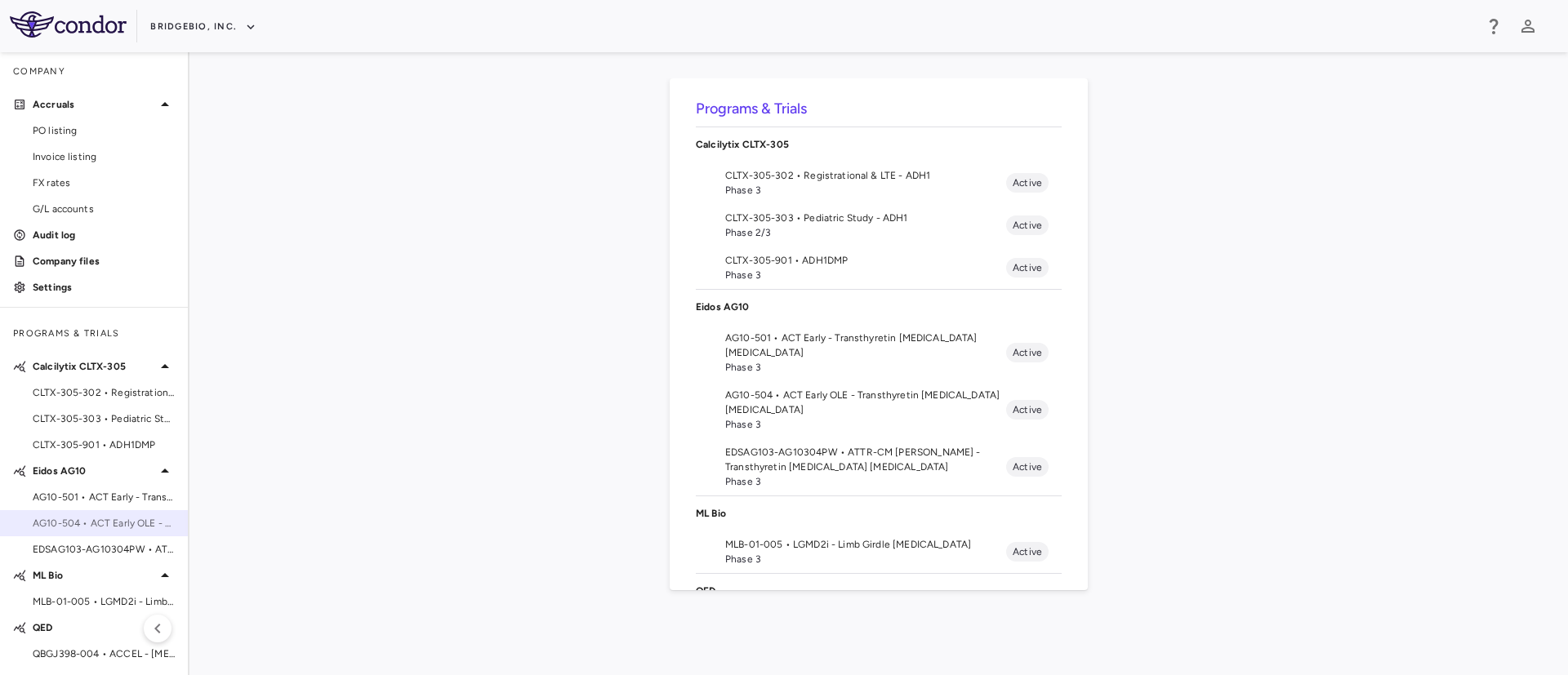
click at [91, 528] on span "AG10-504 • ACT Early OLE - Transthyretin [MEDICAL_DATA] [MEDICAL_DATA]" at bounding box center [103, 523] width 142 height 15
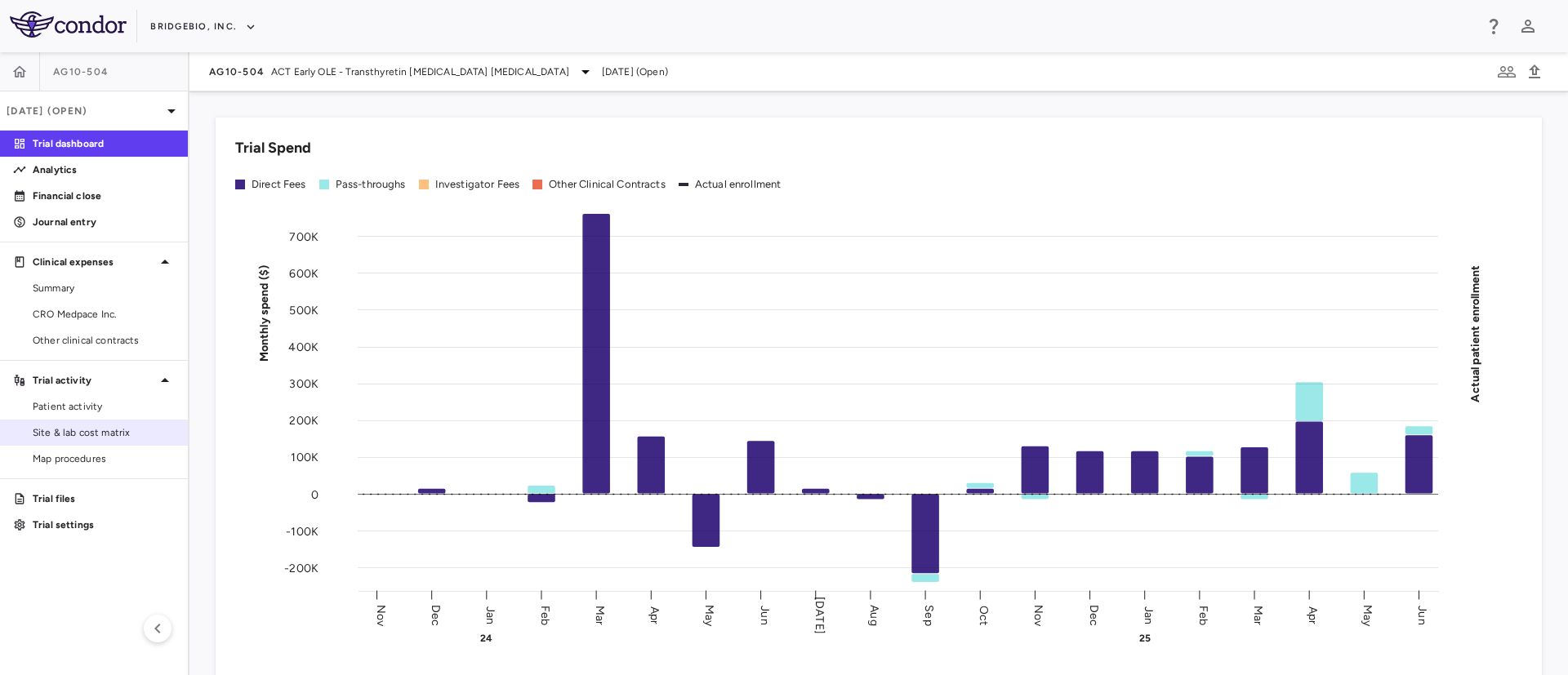
click at [74, 434] on span "Site & lab cost matrix" at bounding box center [103, 433] width 142 height 15
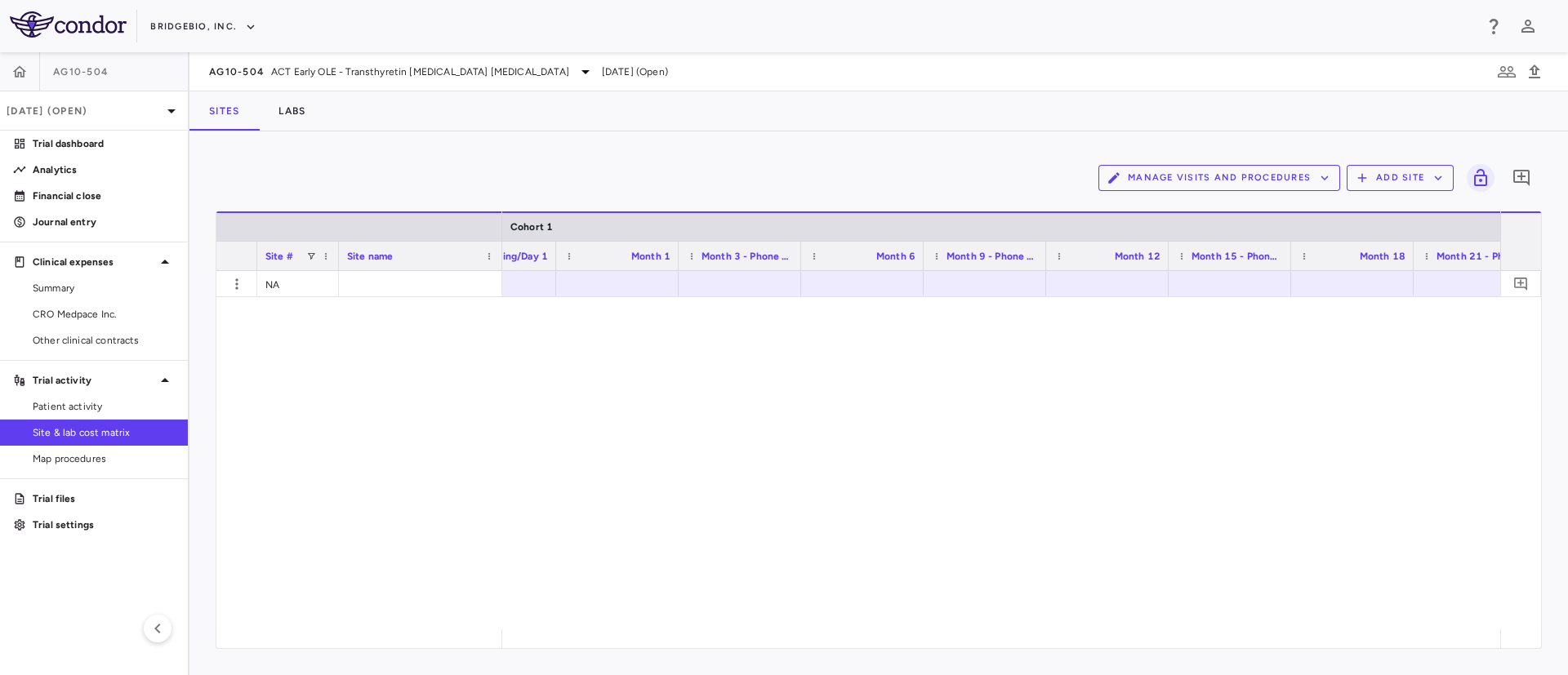
scroll to position [0, 2863]
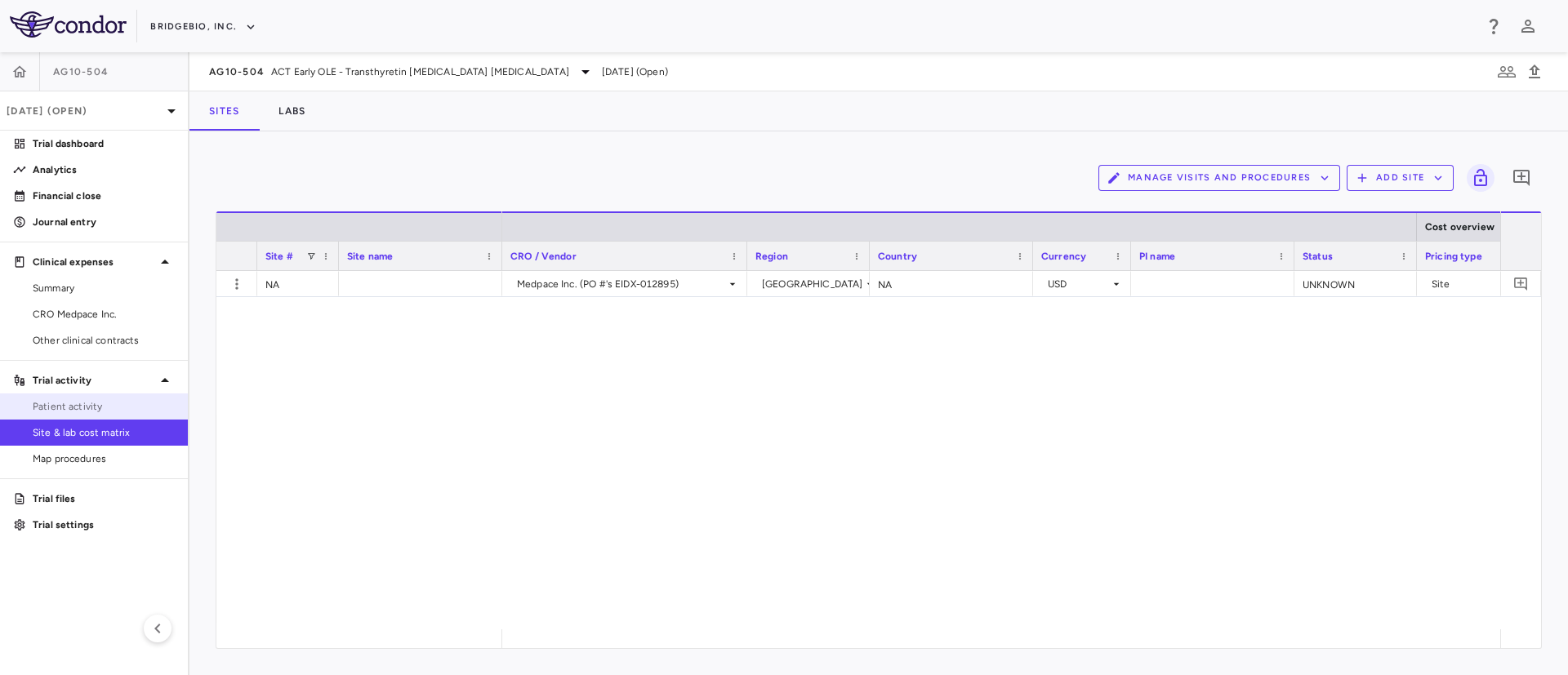
click at [89, 401] on span "Patient activity" at bounding box center [103, 406] width 142 height 15
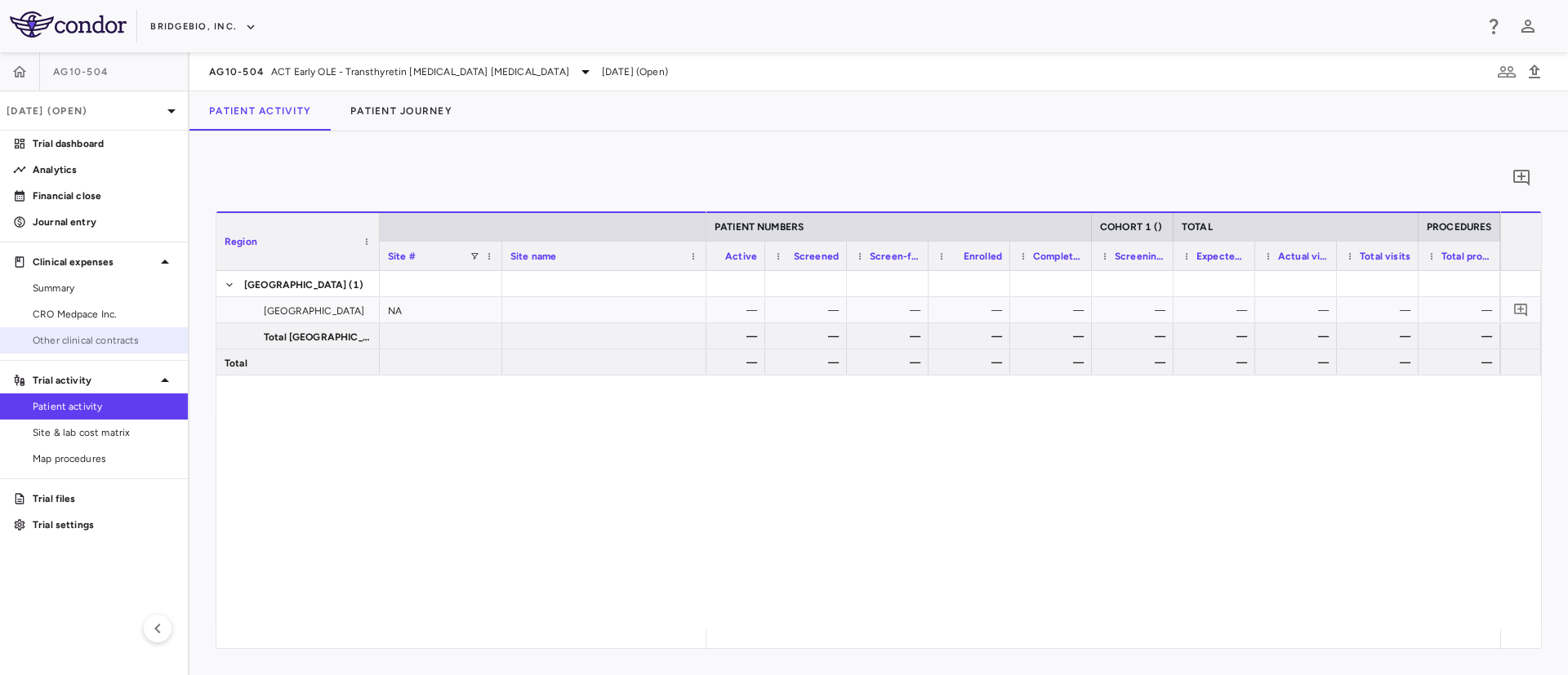
click at [68, 343] on span "Other clinical contracts" at bounding box center [103, 340] width 142 height 15
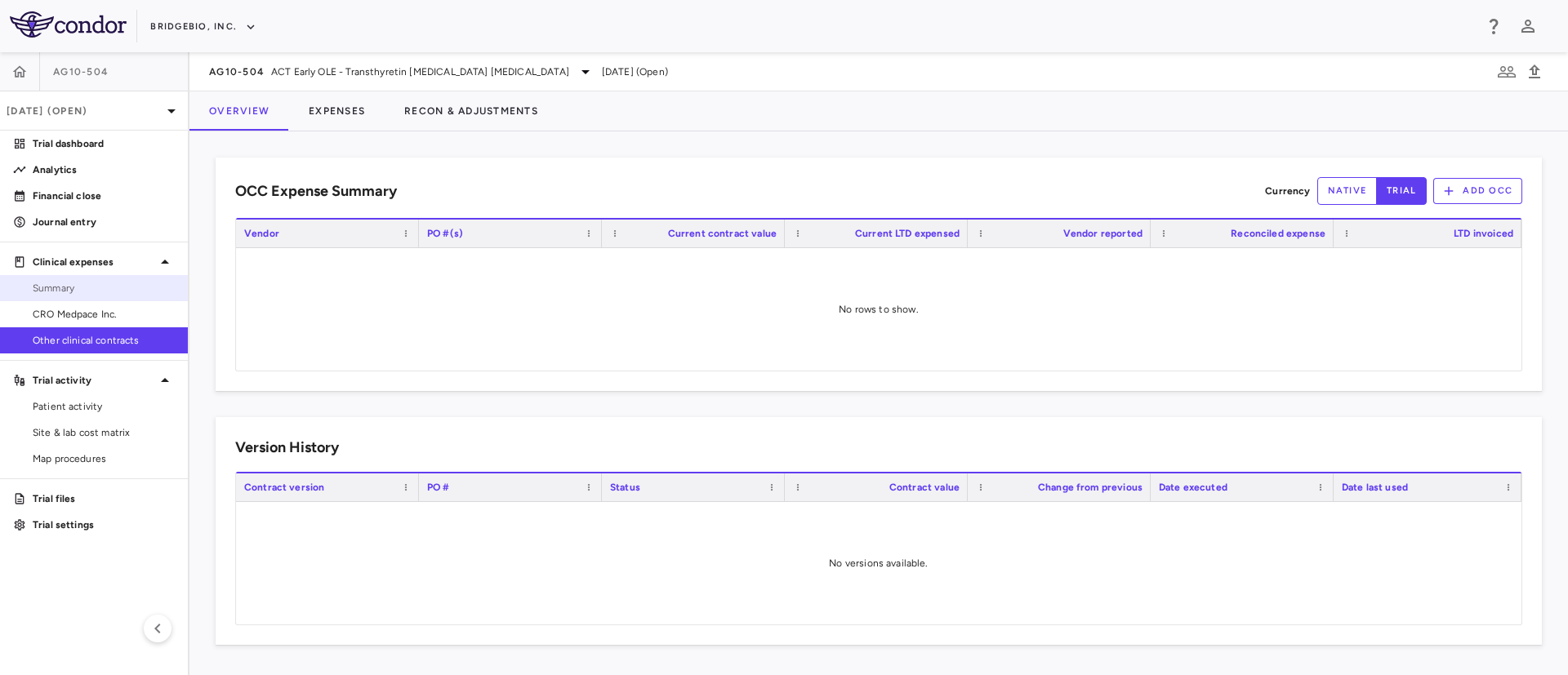
click at [61, 291] on span "Summary" at bounding box center [103, 288] width 142 height 15
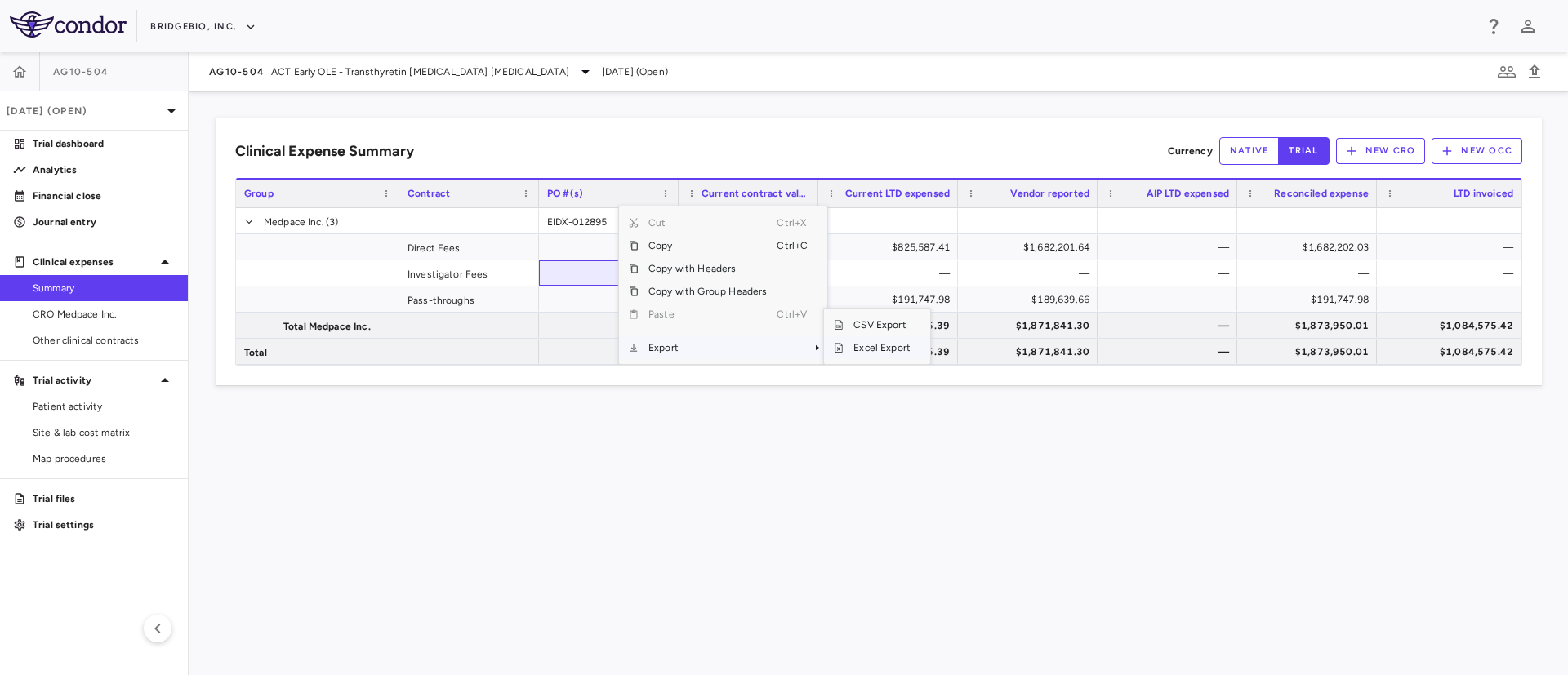
click at [859, 348] on span "Excel Export" at bounding box center [882, 347] width 77 height 23
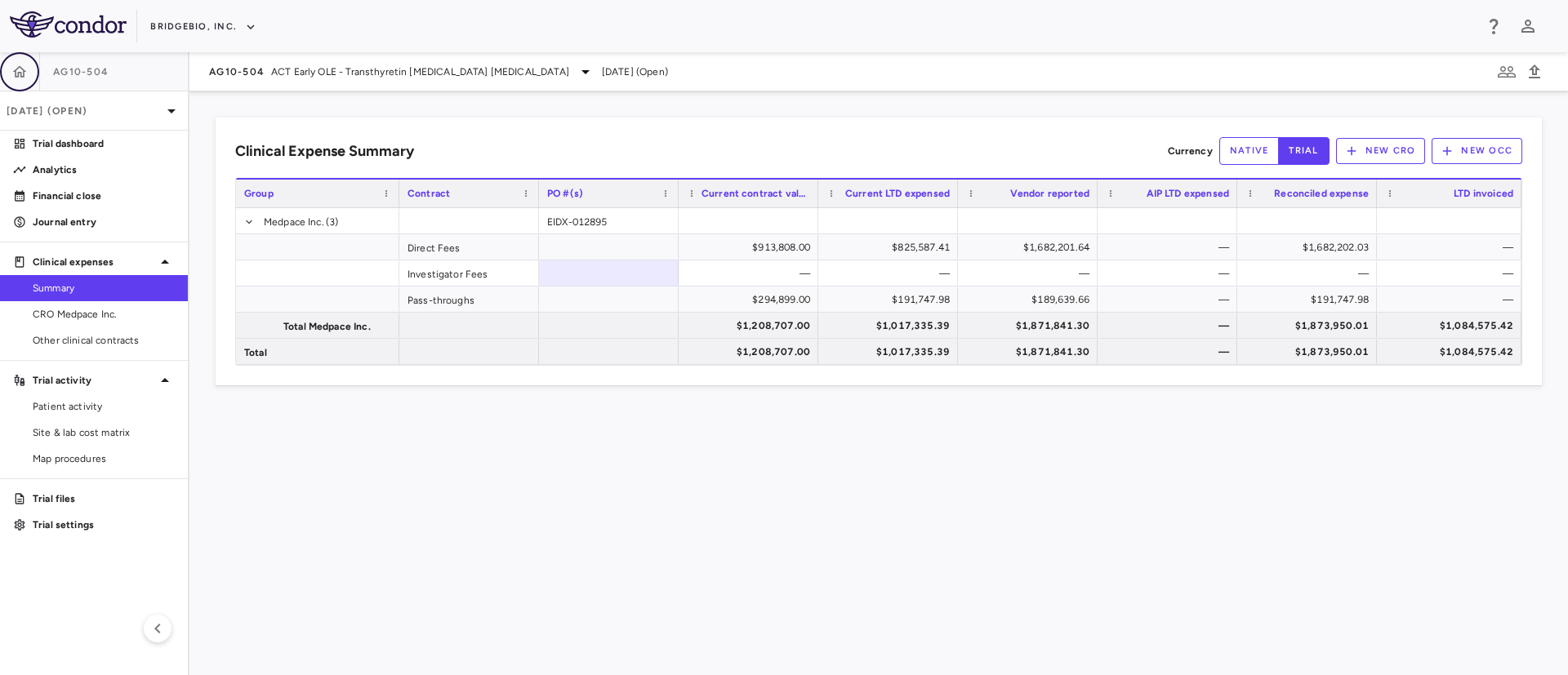
click at [19, 77] on icon "button" at bounding box center [19, 72] width 16 height 16
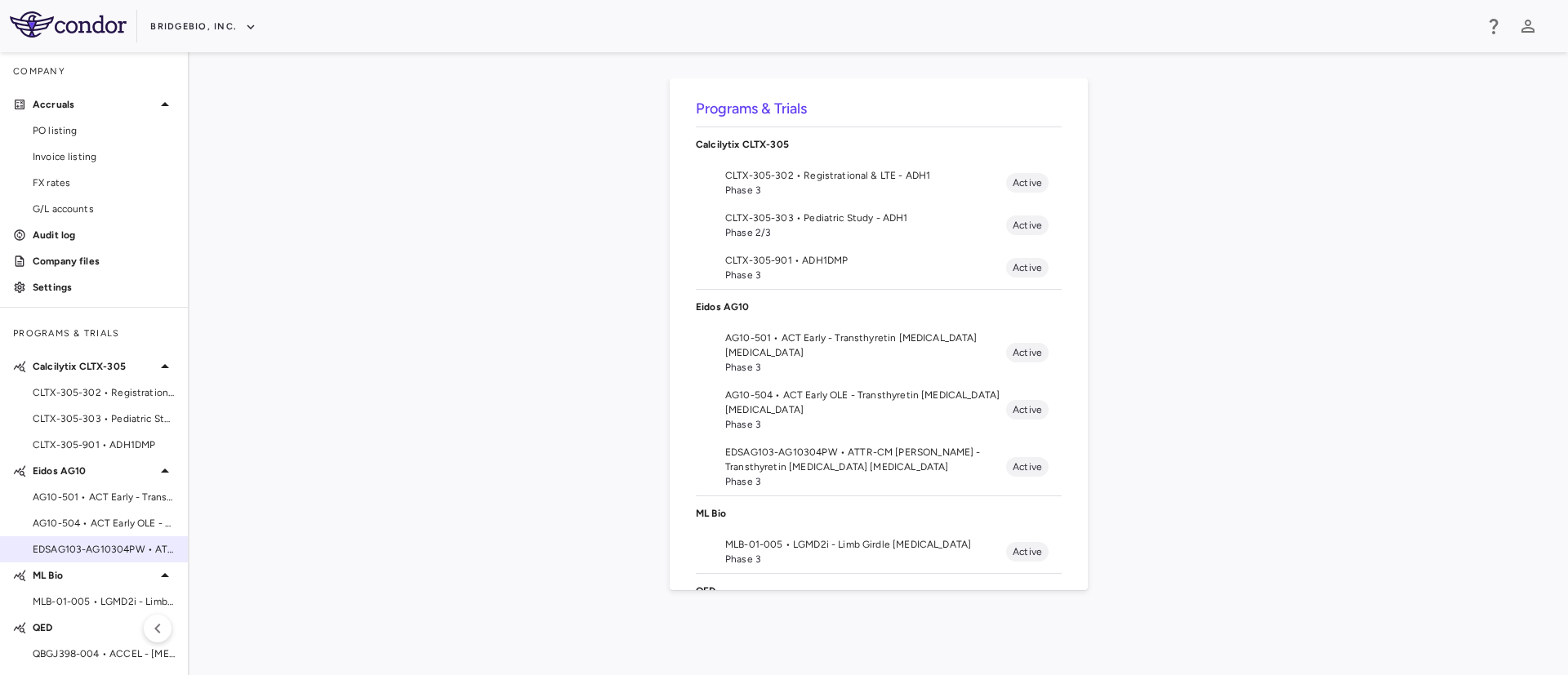
click at [93, 543] on span "EDSAG103-AG10304PW • ATTR-CM [PERSON_NAME] - Transthyretin [MEDICAL_DATA] [MEDI…" at bounding box center [103, 549] width 142 height 15
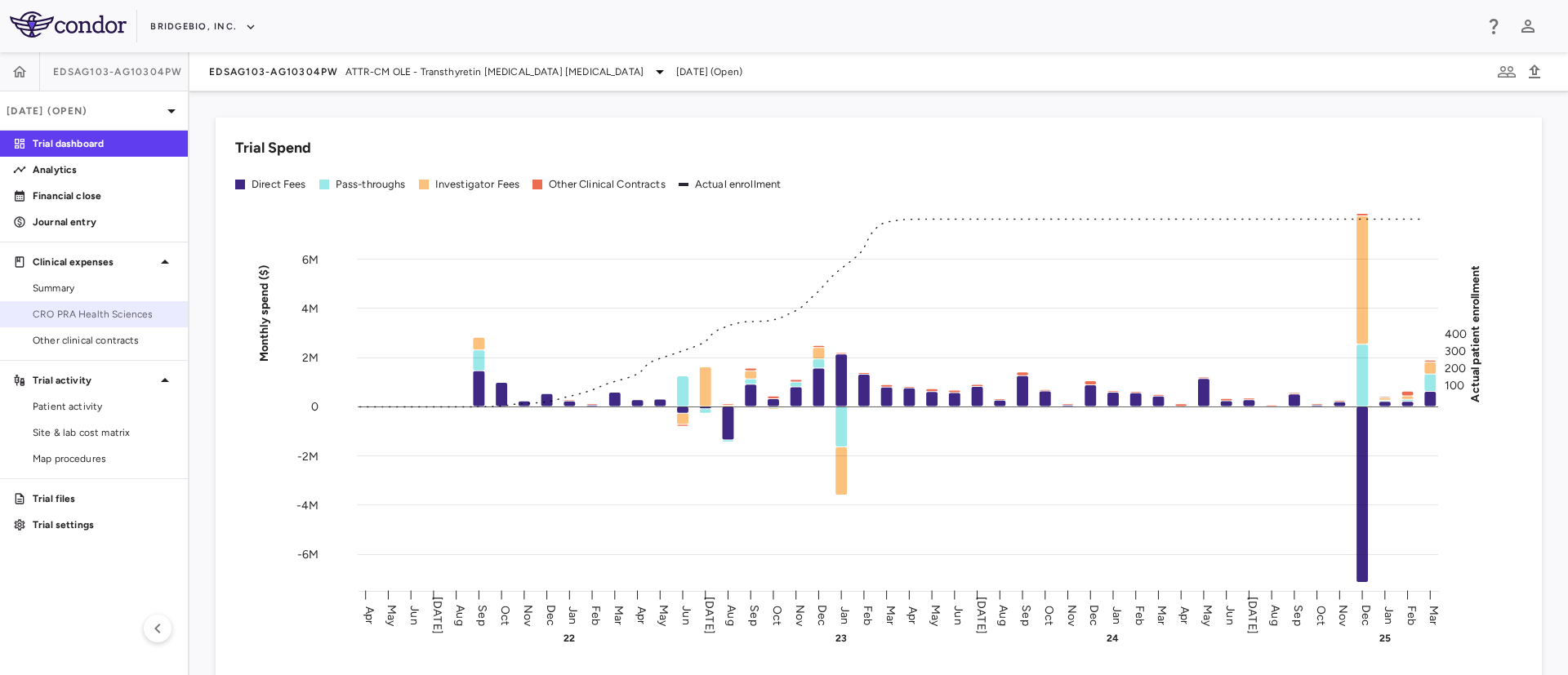
click at [102, 323] on link "CRO PRA Health Sciences" at bounding box center [94, 314] width 188 height 24
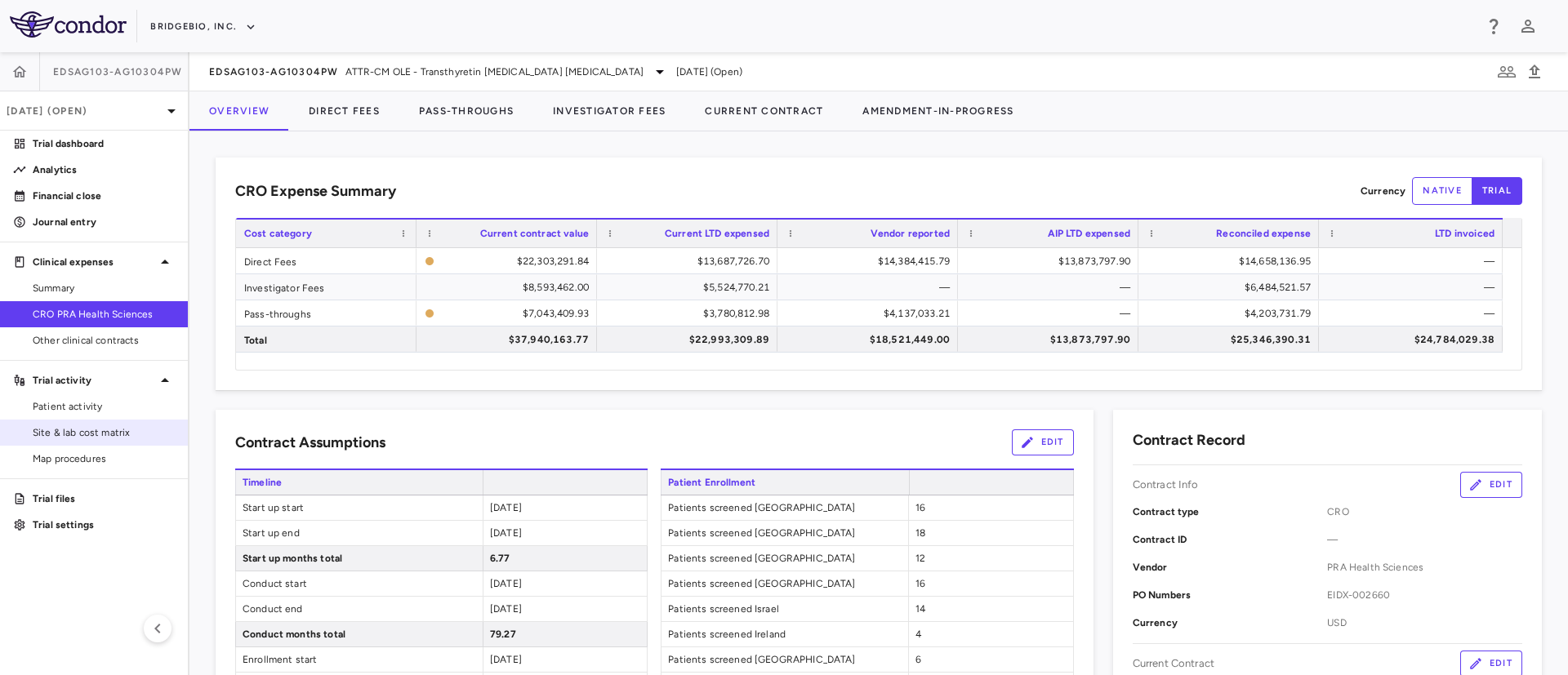
click at [77, 441] on link "Site & lab cost matrix" at bounding box center [94, 433] width 188 height 24
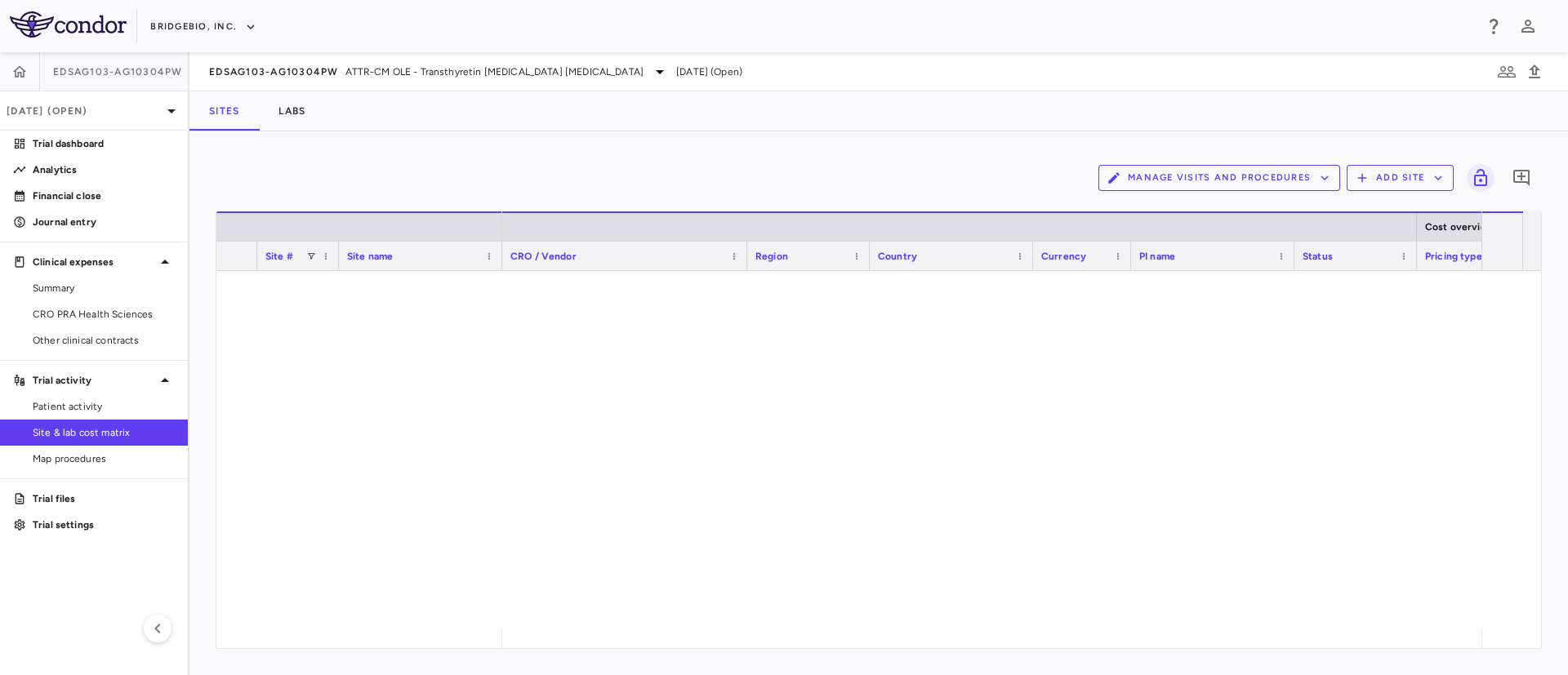
scroll to position [1288, 0]
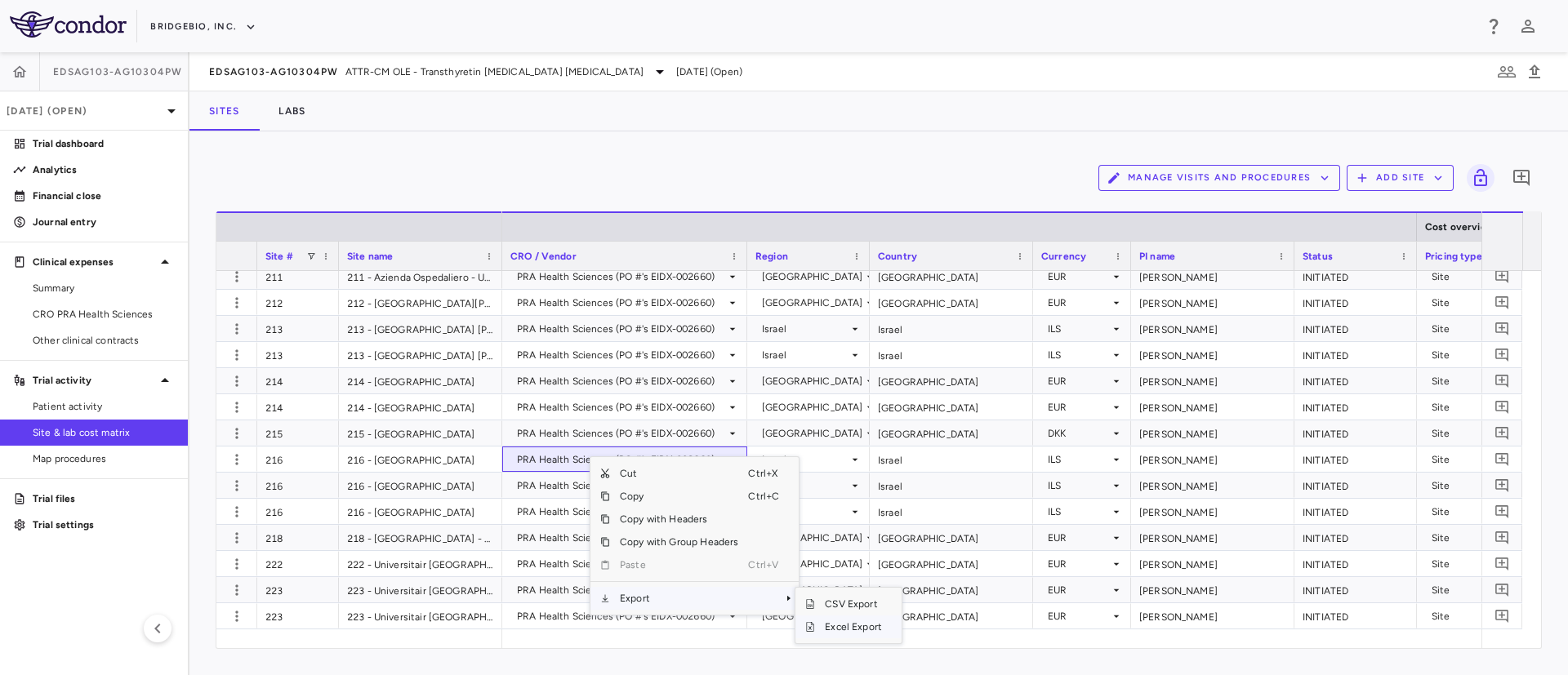
click at [853, 633] on span "Excel Export" at bounding box center [853, 627] width 77 height 23
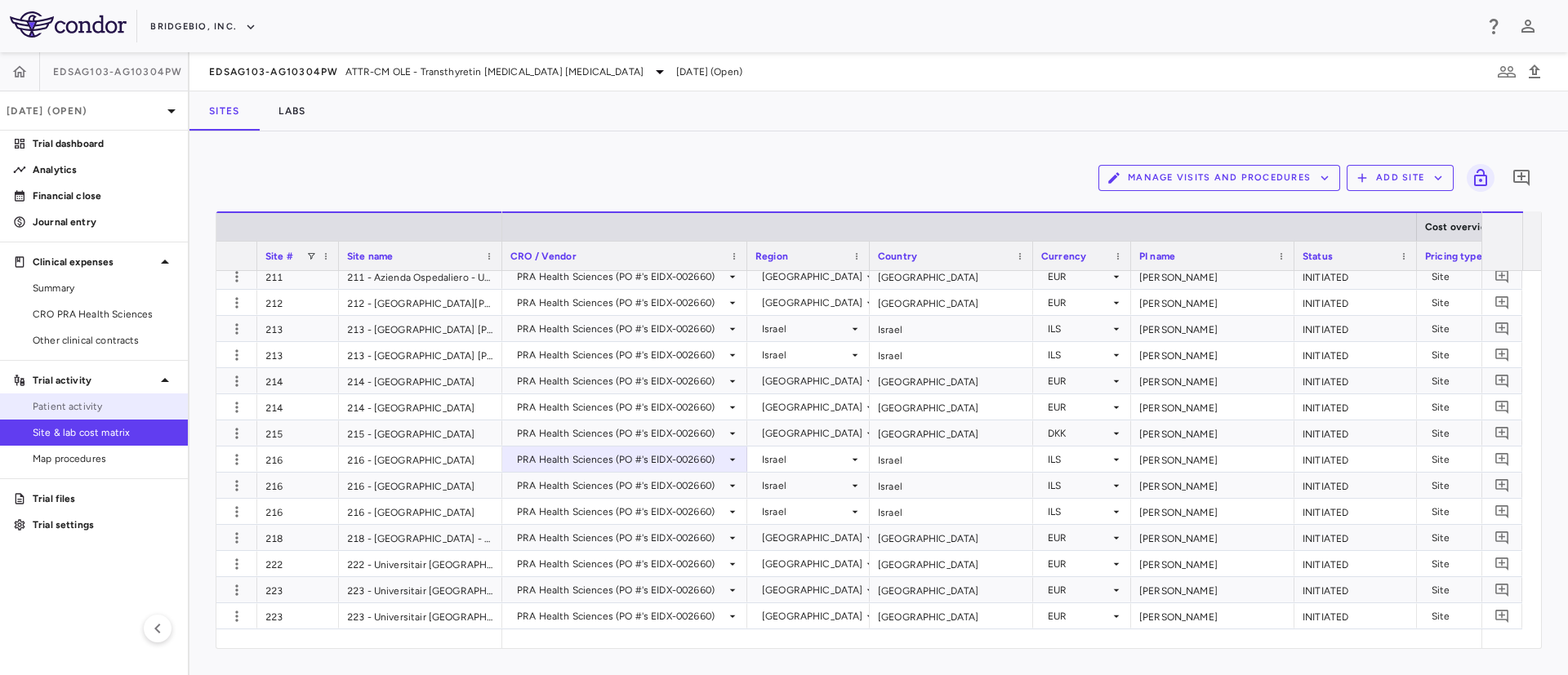
click at [65, 401] on span "Patient activity" at bounding box center [103, 406] width 142 height 15
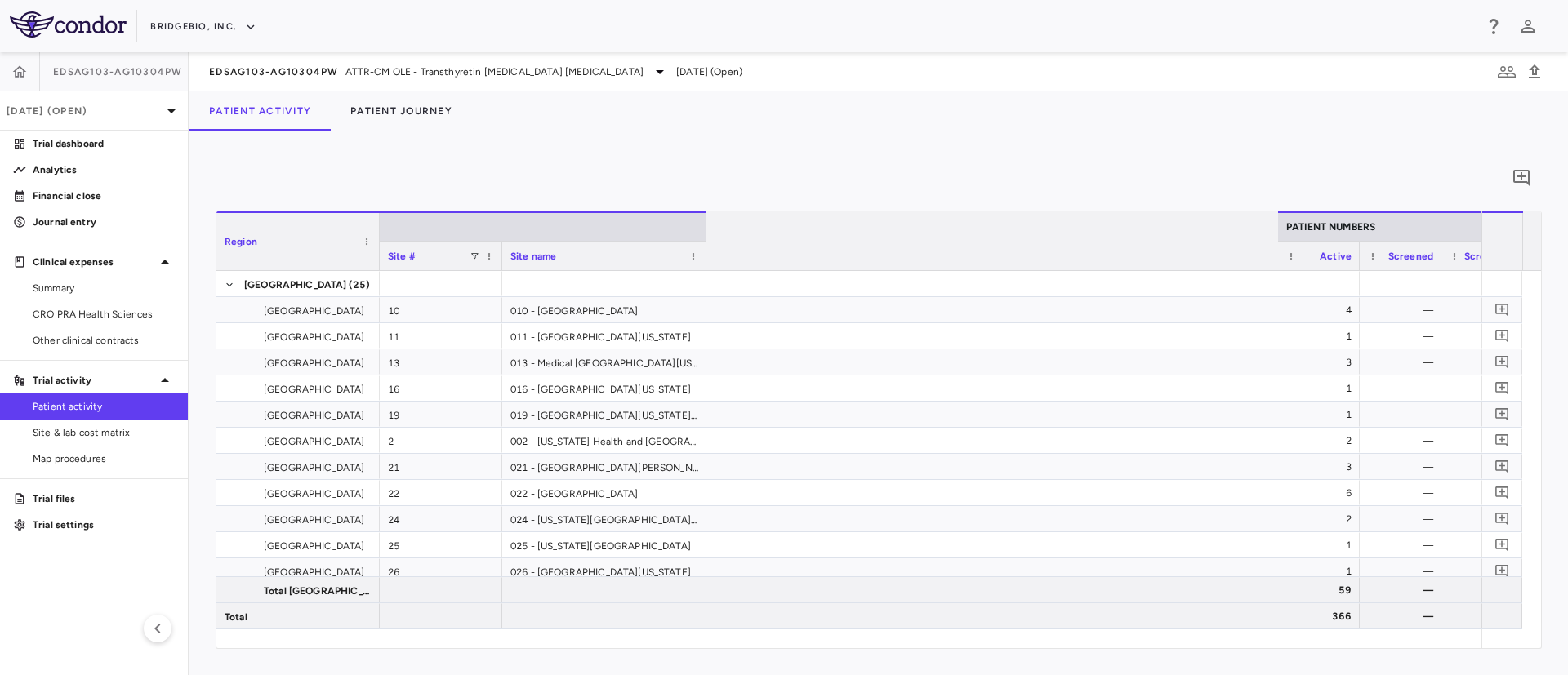
scroll to position [0, 2491]
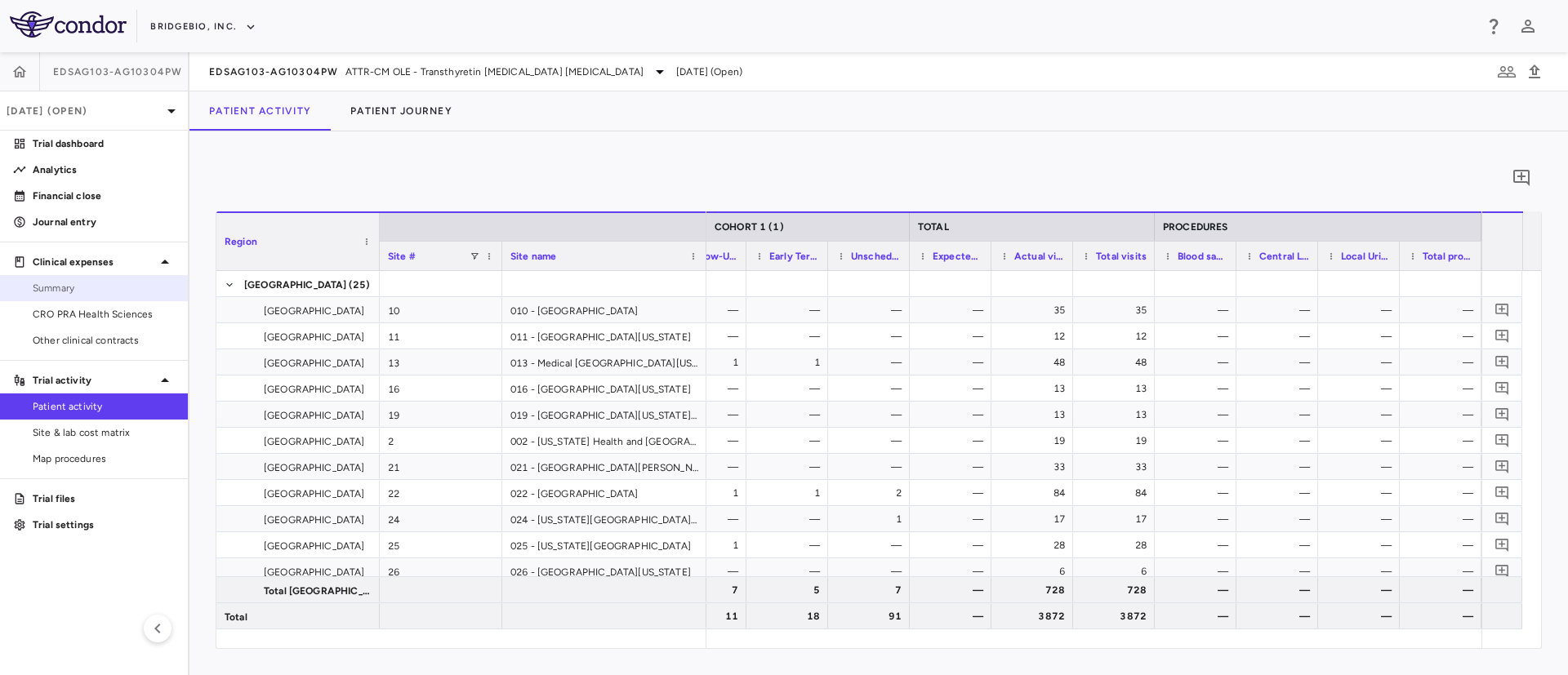
click at [62, 293] on span "Summary" at bounding box center [103, 288] width 142 height 15
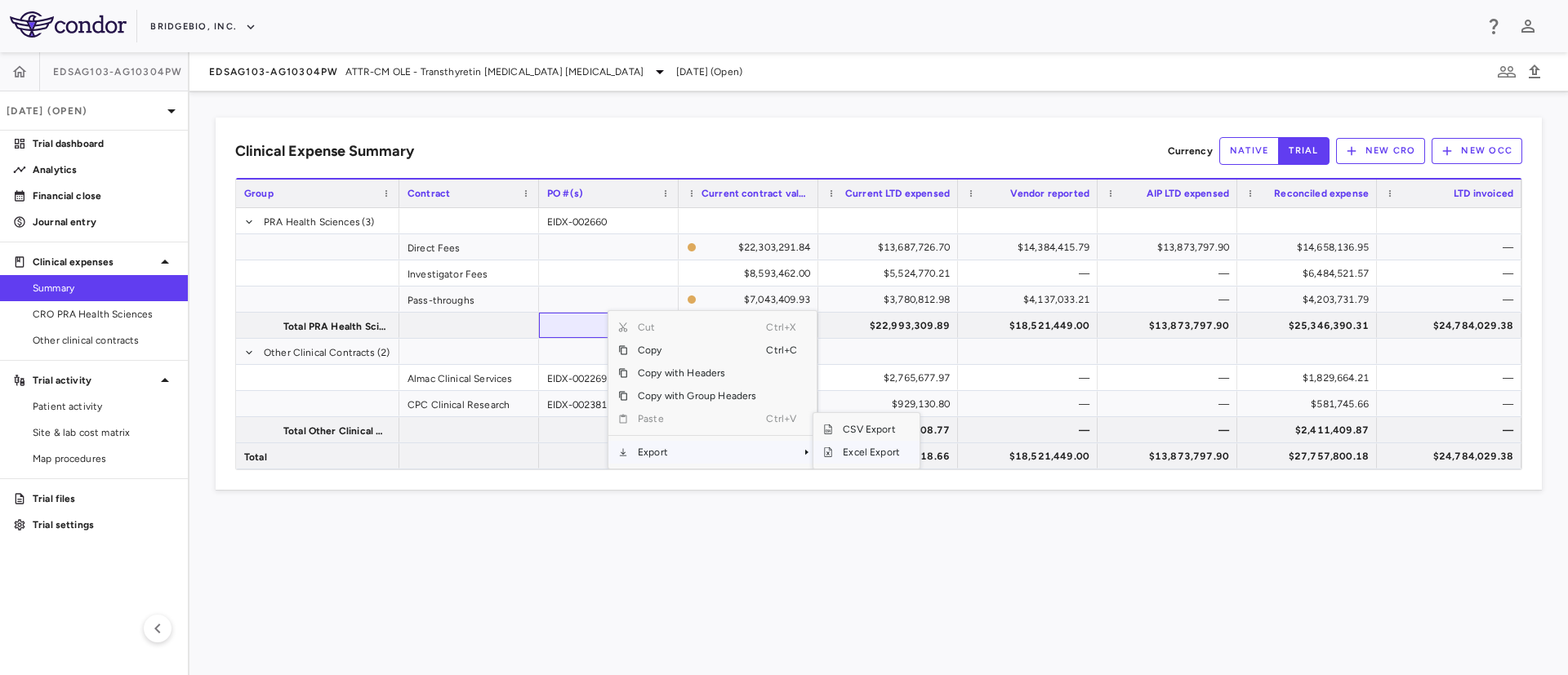
click at [841, 454] on span "Excel Export" at bounding box center [871, 453] width 77 height 23
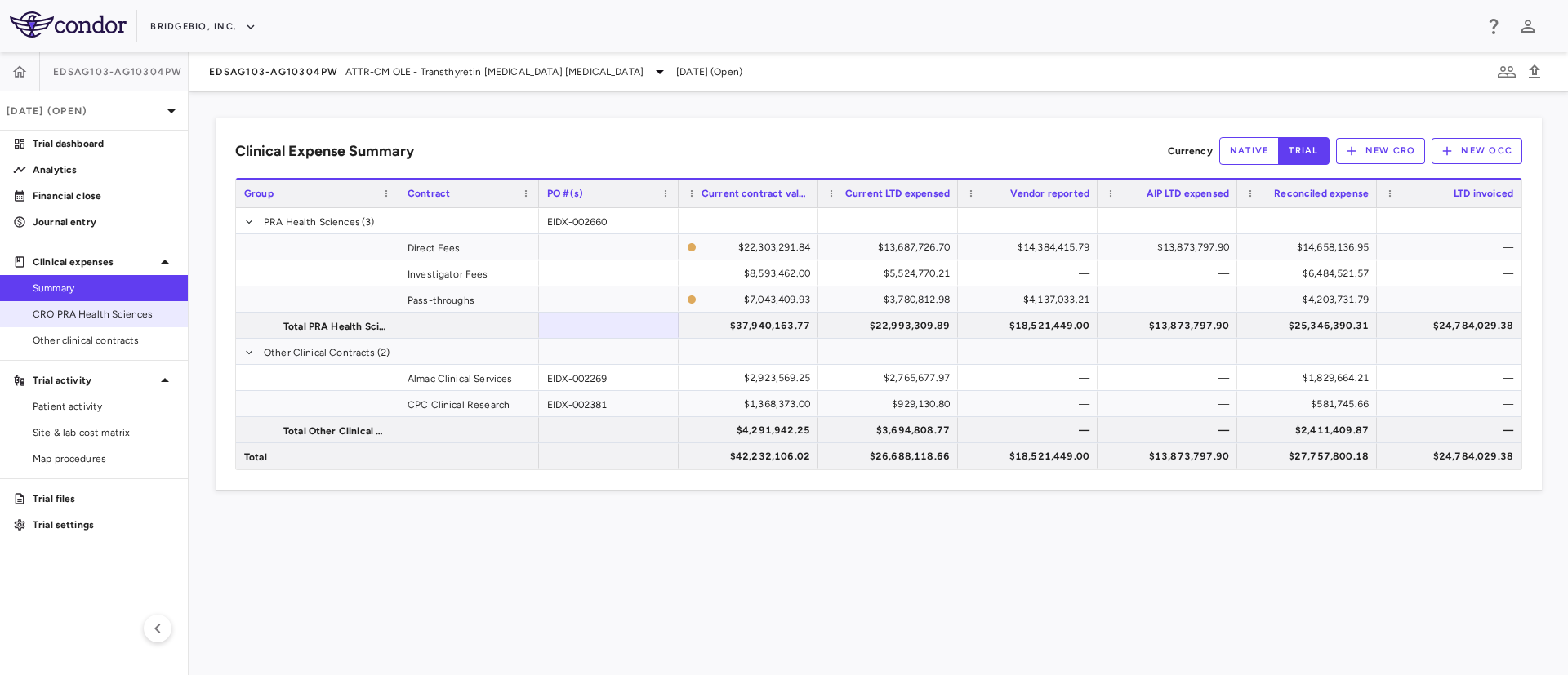
click at [65, 318] on span "CRO PRA Health Sciences" at bounding box center [103, 314] width 142 height 15
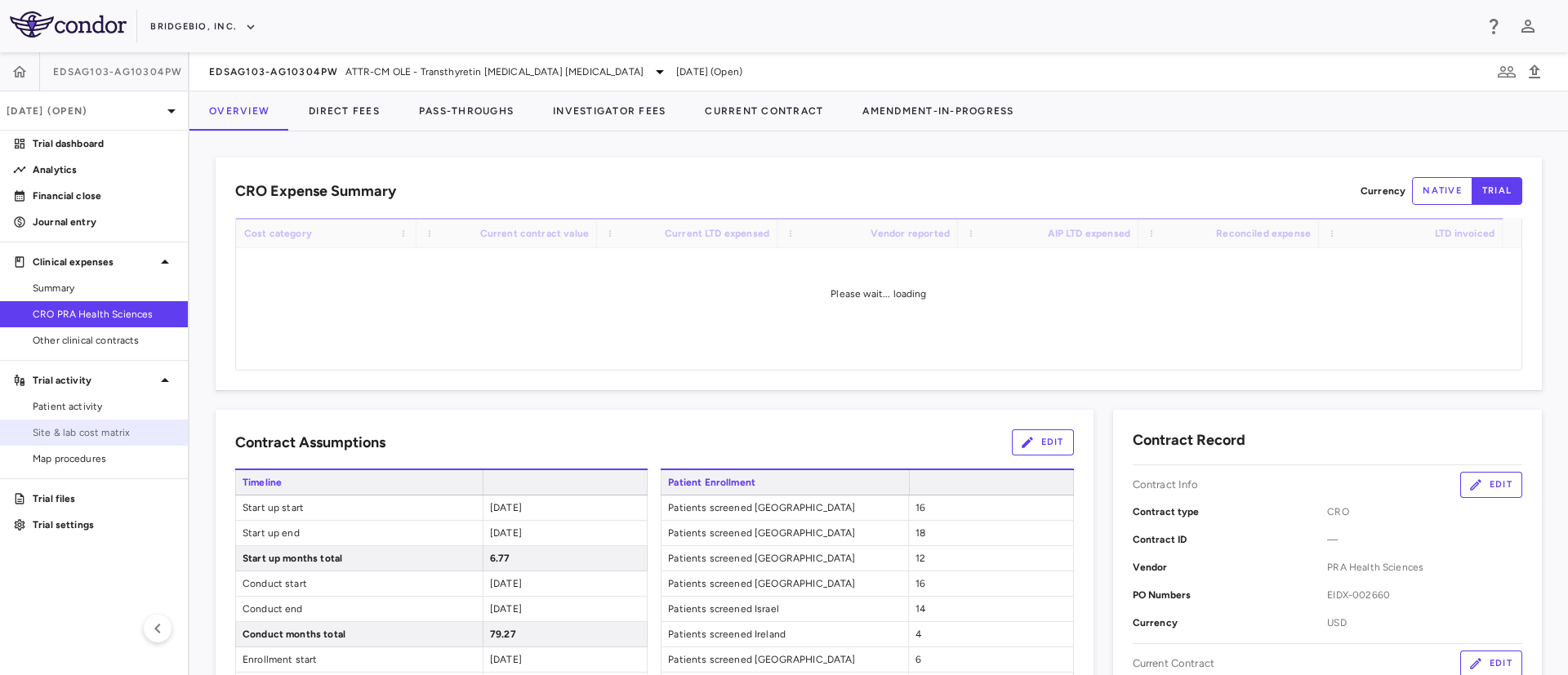
click at [67, 427] on span "Site & lab cost matrix" at bounding box center [103, 433] width 142 height 15
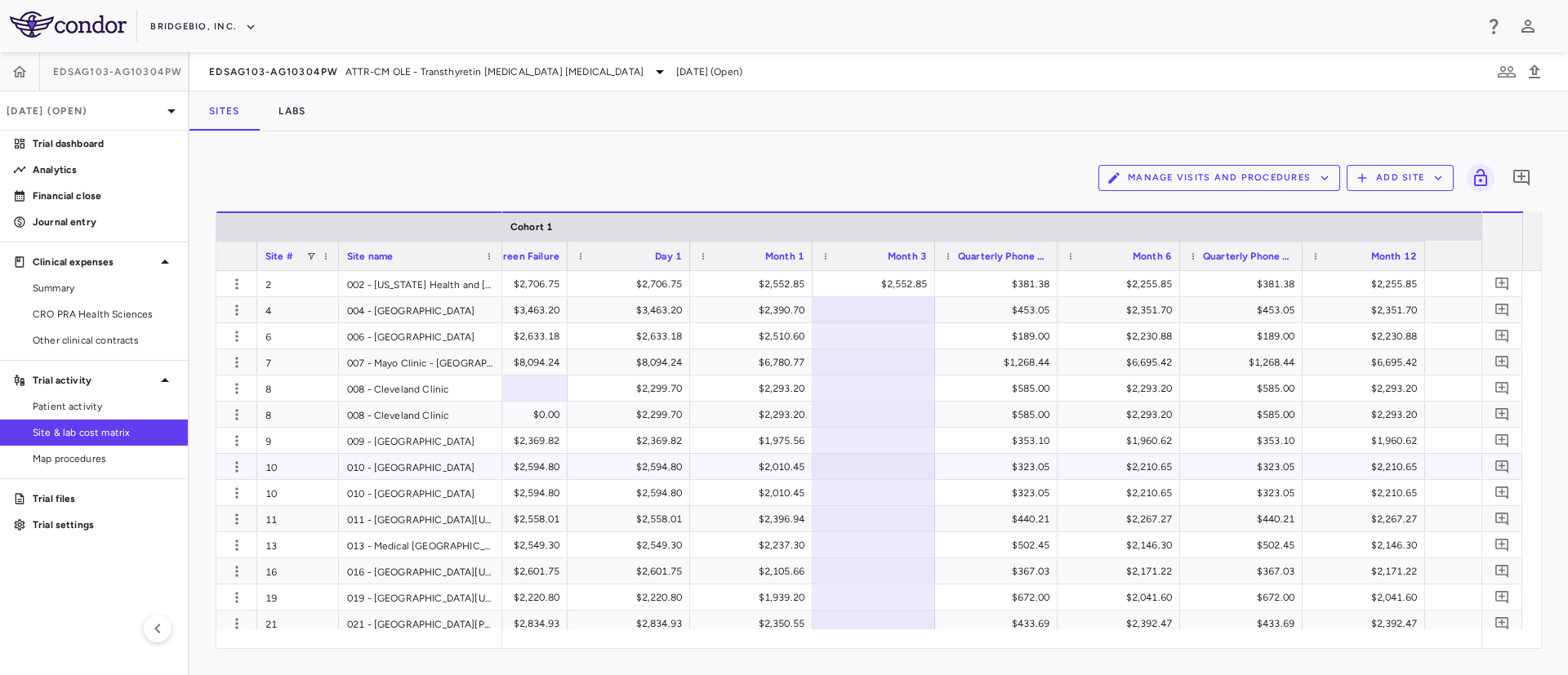
scroll to position [0, 2204]
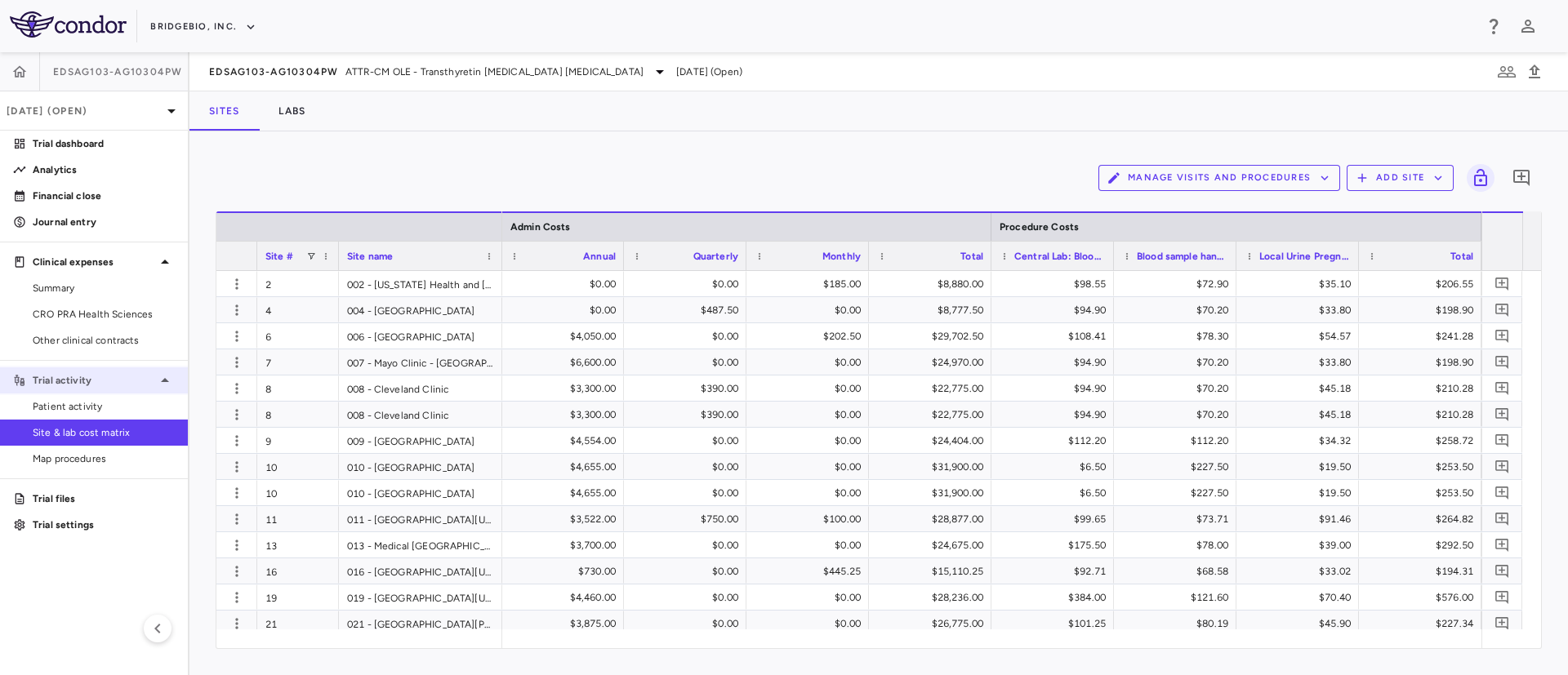
click at [96, 392] on div "Trial activity" at bounding box center [94, 380] width 188 height 29
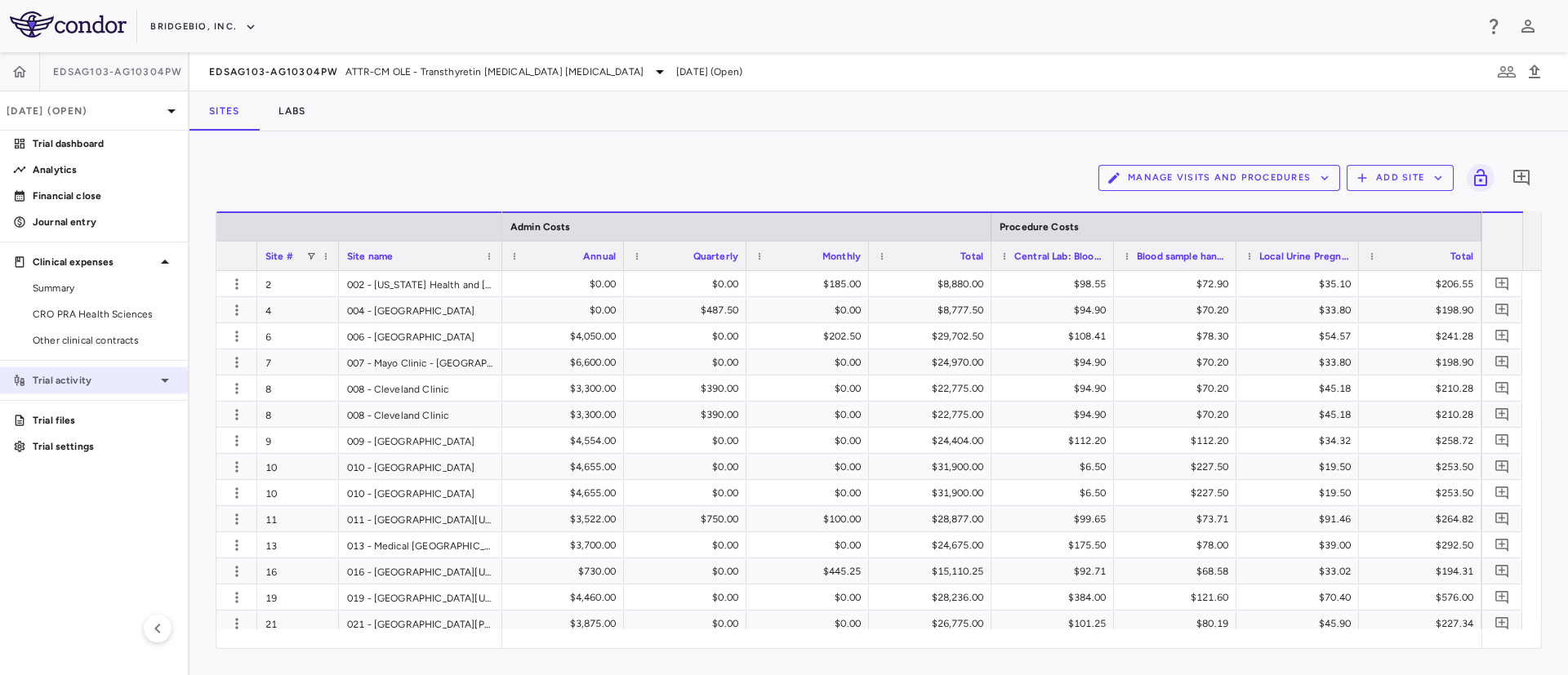
click at [106, 388] on div "Trial activity" at bounding box center [94, 380] width 188 height 29
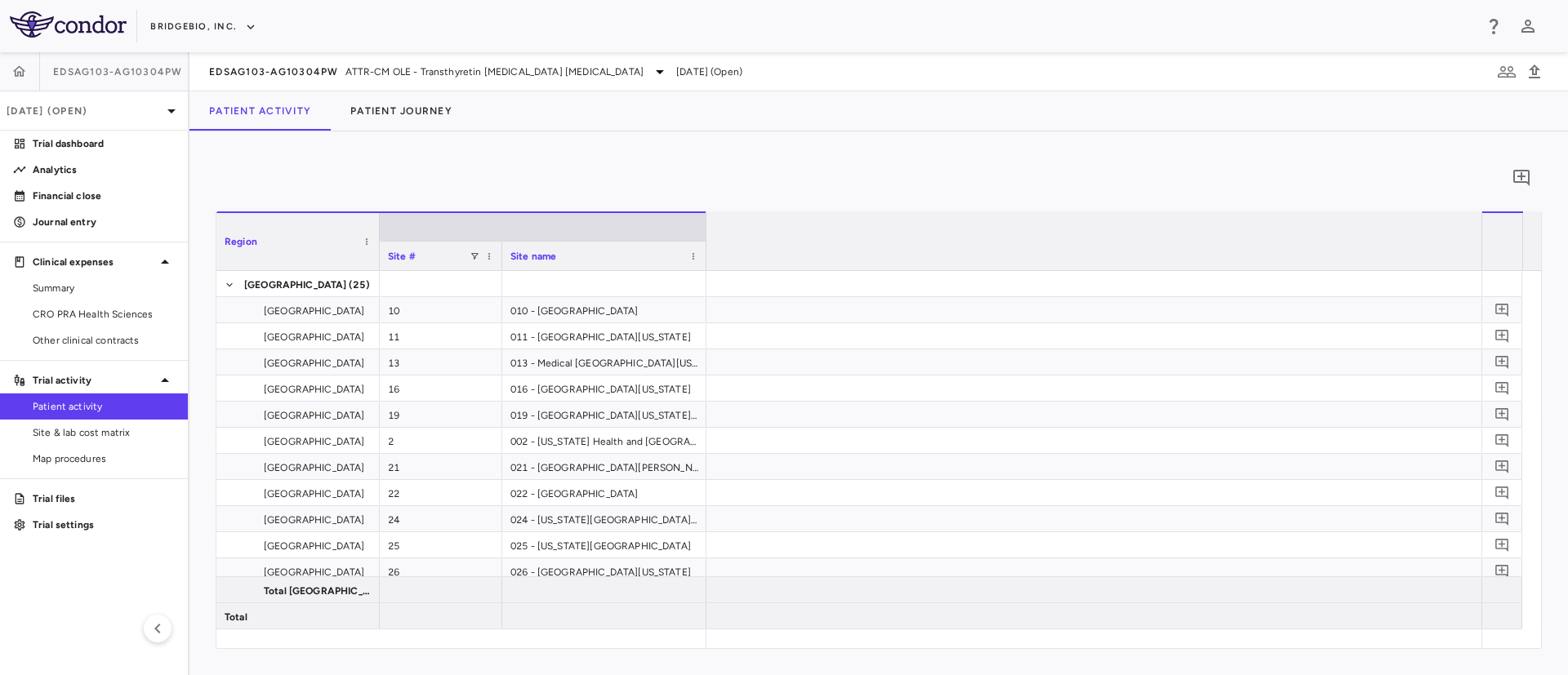
scroll to position [0, 2491]
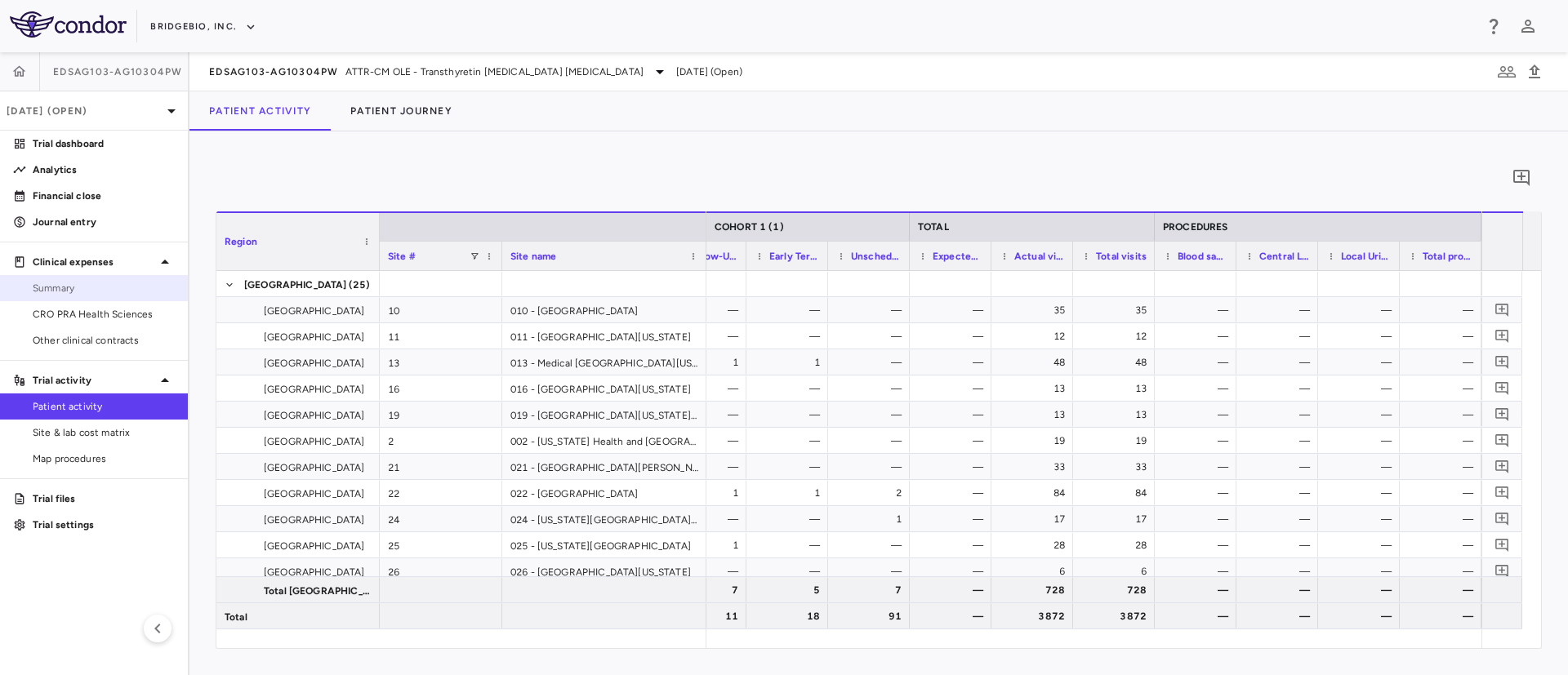
click at [50, 286] on span "Summary" at bounding box center [103, 288] width 142 height 15
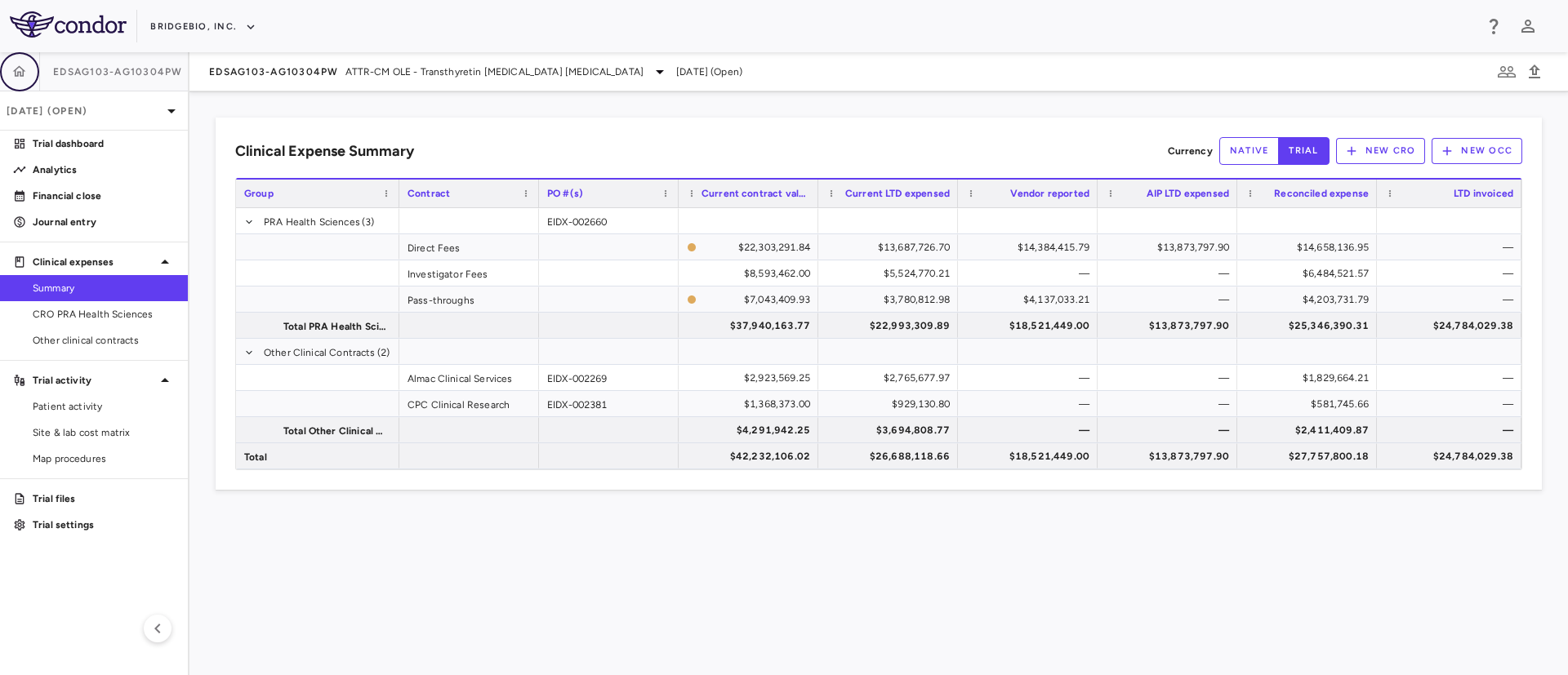
click at [27, 70] on icon "button" at bounding box center [19, 72] width 16 height 16
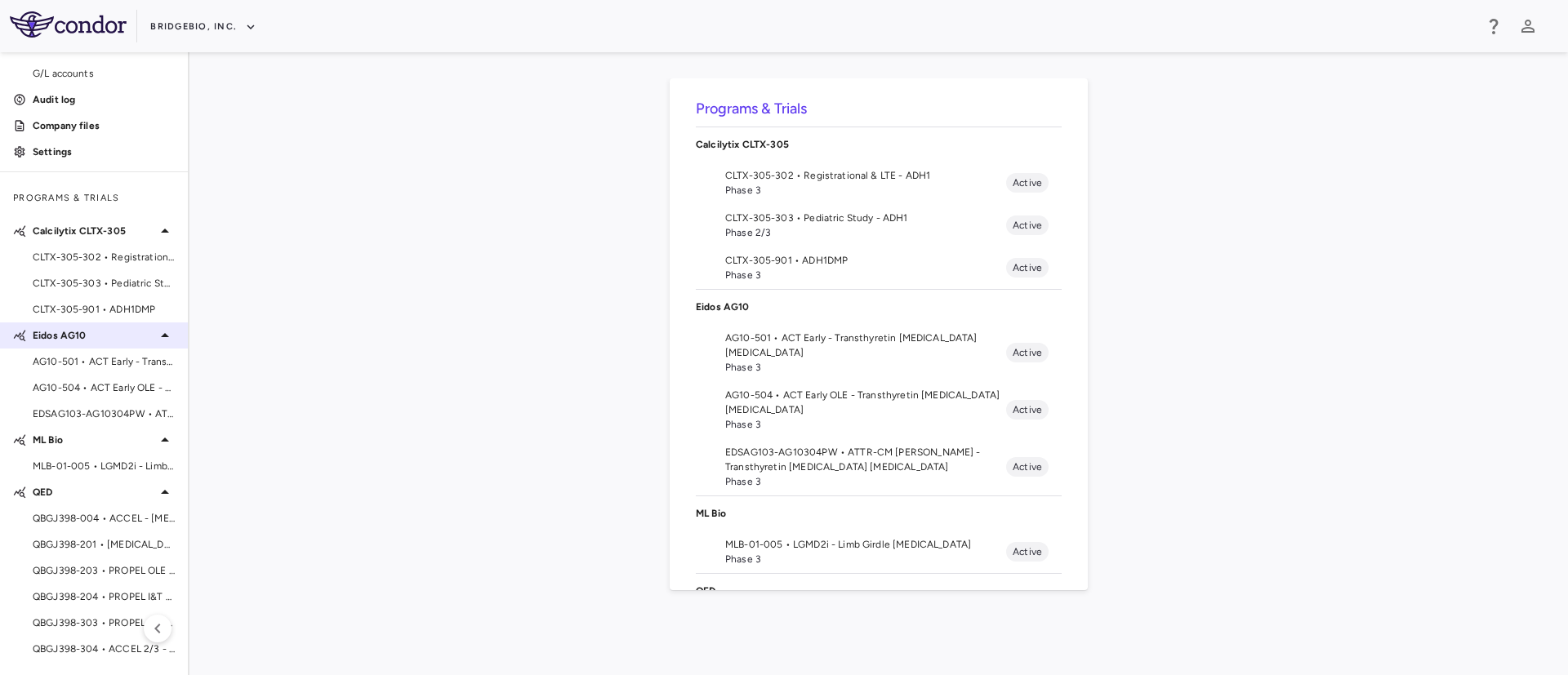
scroll to position [134, 0]
click at [85, 470] on span "MLB-01-005 • LGMD2i - Limb Girdle [MEDICAL_DATA]" at bounding box center [103, 466] width 142 height 15
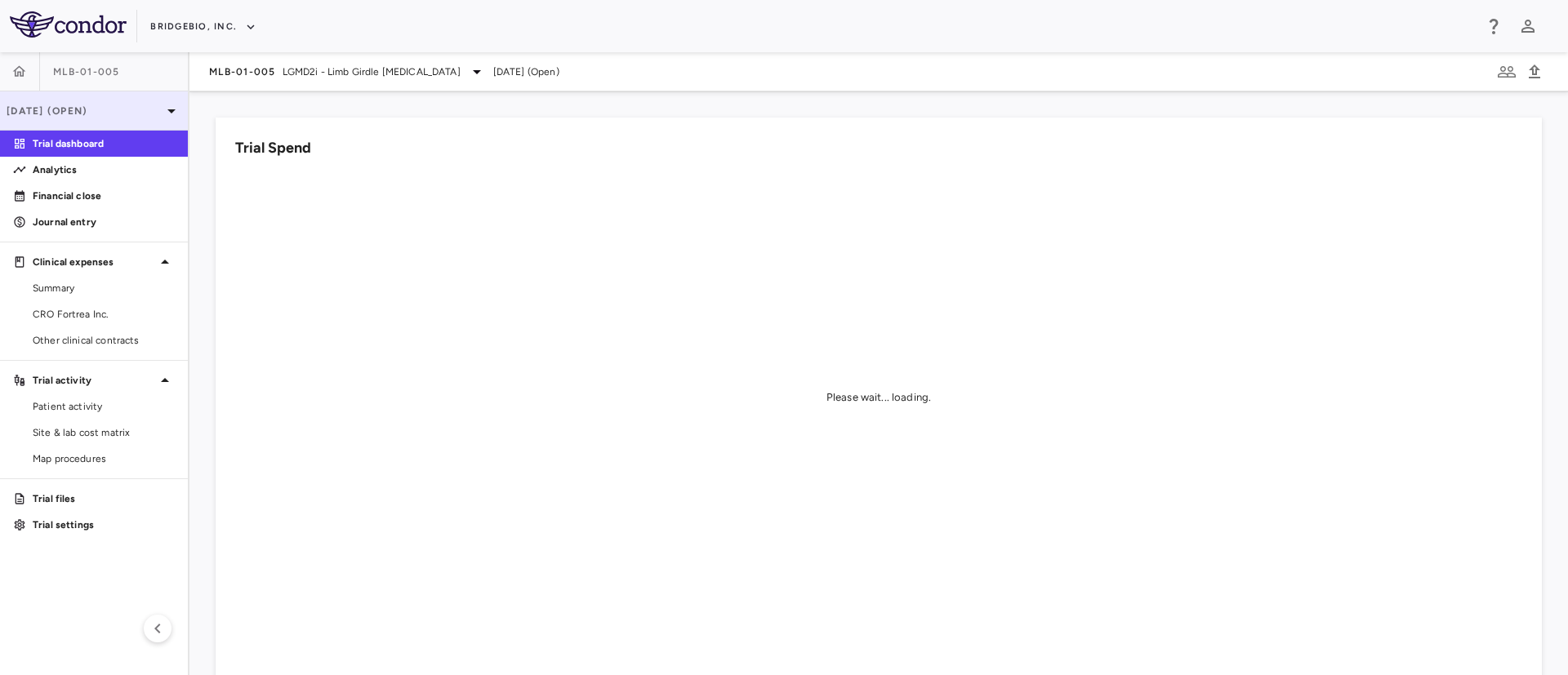
click at [162, 112] on icon at bounding box center [172, 110] width 20 height 20
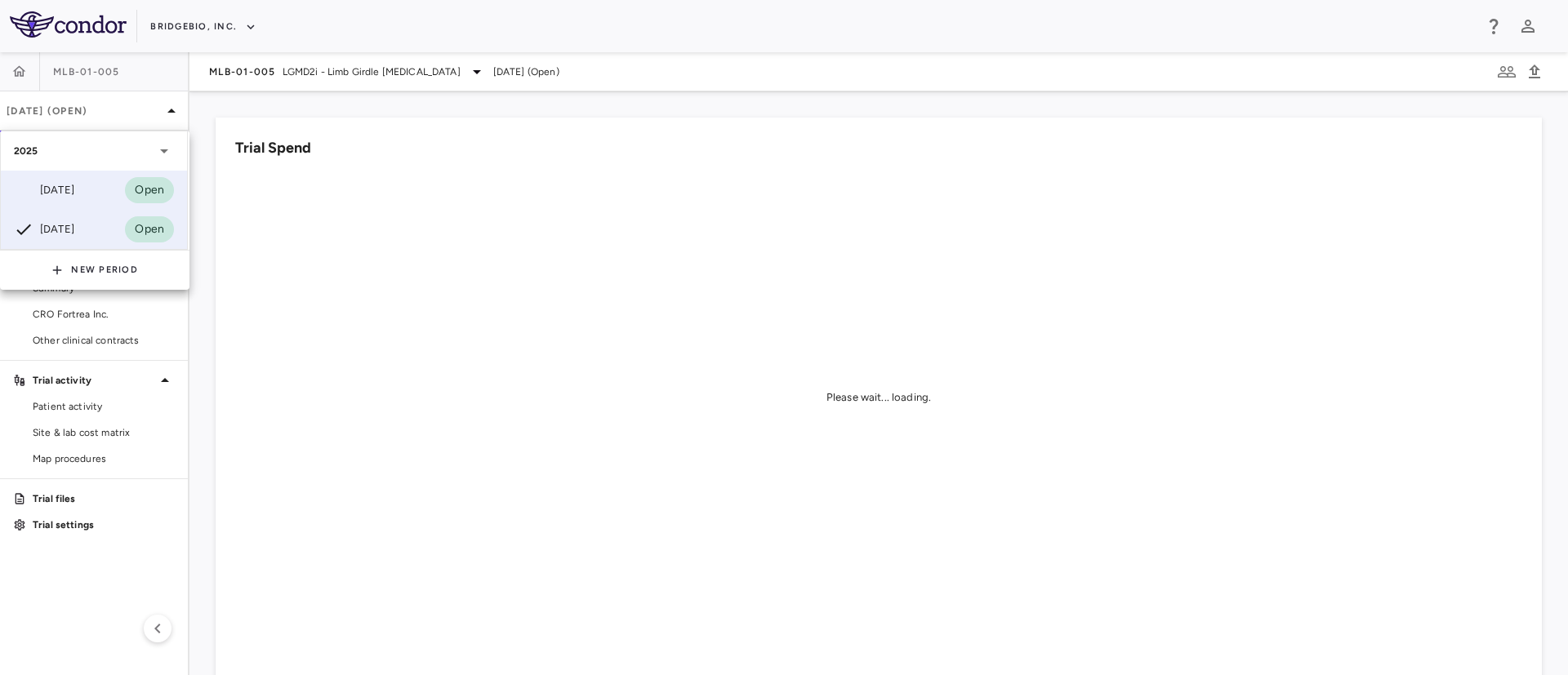
click at [60, 180] on div "[DATE]" at bounding box center [44, 190] width 60 height 20
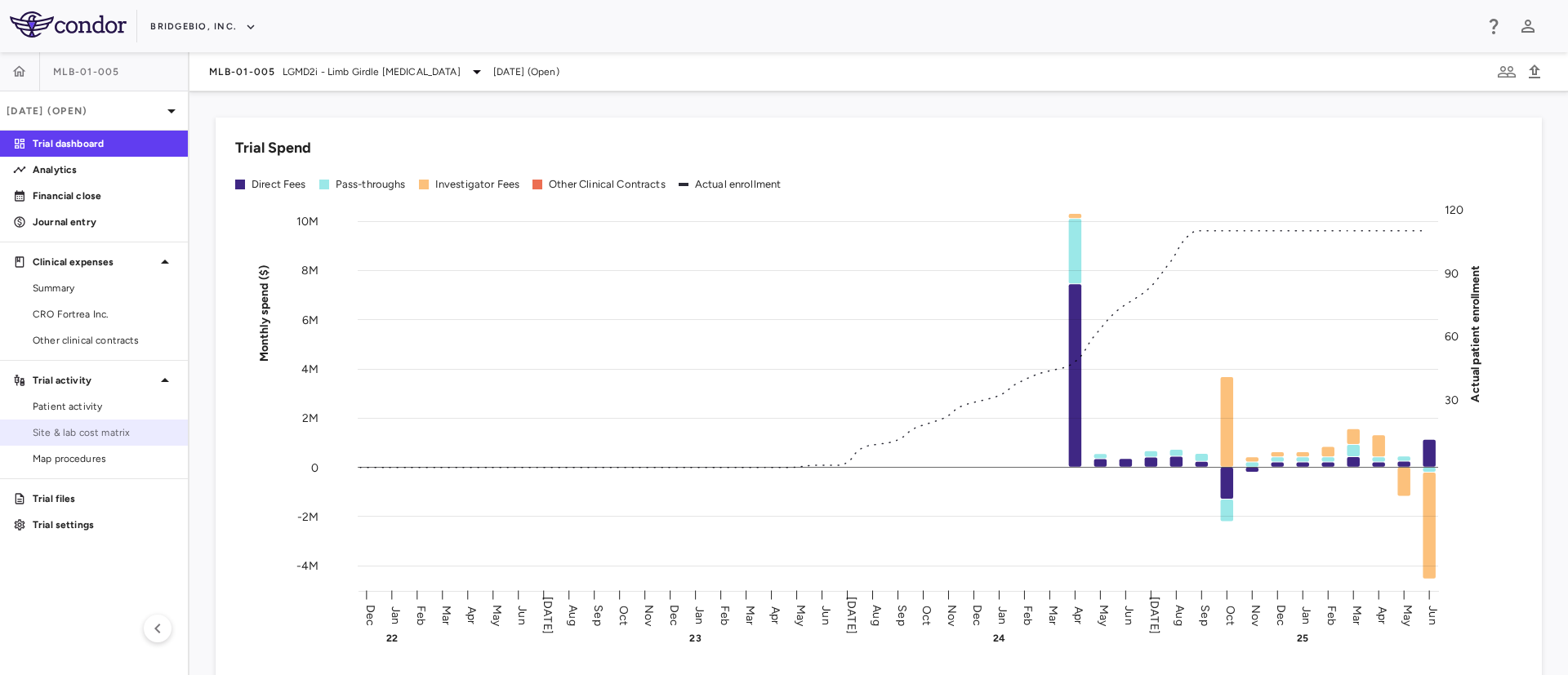
click at [93, 434] on span "Site & lab cost matrix" at bounding box center [103, 433] width 142 height 15
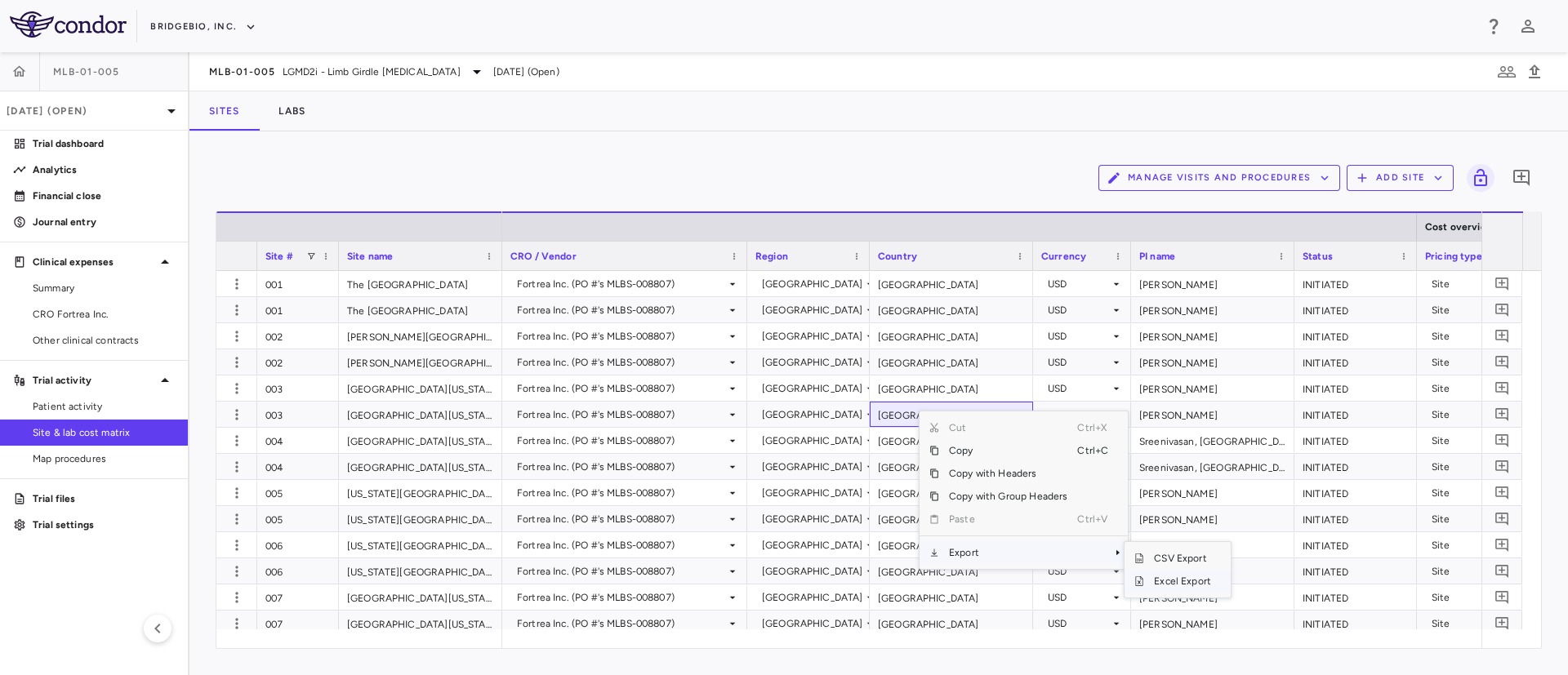
click at [1169, 579] on span "Excel Export" at bounding box center [1182, 581] width 77 height 23
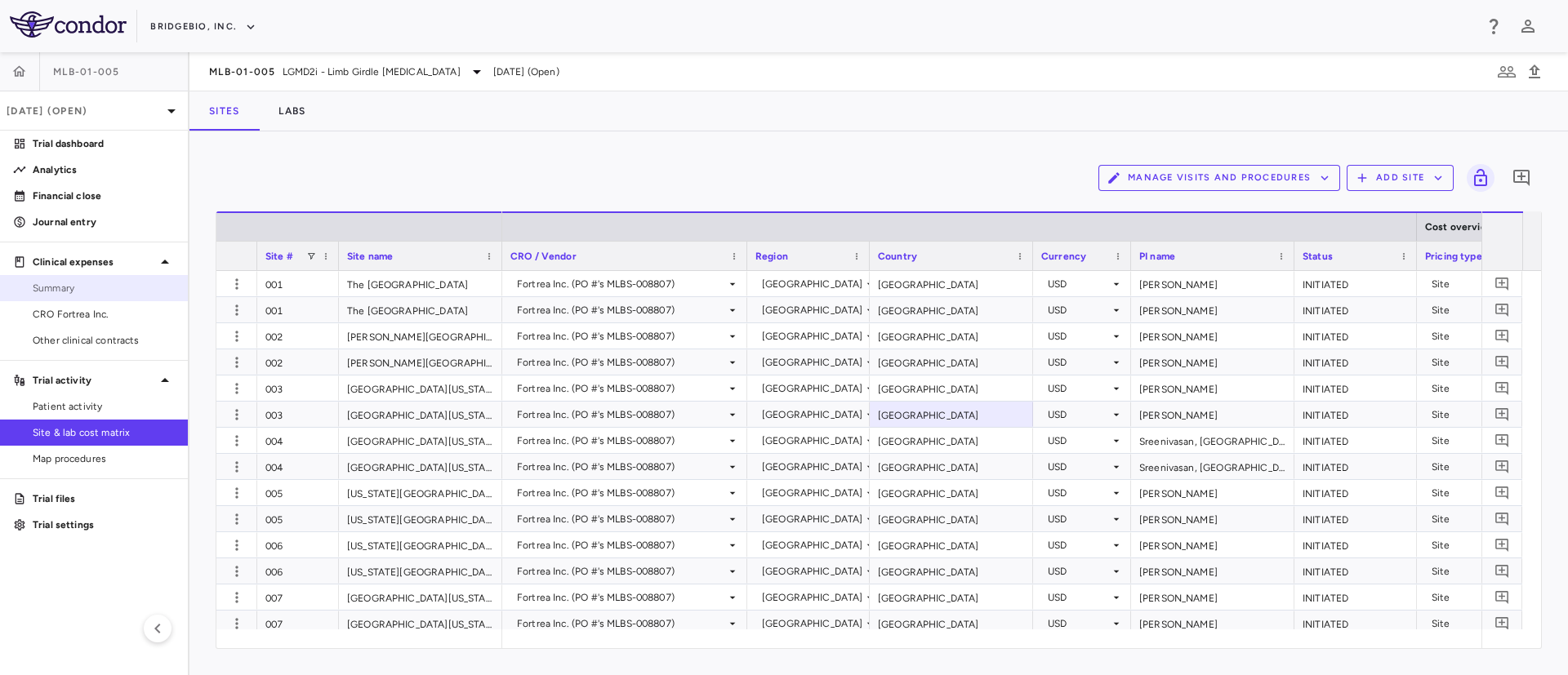
click at [43, 284] on span "Summary" at bounding box center [103, 288] width 142 height 15
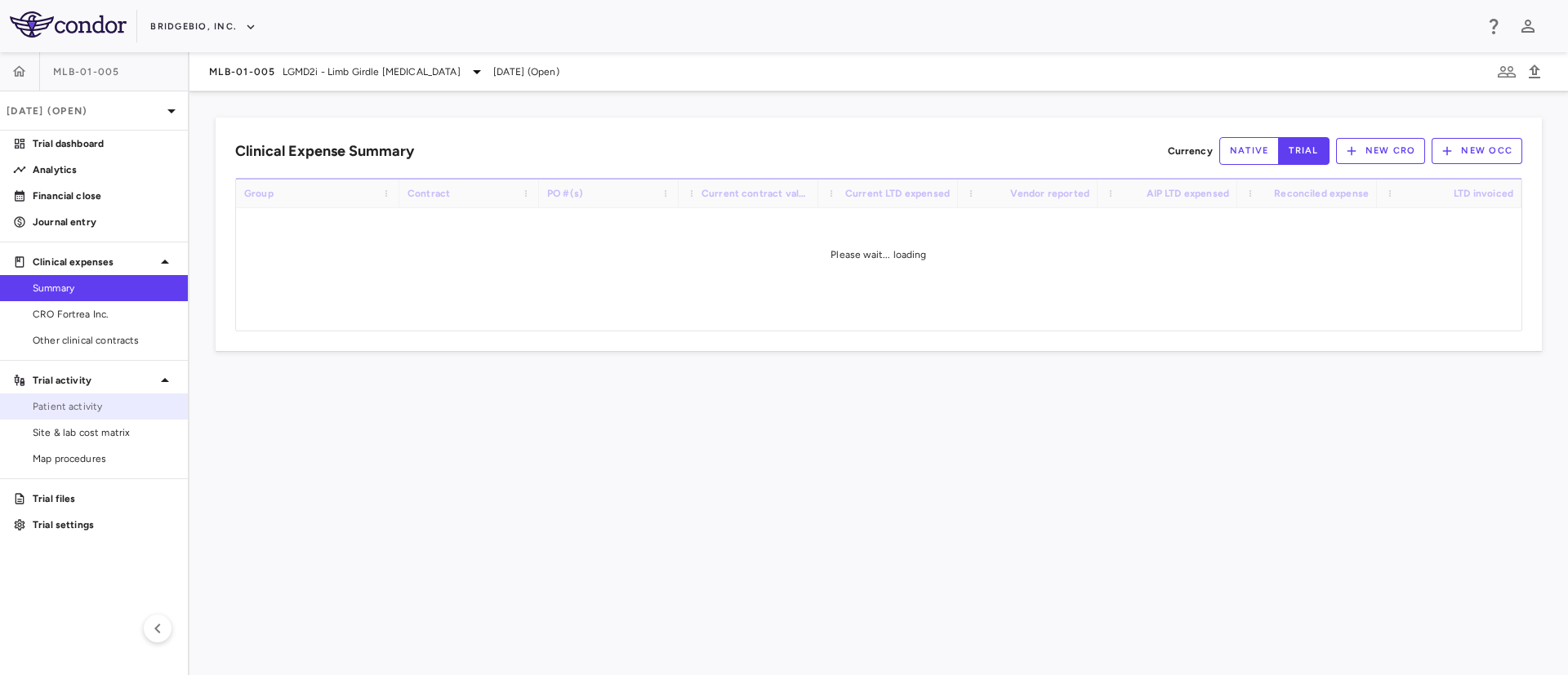
click at [73, 405] on span "Patient activity" at bounding box center [103, 406] width 142 height 15
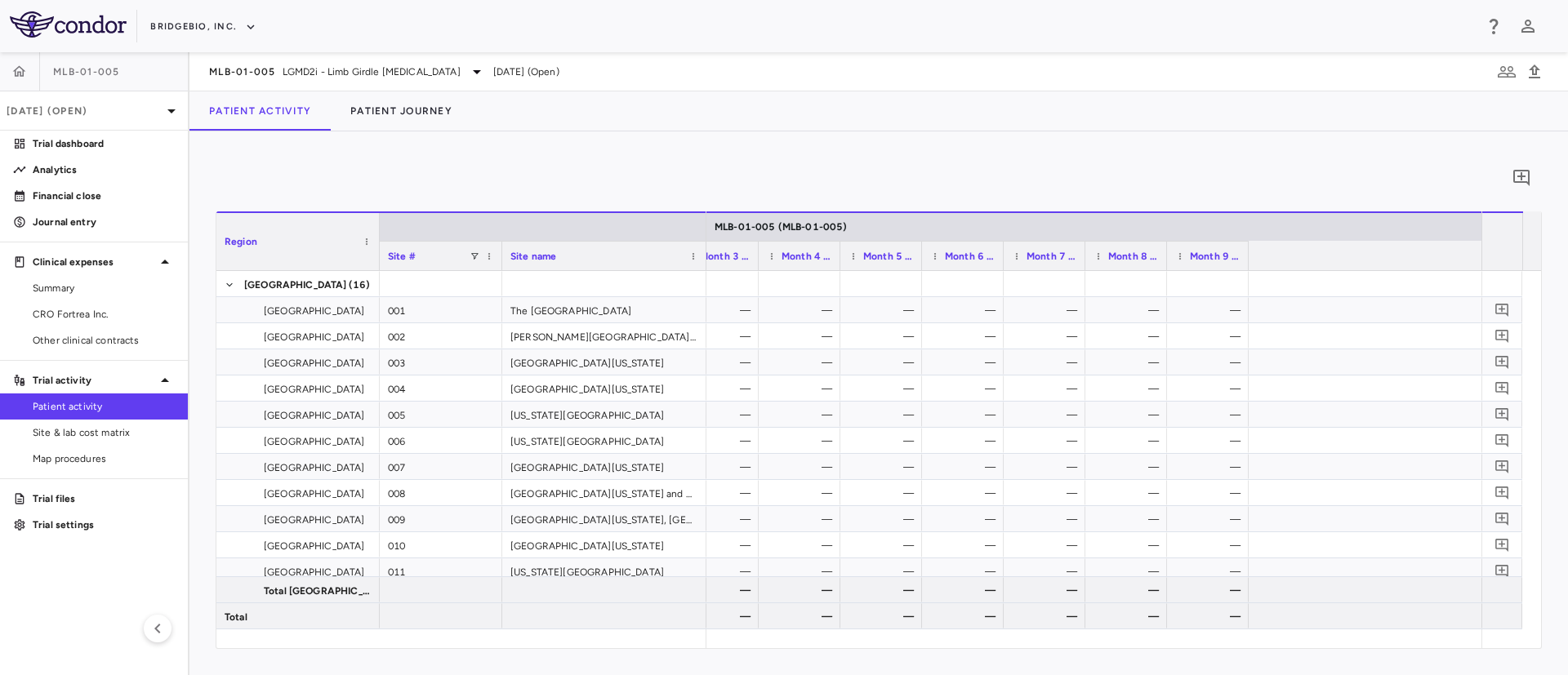
scroll to position [0, 1178]
click at [59, 291] on span "Summary" at bounding box center [103, 288] width 142 height 15
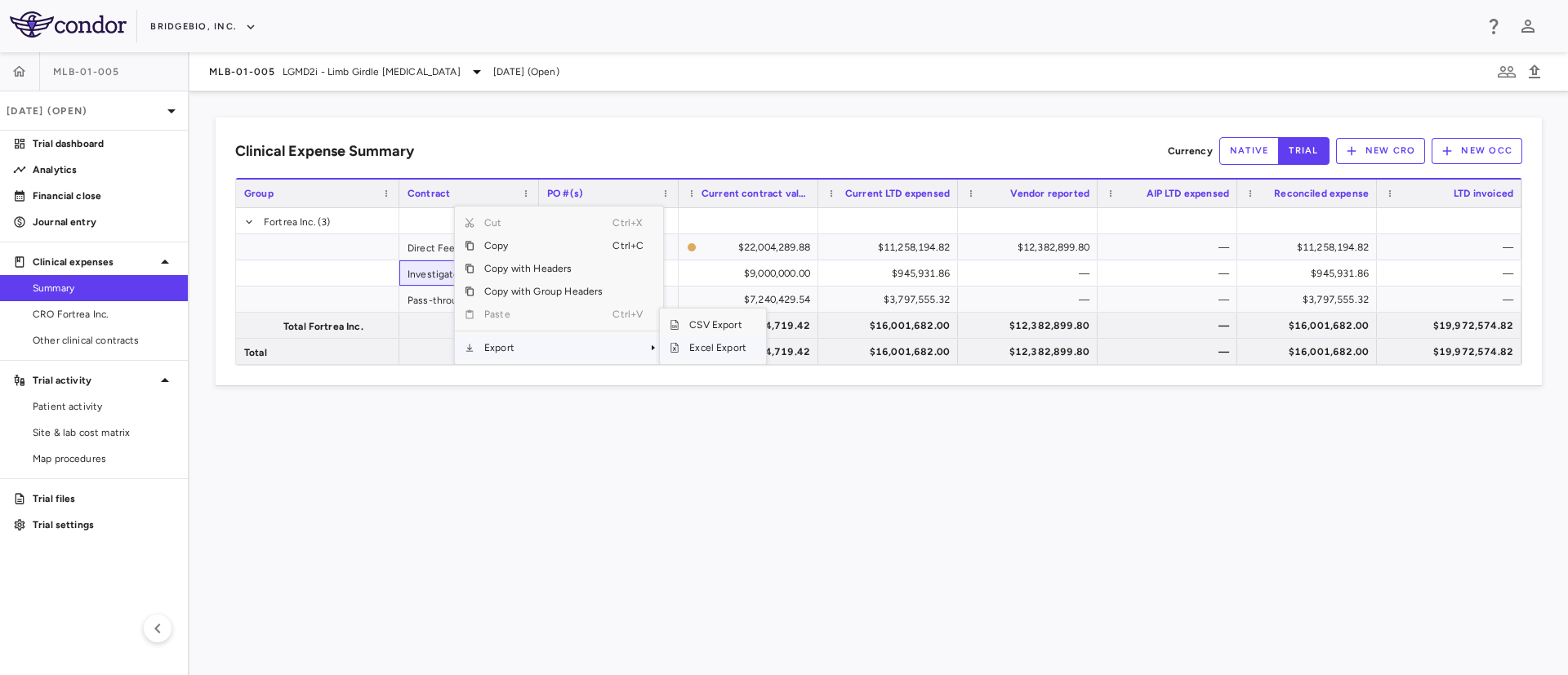
click at [719, 347] on span "Excel Export" at bounding box center [717, 347] width 77 height 23
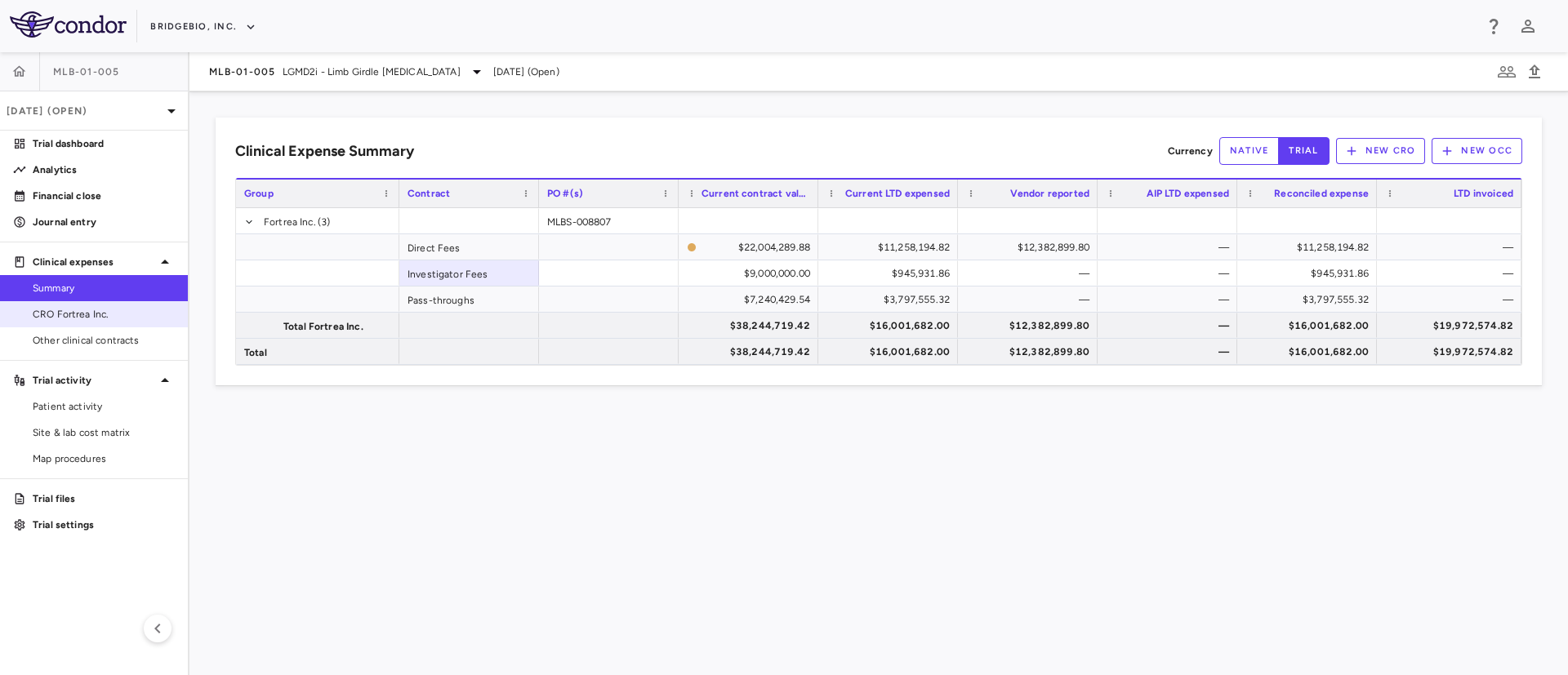
click at [61, 322] on link "CRO Fortrea Inc." at bounding box center [94, 314] width 188 height 24
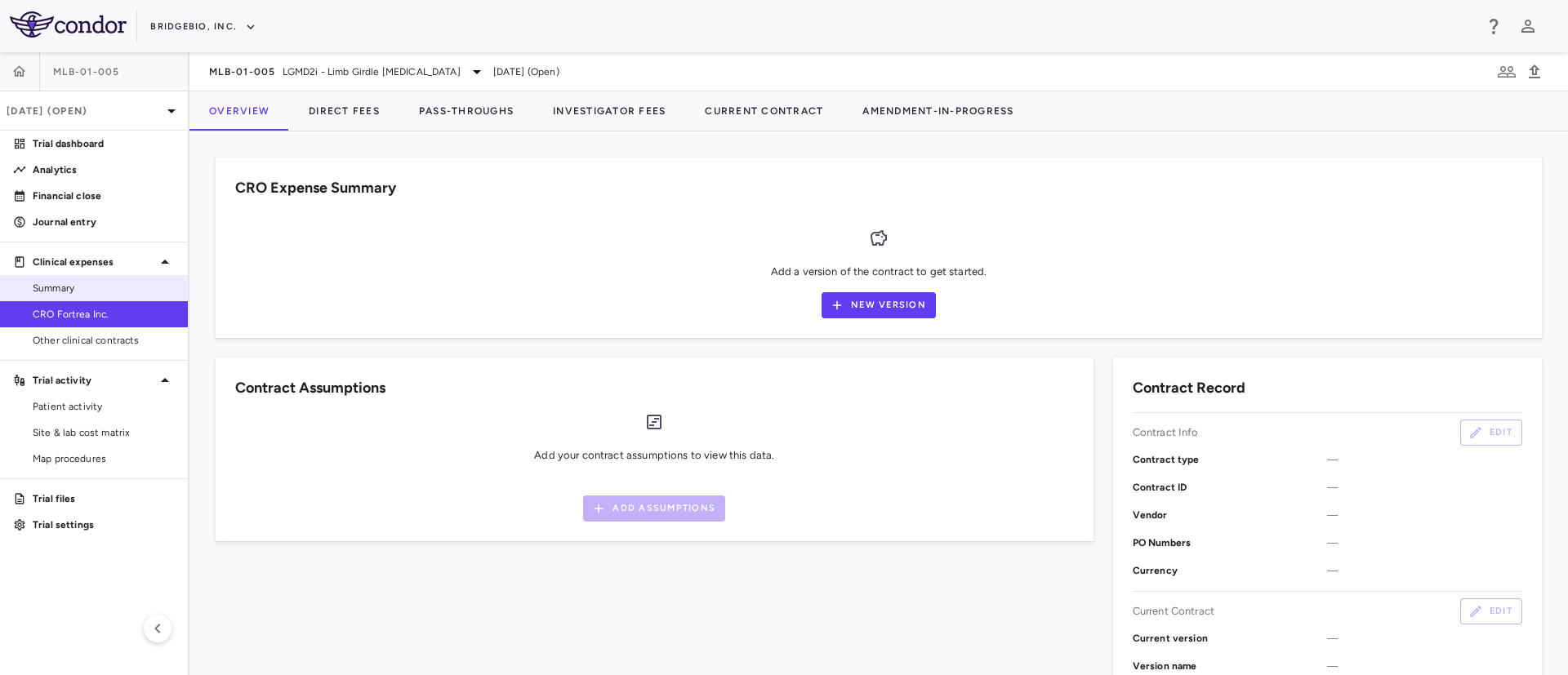
click at [53, 290] on span "Summary" at bounding box center [103, 288] width 142 height 15
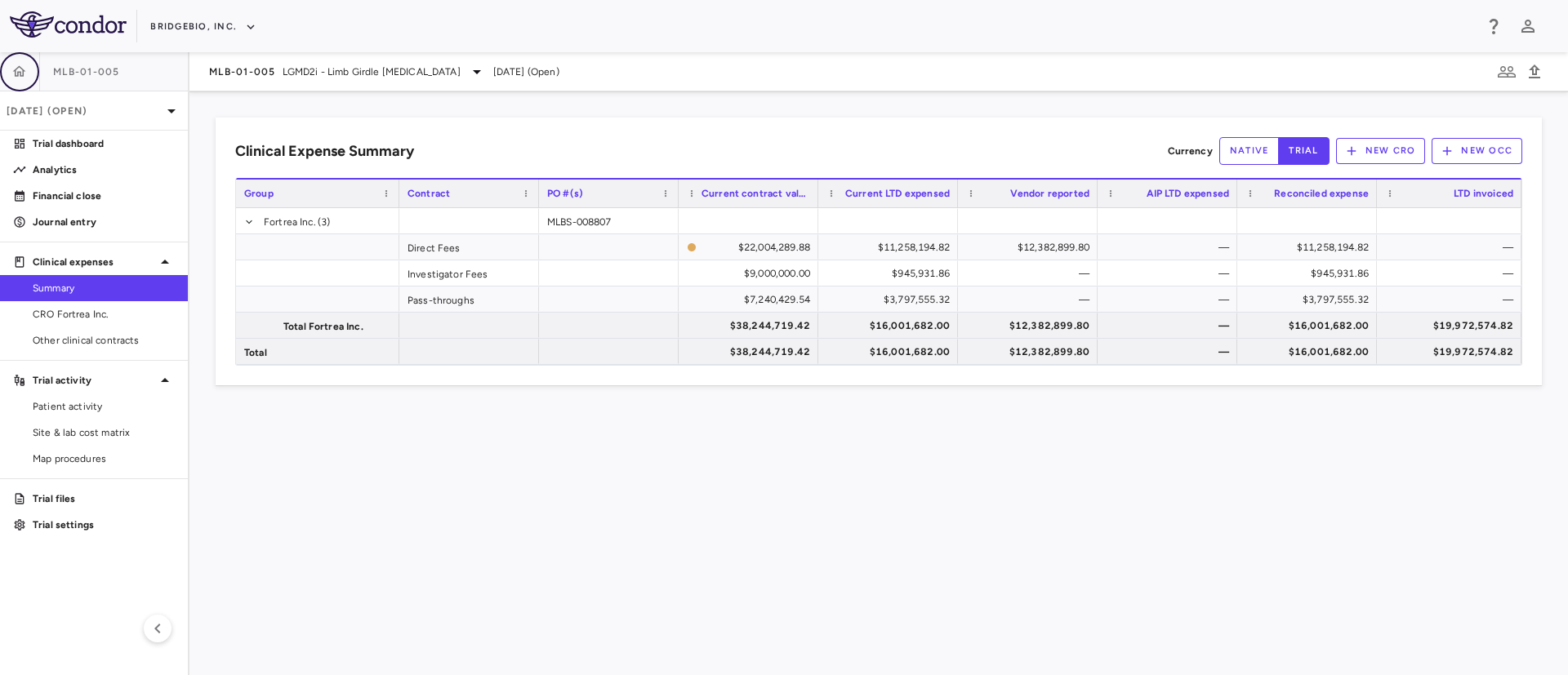
click at [23, 70] on icon "button" at bounding box center [20, 71] width 14 height 11
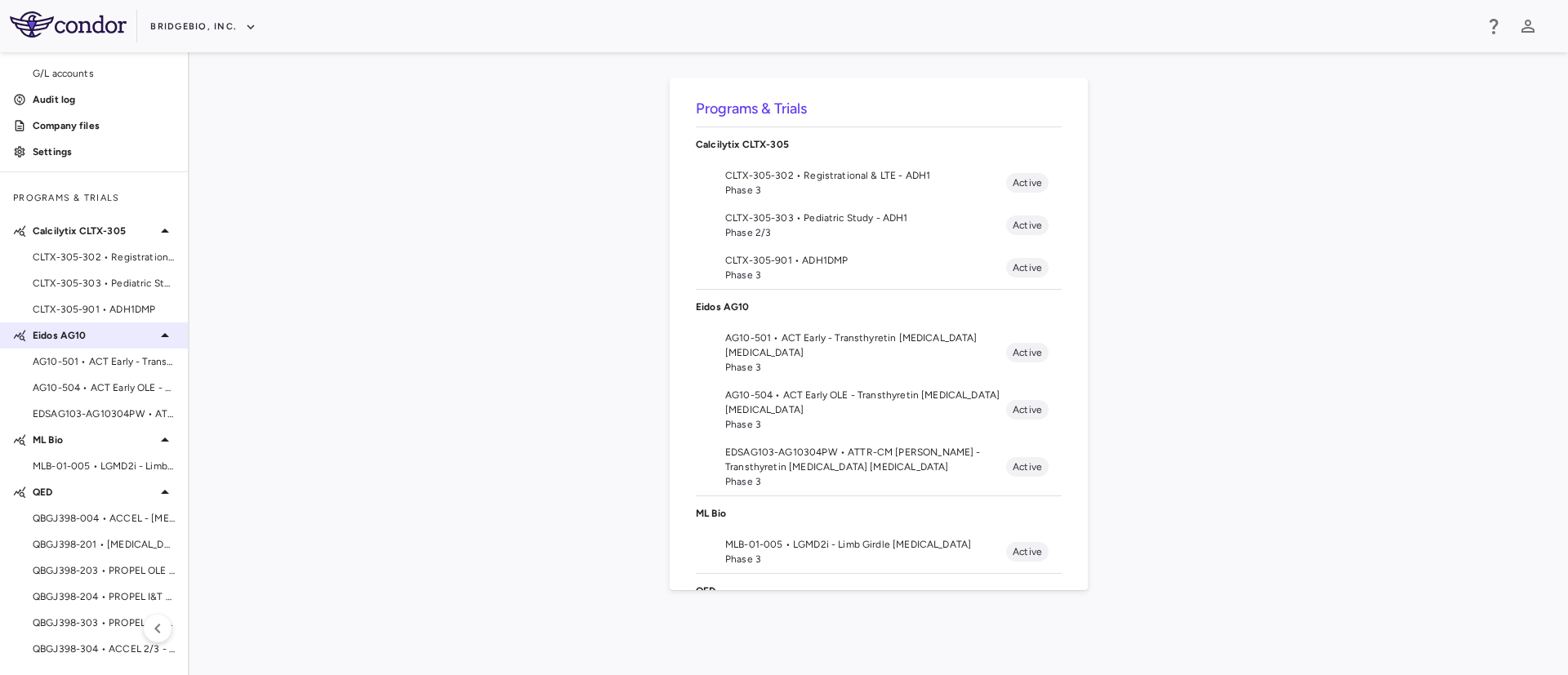
scroll to position [135, 0]
click at [86, 521] on span "QBGJ398-004 • ACCEL - [MEDICAL_DATA]" at bounding box center [103, 518] width 142 height 15
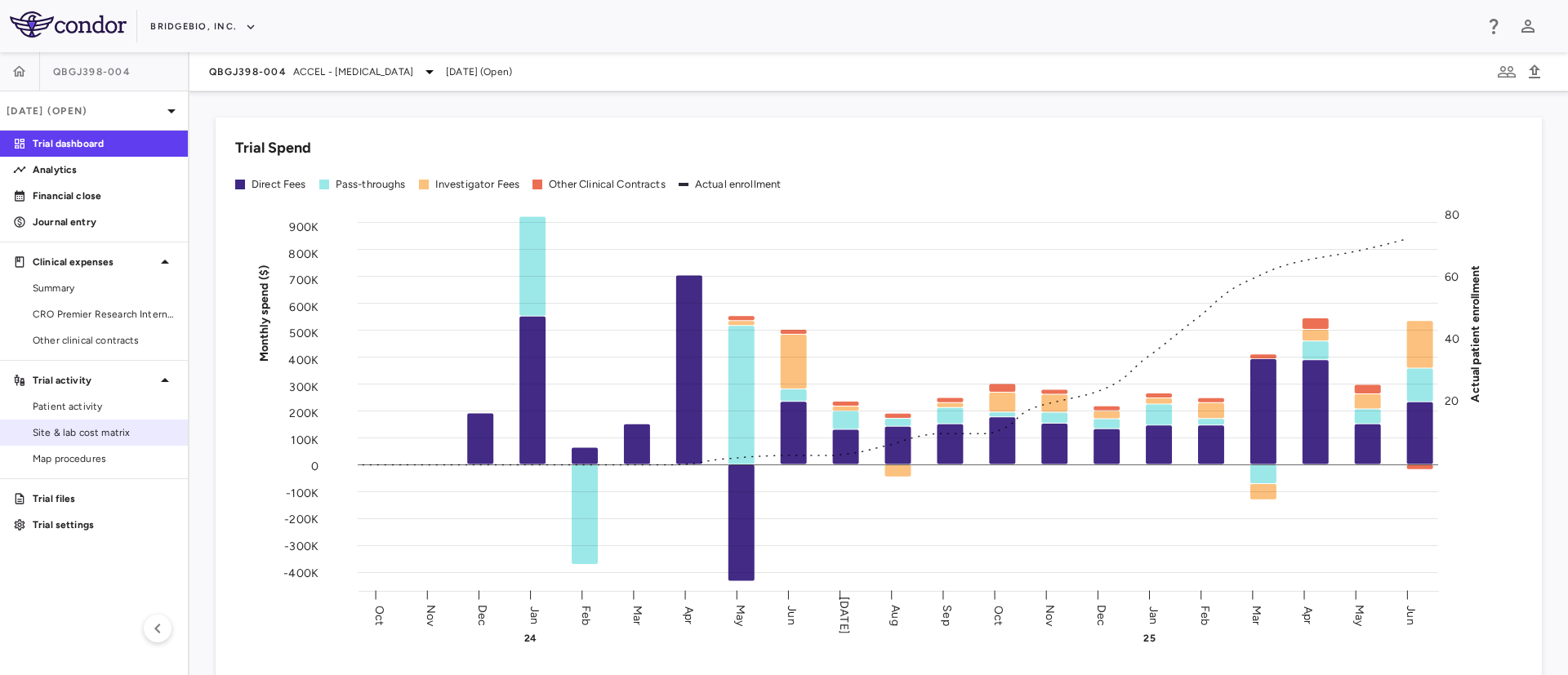
click at [100, 431] on span "Site & lab cost matrix" at bounding box center [103, 433] width 142 height 15
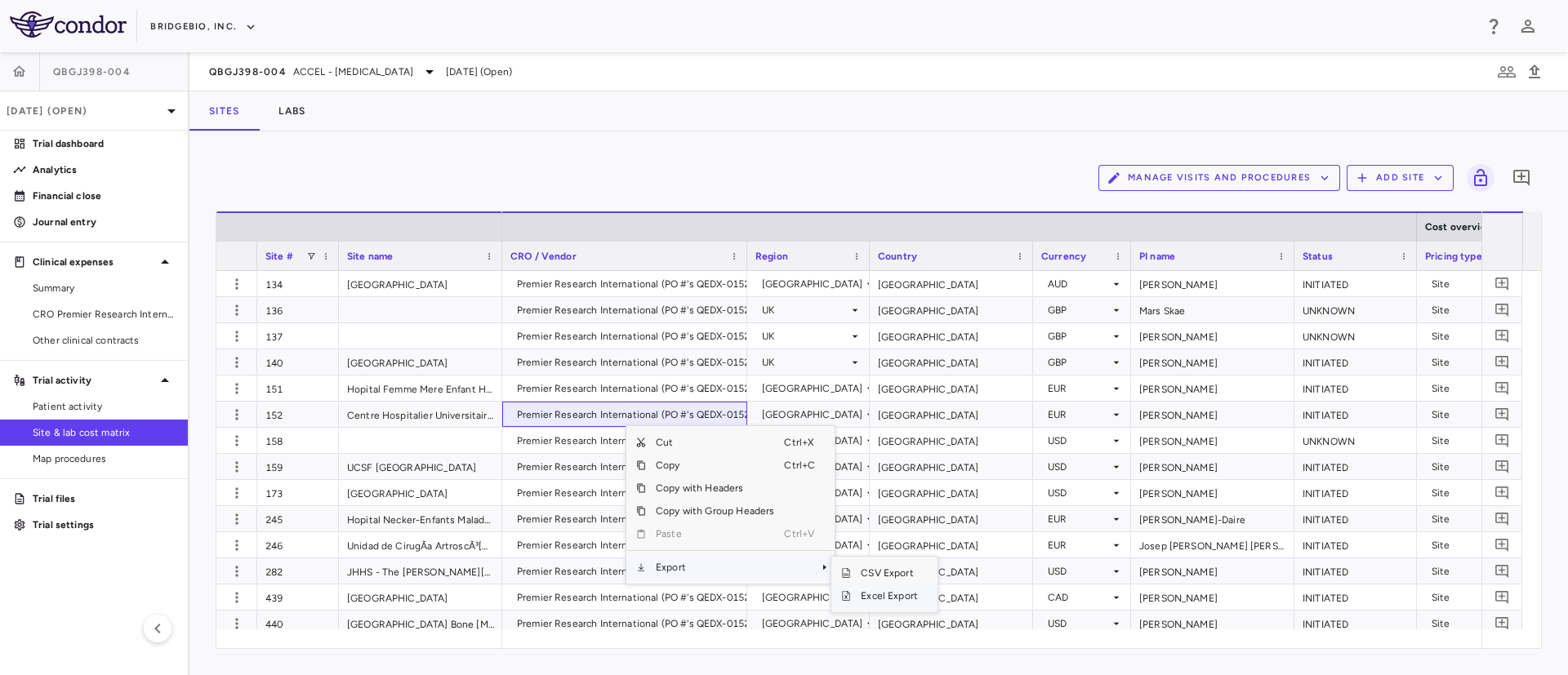
click at [869, 597] on span "Excel Export" at bounding box center [889, 596] width 77 height 23
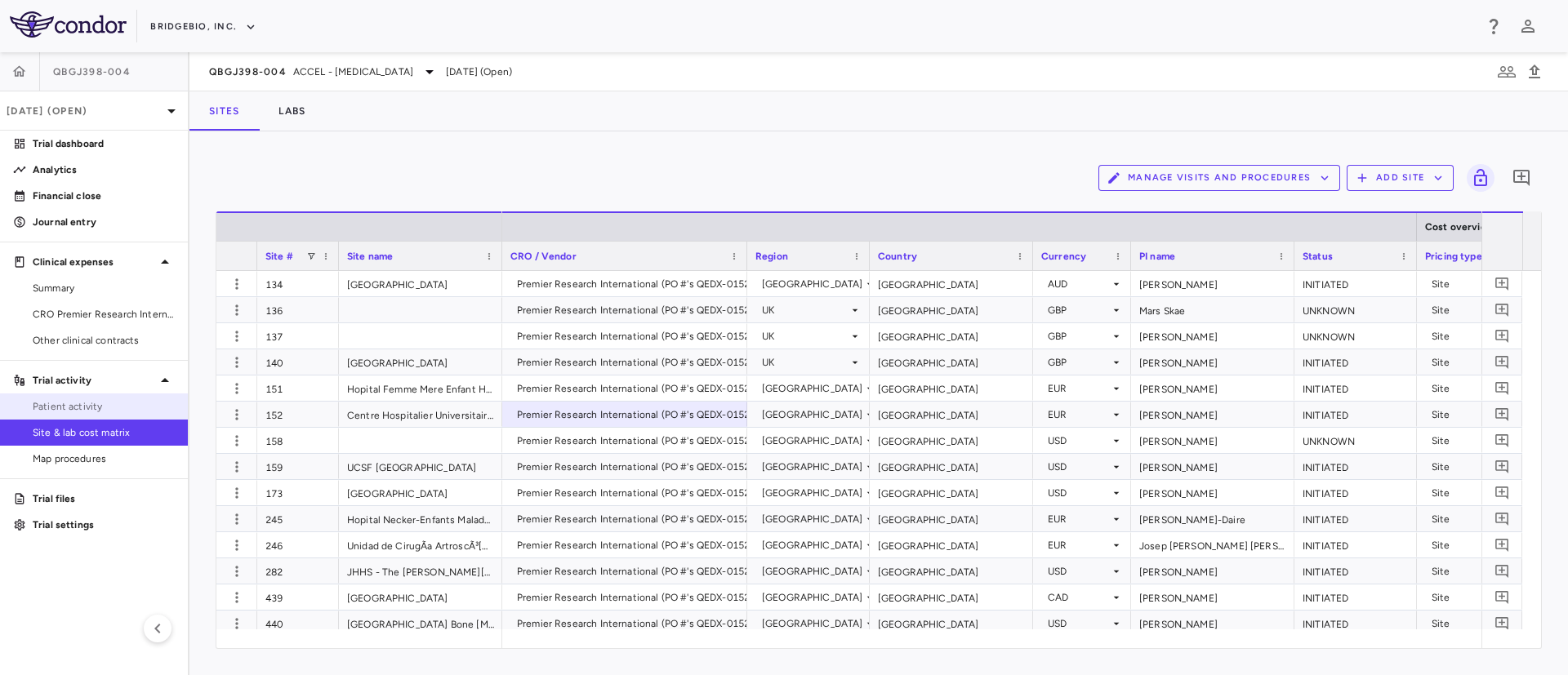
click at [47, 407] on span "Patient activity" at bounding box center [103, 406] width 142 height 15
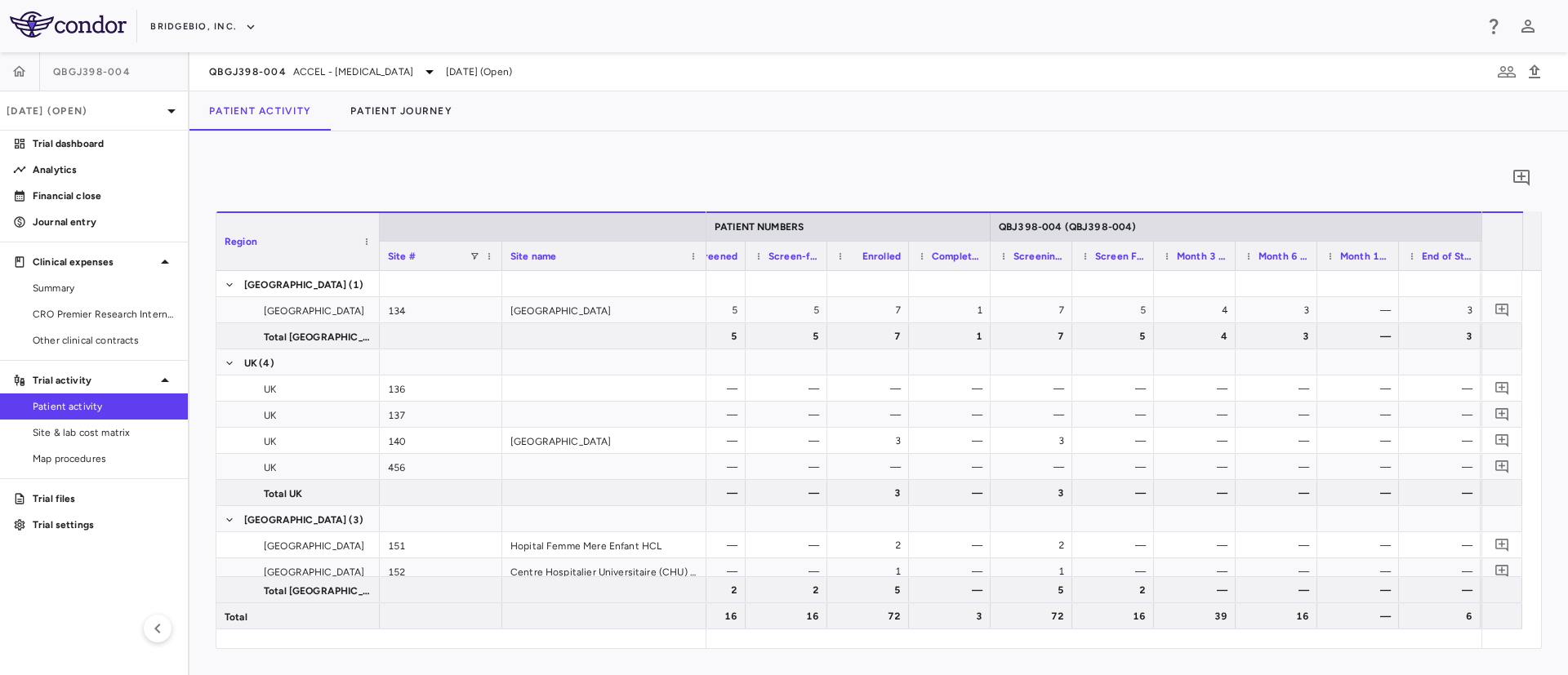
scroll to position [0, 795]
click at [51, 283] on span "Summary" at bounding box center [103, 288] width 142 height 15
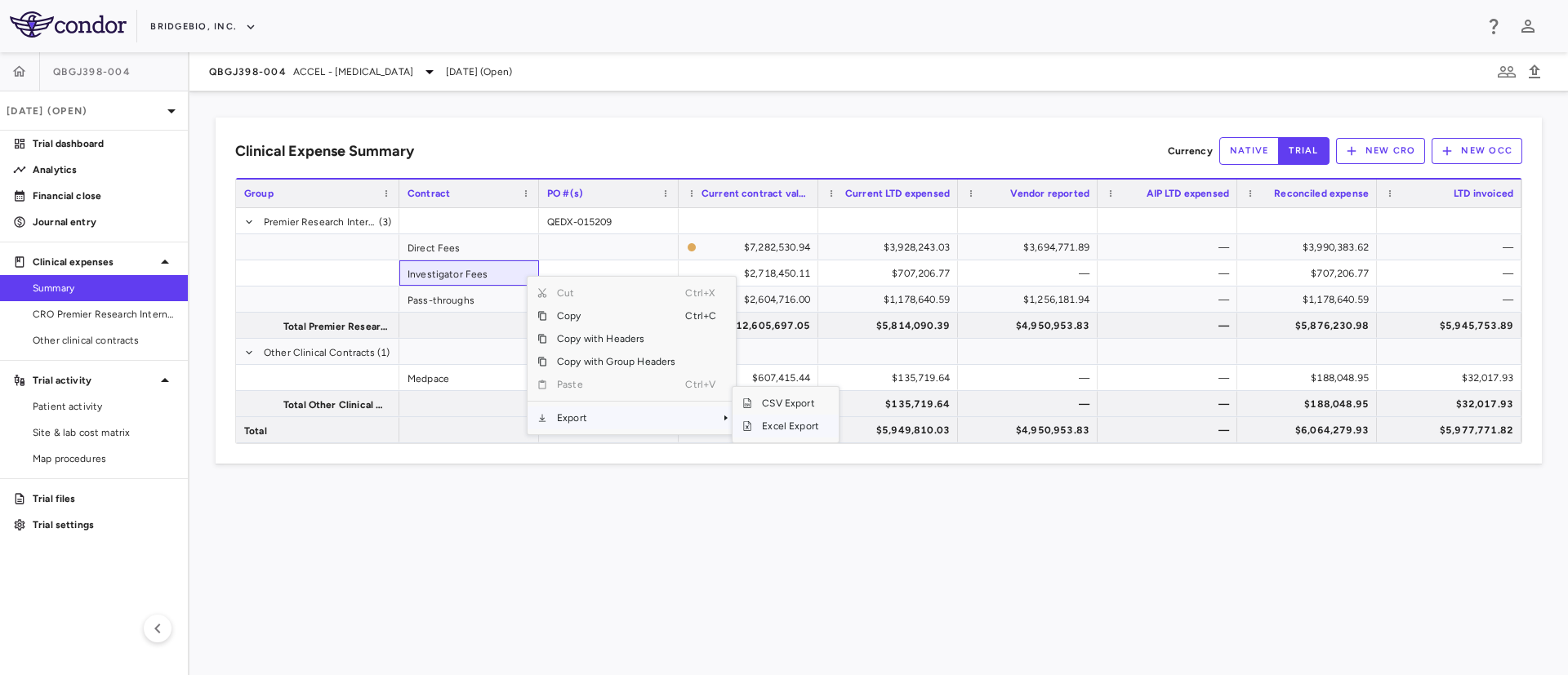
click at [768, 426] on span "Excel Export" at bounding box center [790, 426] width 77 height 23
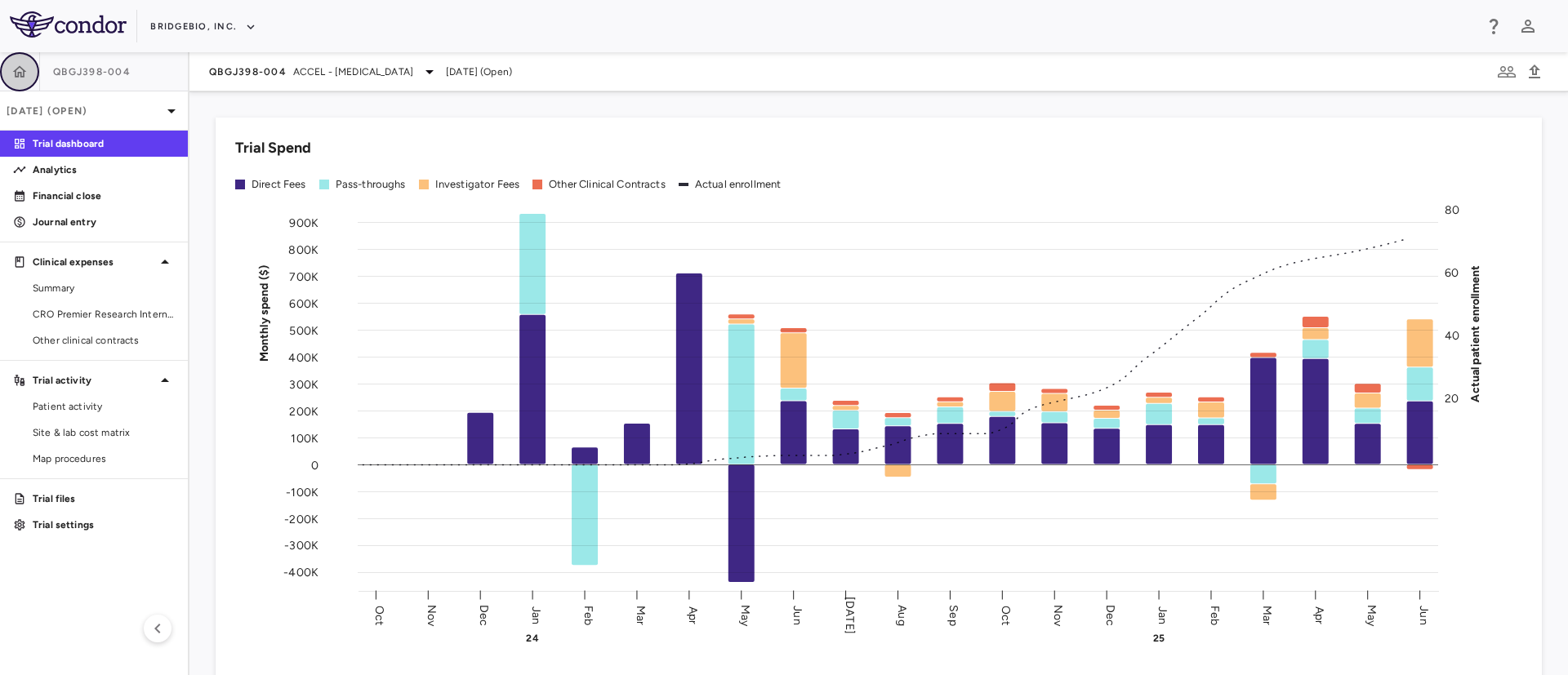
click at [17, 74] on icon "button" at bounding box center [19, 72] width 16 height 16
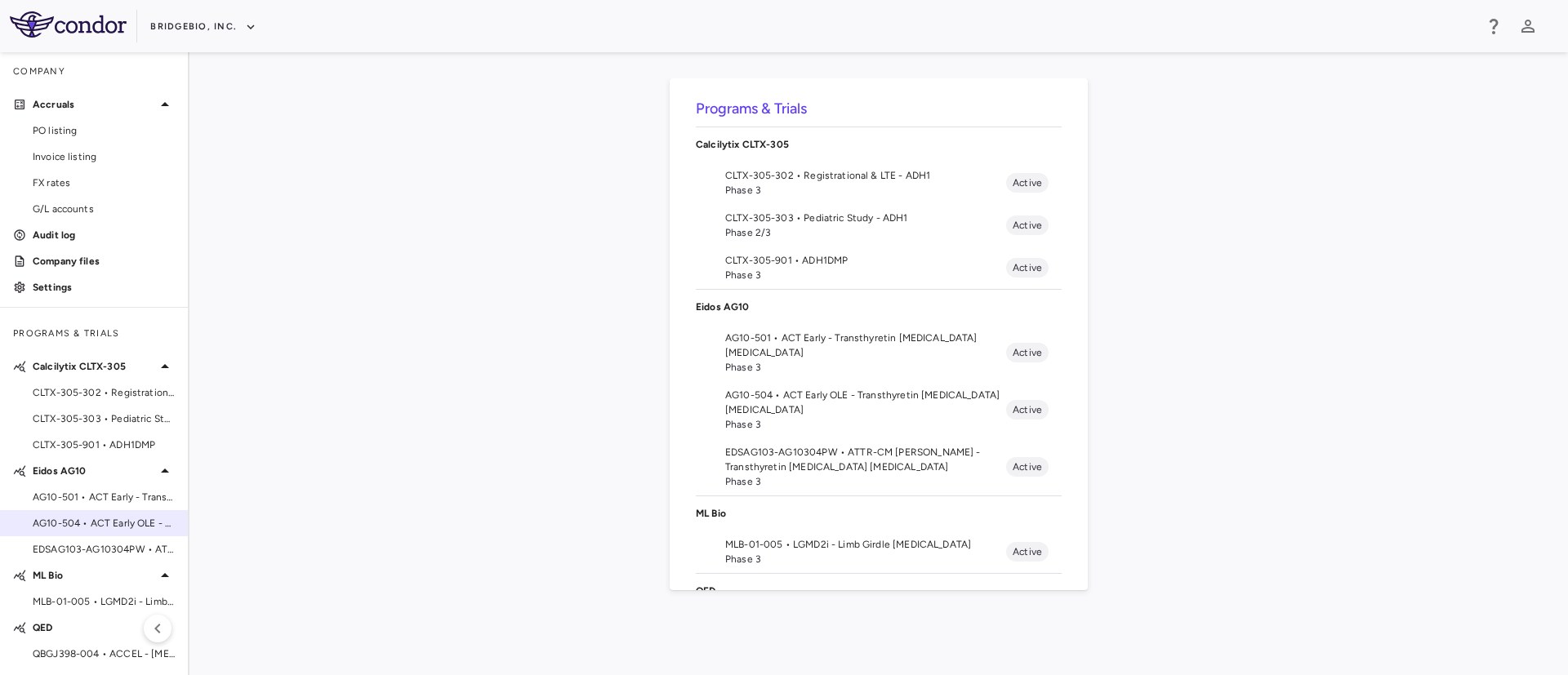
scroll to position [135, 0]
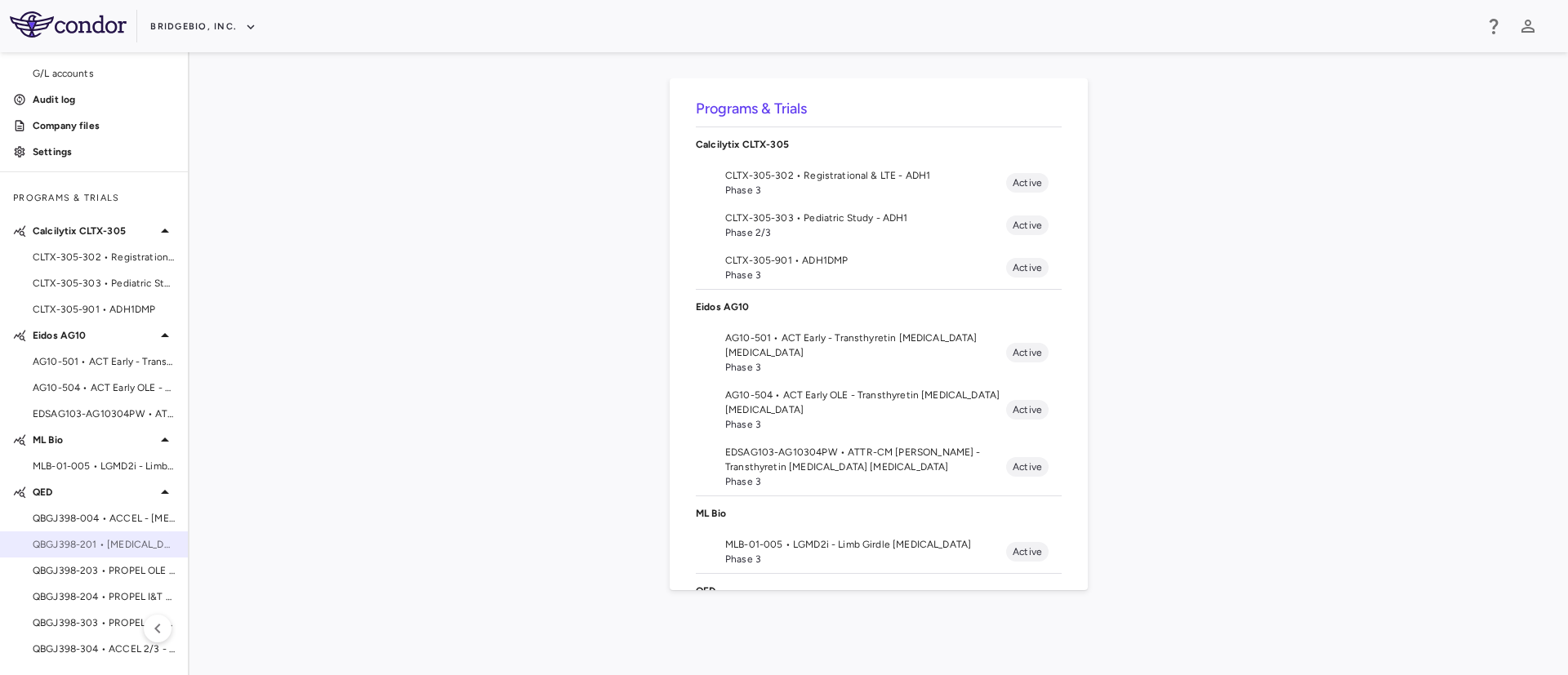
click at [79, 546] on span "QBGJ398-201 • [MEDICAL_DATA]" at bounding box center [103, 544] width 142 height 15
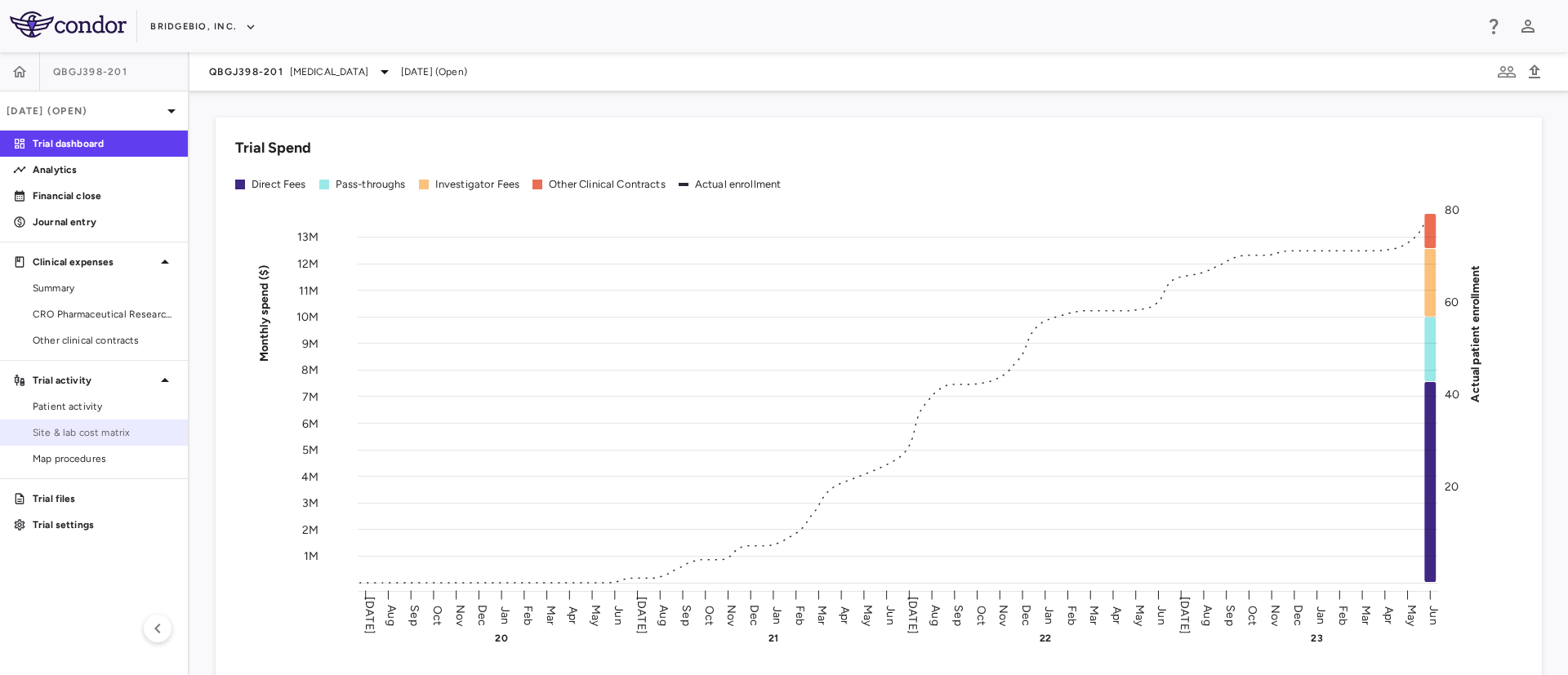
click at [102, 435] on span "Site & lab cost matrix" at bounding box center [103, 433] width 142 height 15
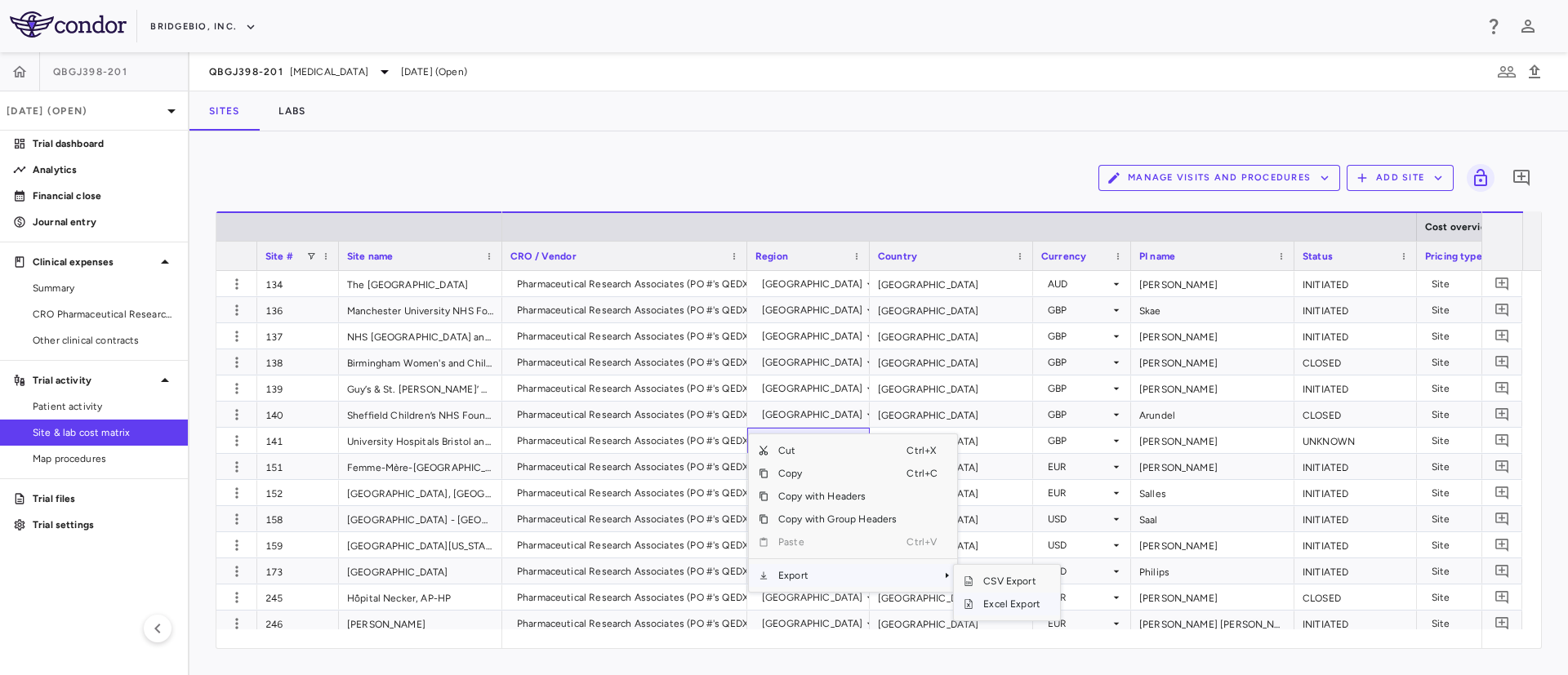
click at [993, 607] on span "Excel Export" at bounding box center [1011, 604] width 77 height 23
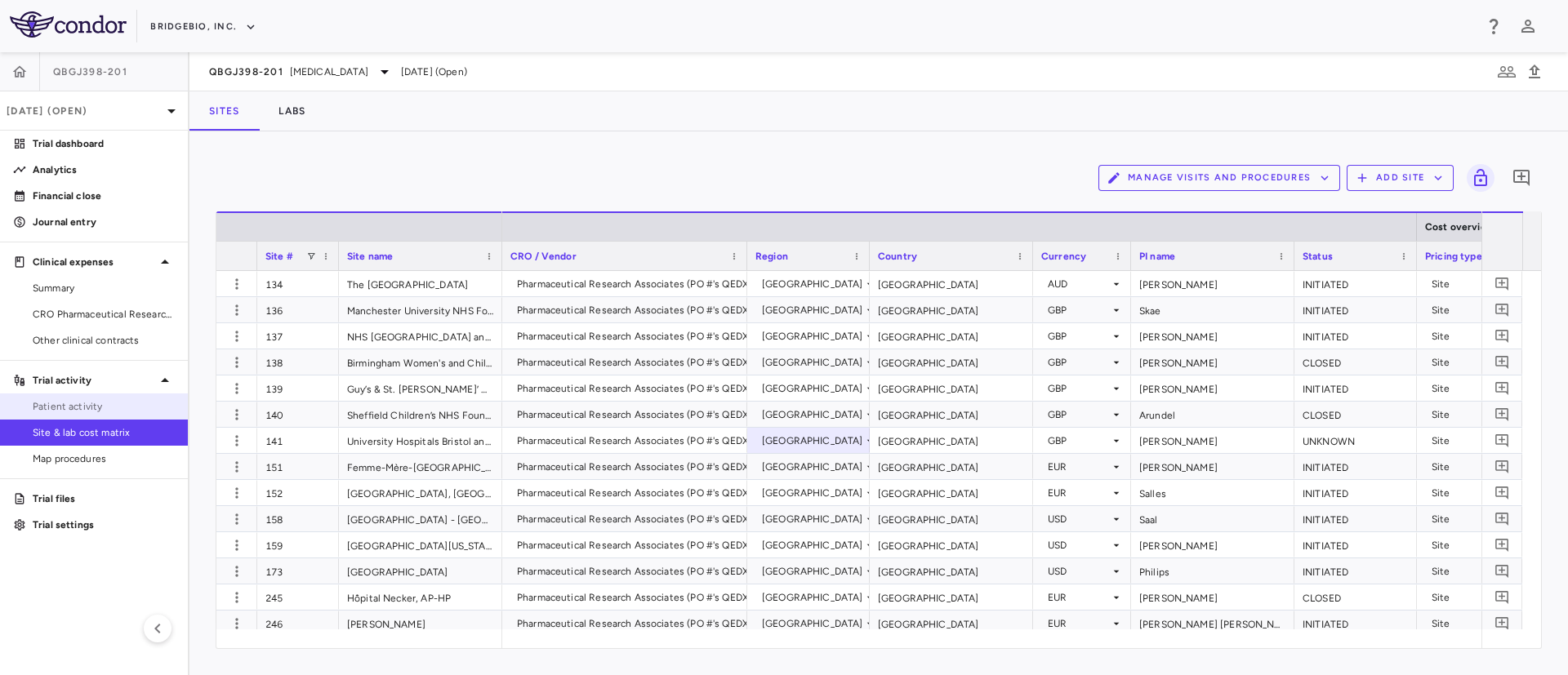
click at [53, 409] on span "Patient activity" at bounding box center [103, 406] width 142 height 15
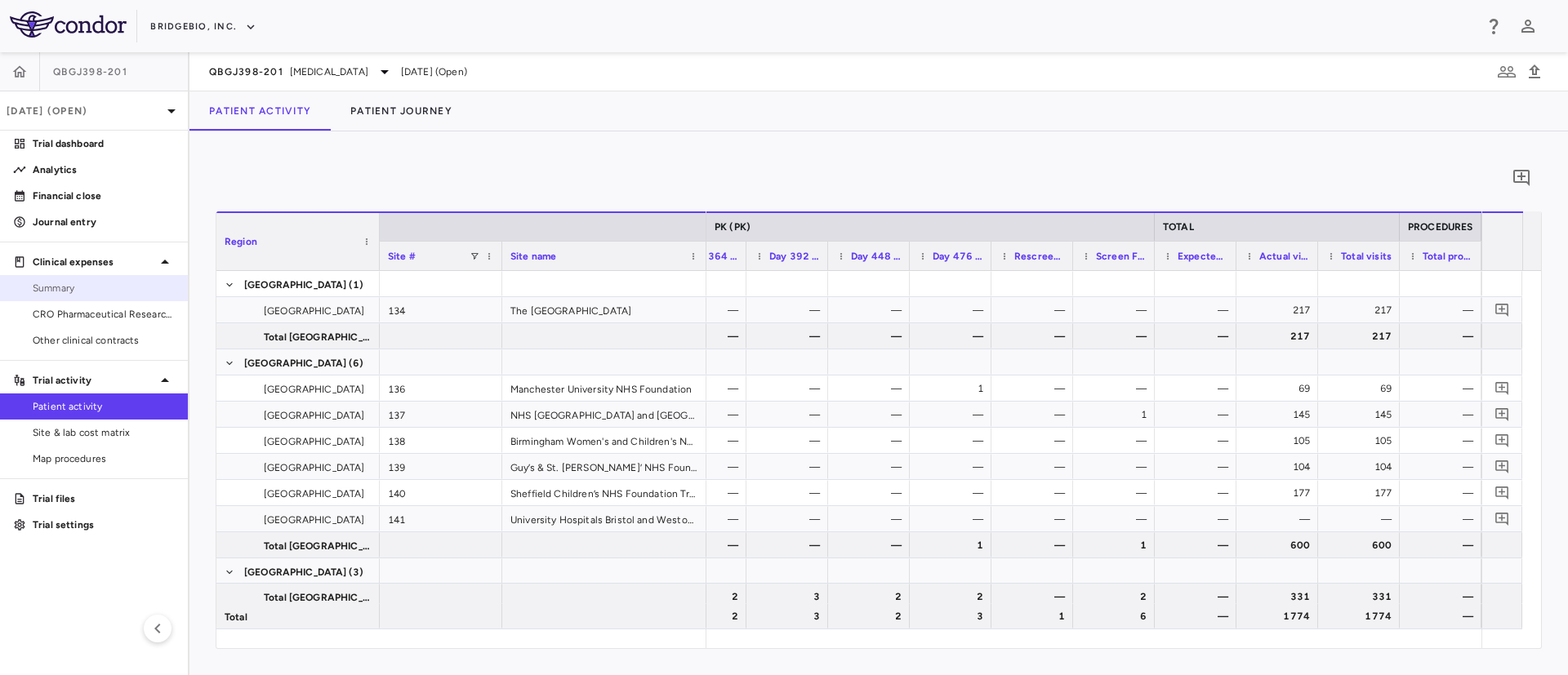
click at [68, 289] on span "Summary" at bounding box center [103, 288] width 142 height 15
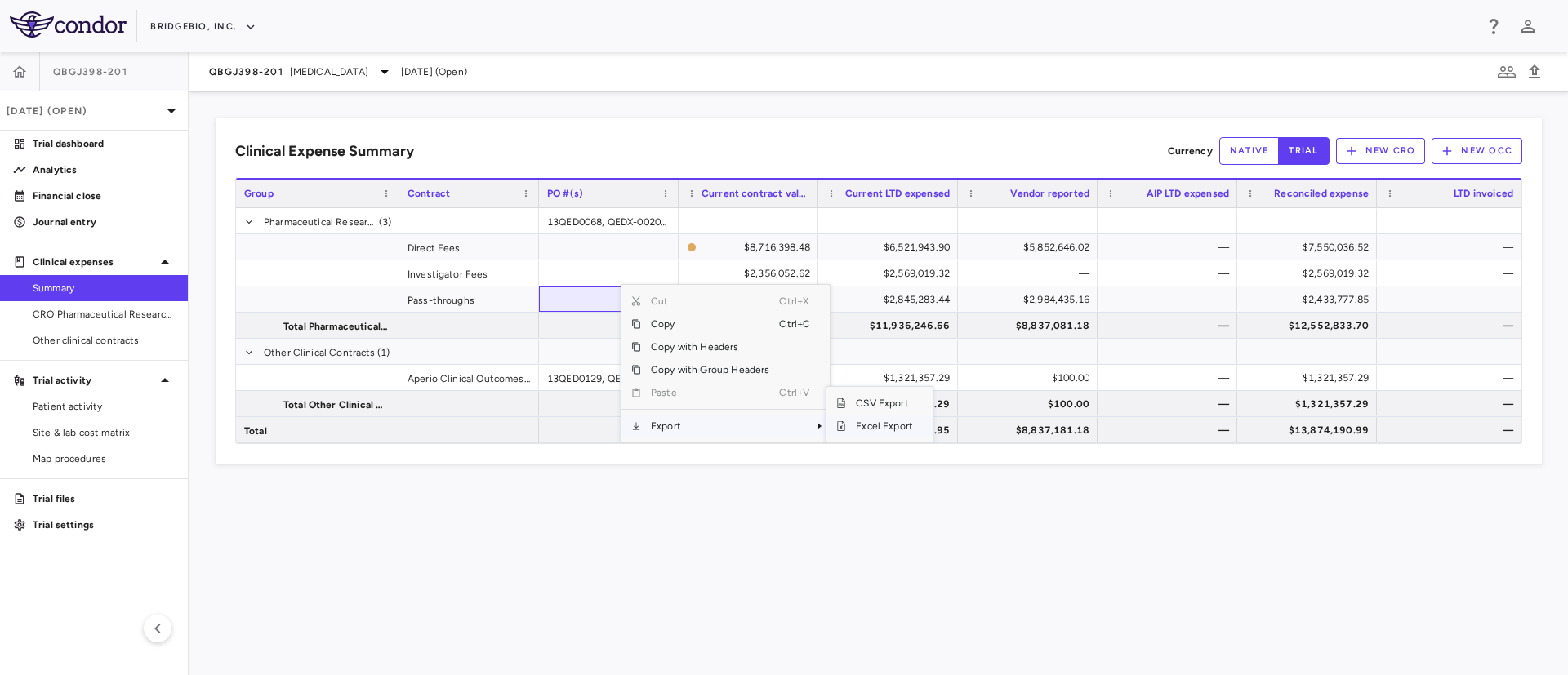
click at [862, 428] on span "Excel Export" at bounding box center [884, 426] width 77 height 23
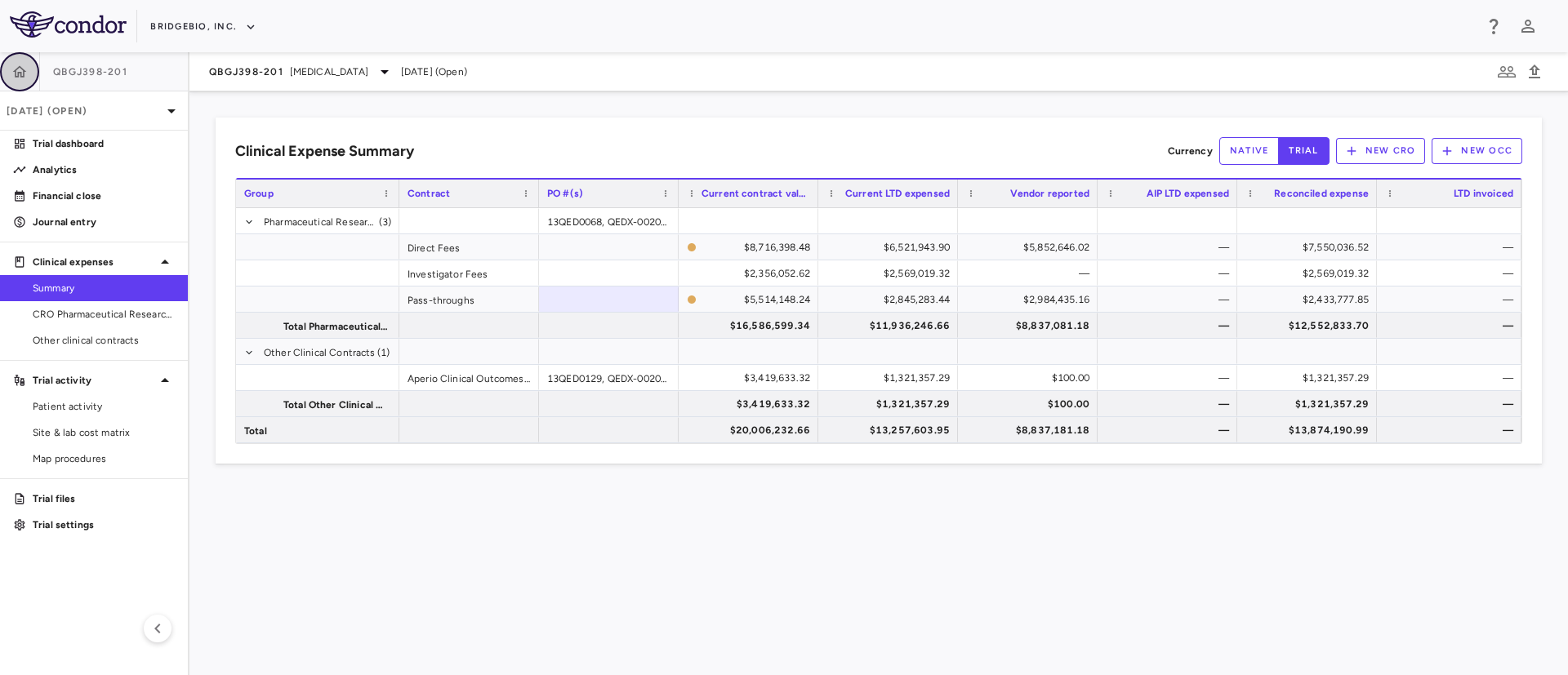
click at [15, 66] on icon "button" at bounding box center [19, 72] width 16 height 16
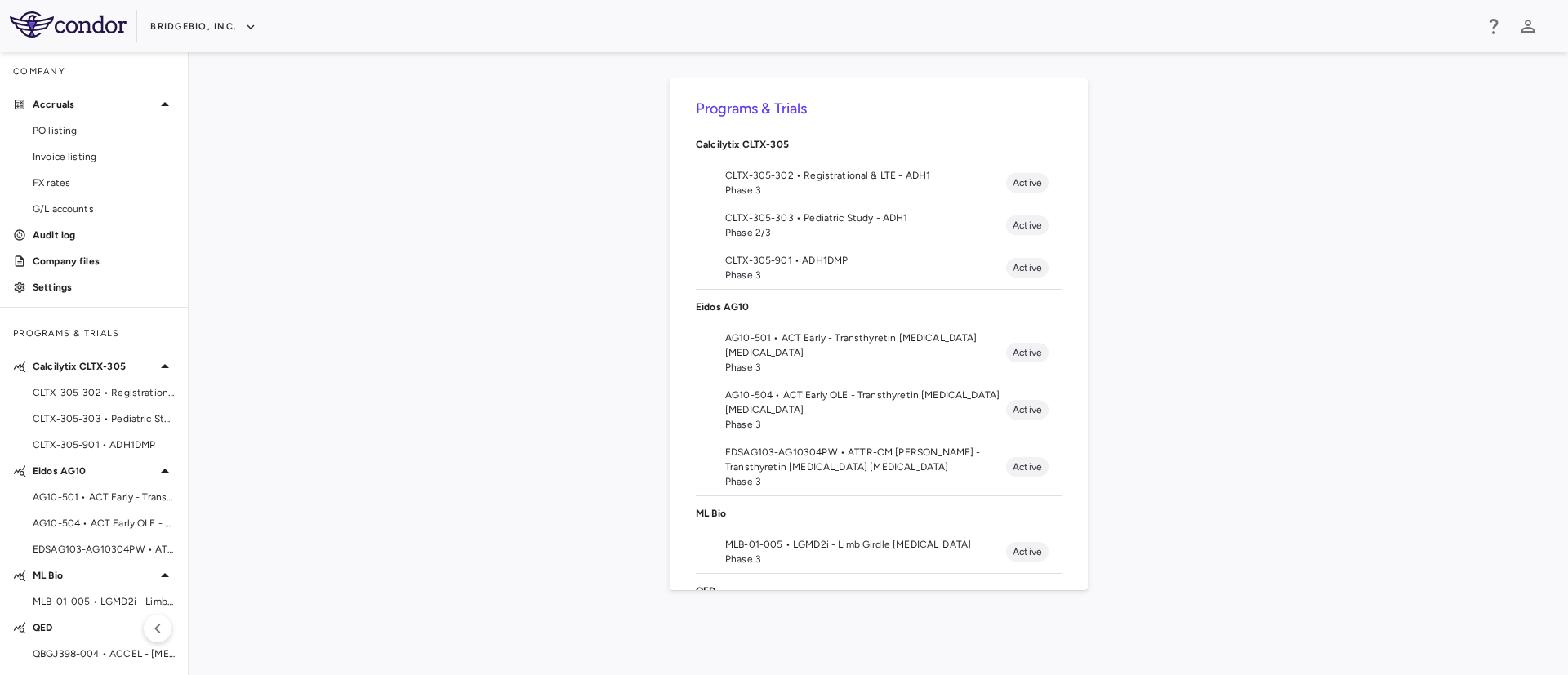
click at [263, 579] on div "Programs & Trials Calcilytix CLTX-305 CLTX-305-302 • Registrational & LTE - ADH…" at bounding box center [878, 364] width 1326 height 571
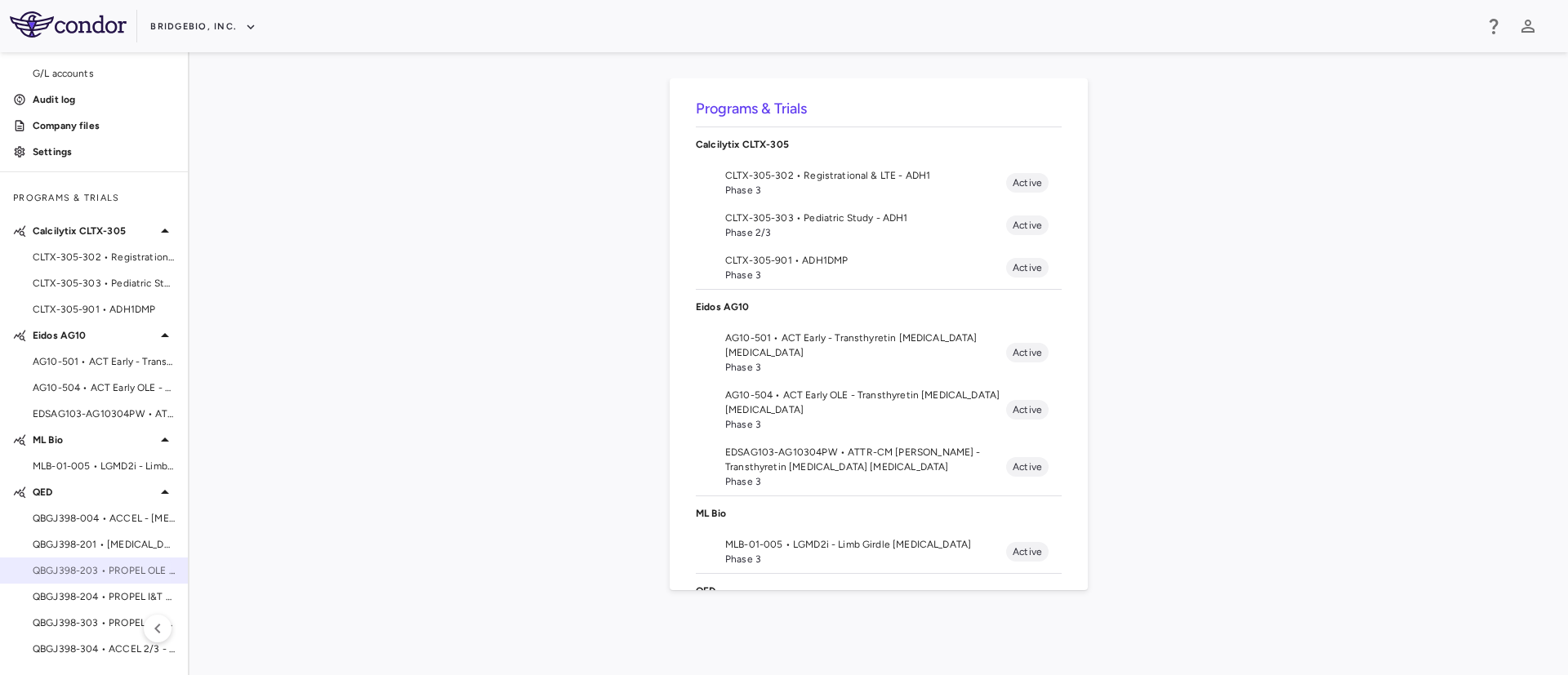
click at [69, 575] on span "QBGJ398-203 • PROPEL OLE - [MEDICAL_DATA]" at bounding box center [103, 571] width 142 height 15
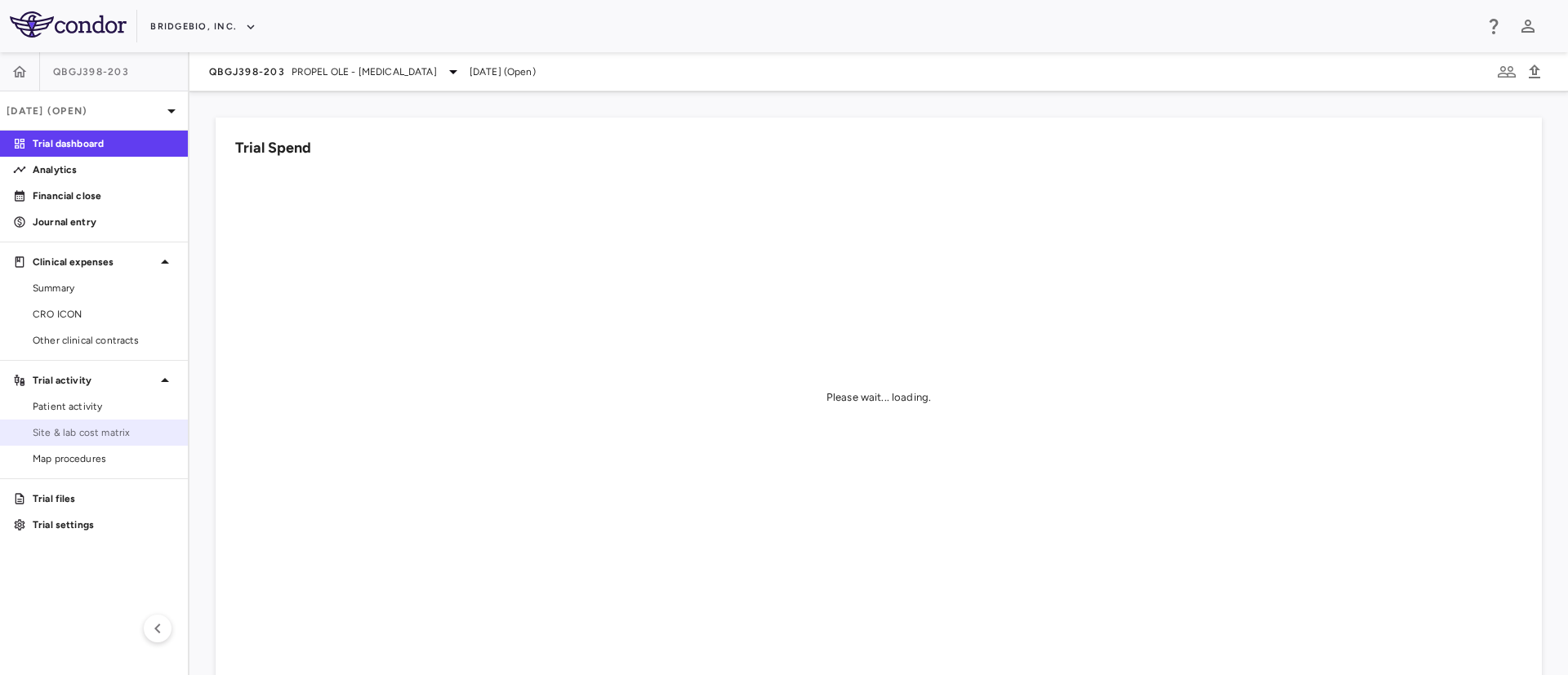
click at [67, 426] on span "Site & lab cost matrix" at bounding box center [103, 433] width 142 height 15
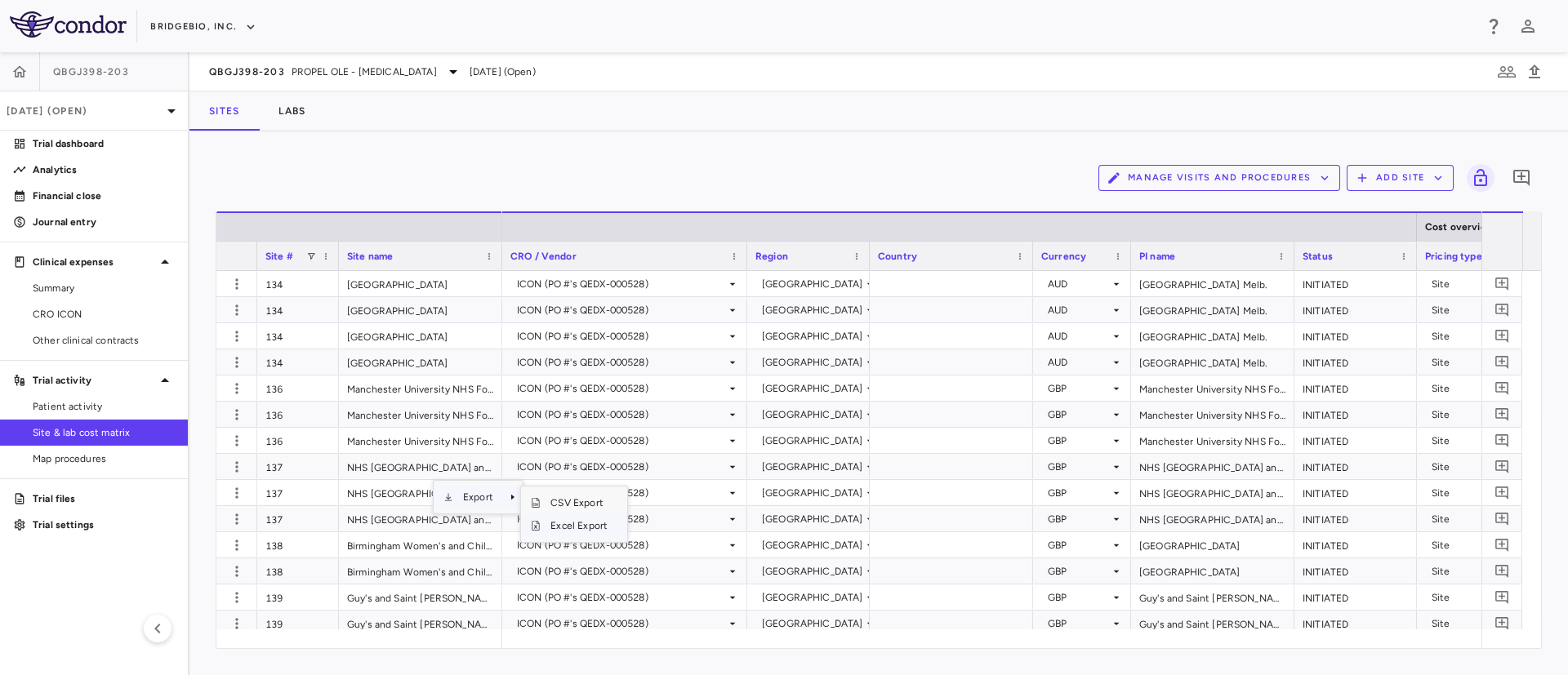
click at [547, 536] on span "Excel Export" at bounding box center [578, 526] width 77 height 23
click at [54, 409] on span "Patient activity" at bounding box center [103, 406] width 142 height 15
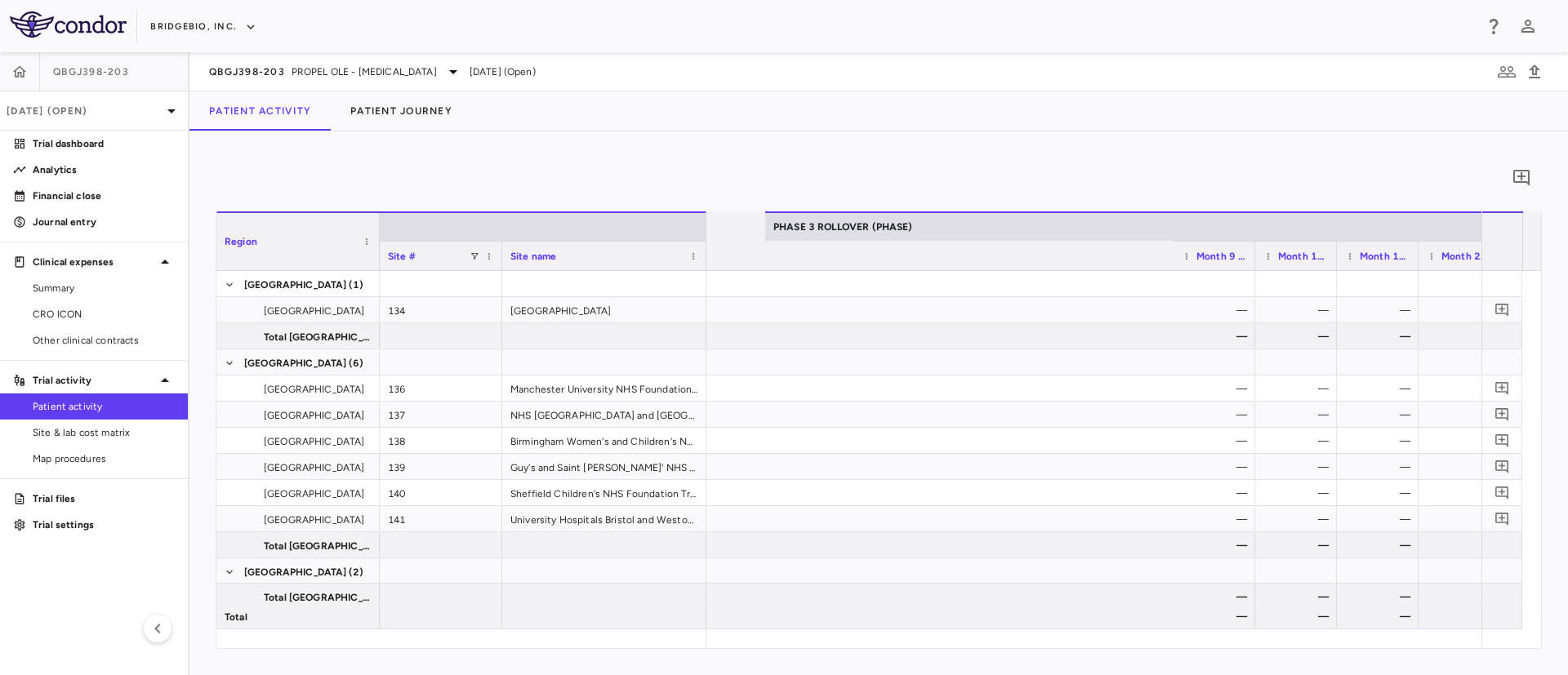
scroll to position [0, 4153]
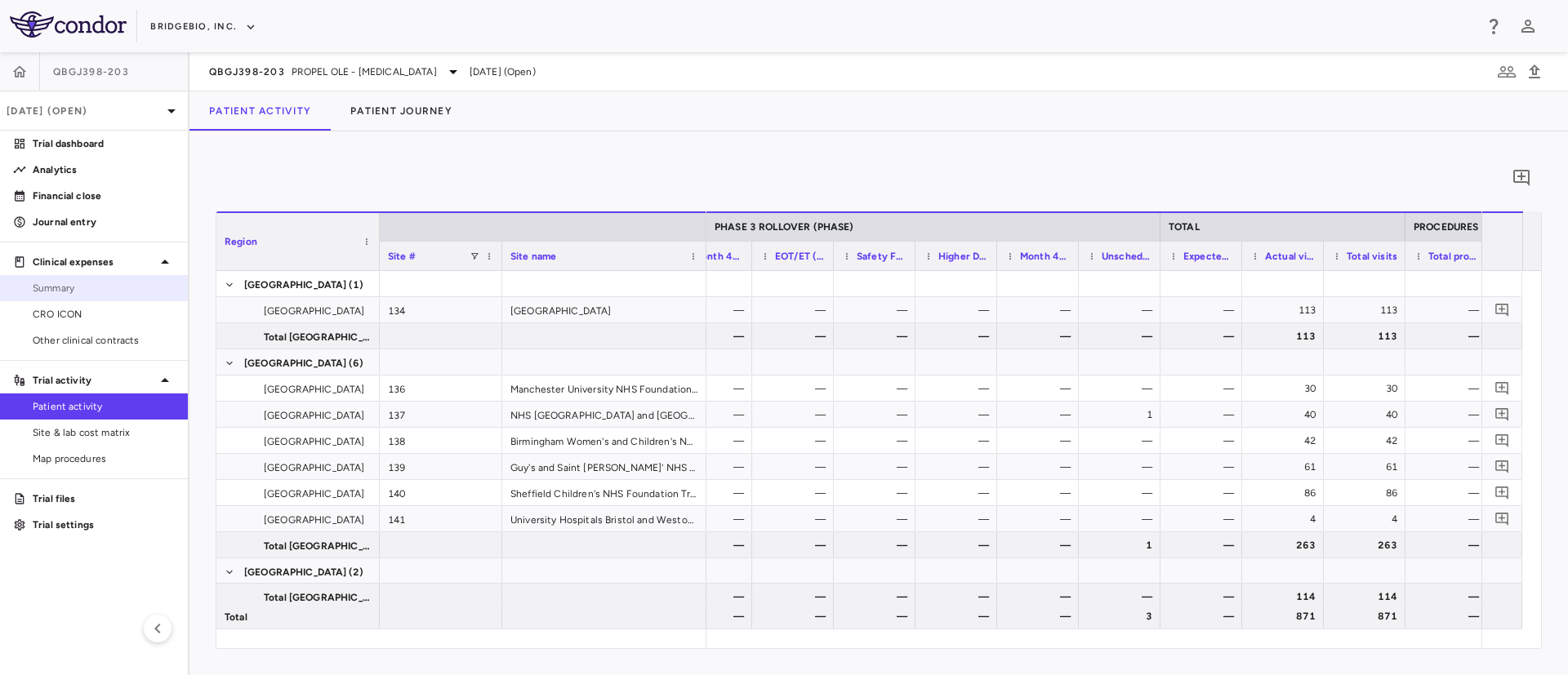
click at [29, 285] on div "Summary" at bounding box center [100, 288] width 148 height 15
